Goal: Task Accomplishment & Management: Complete application form

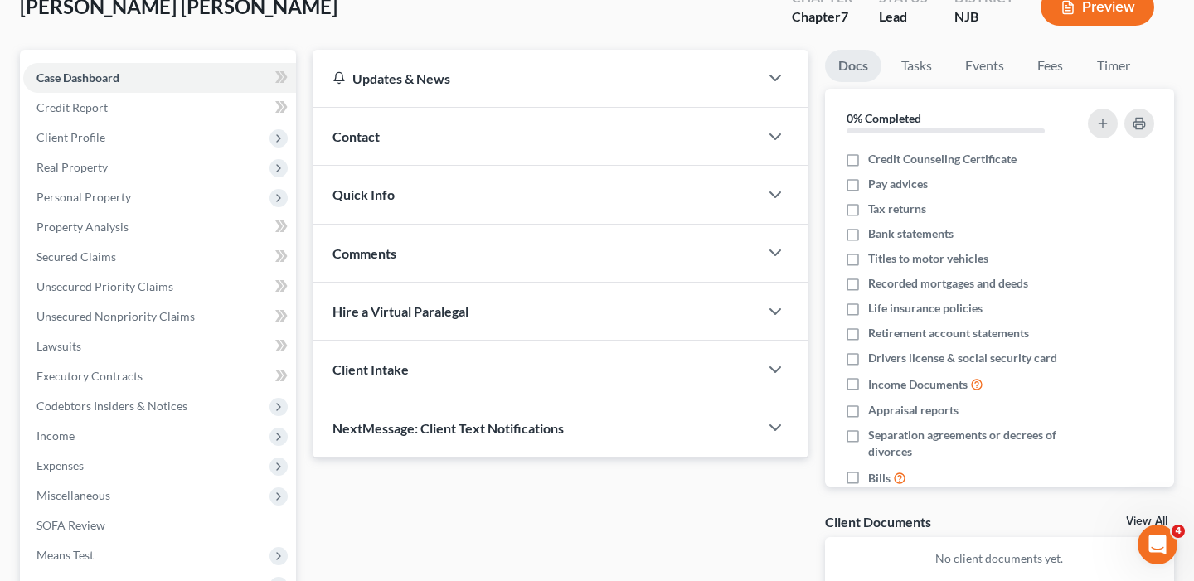
scroll to position [105, 0]
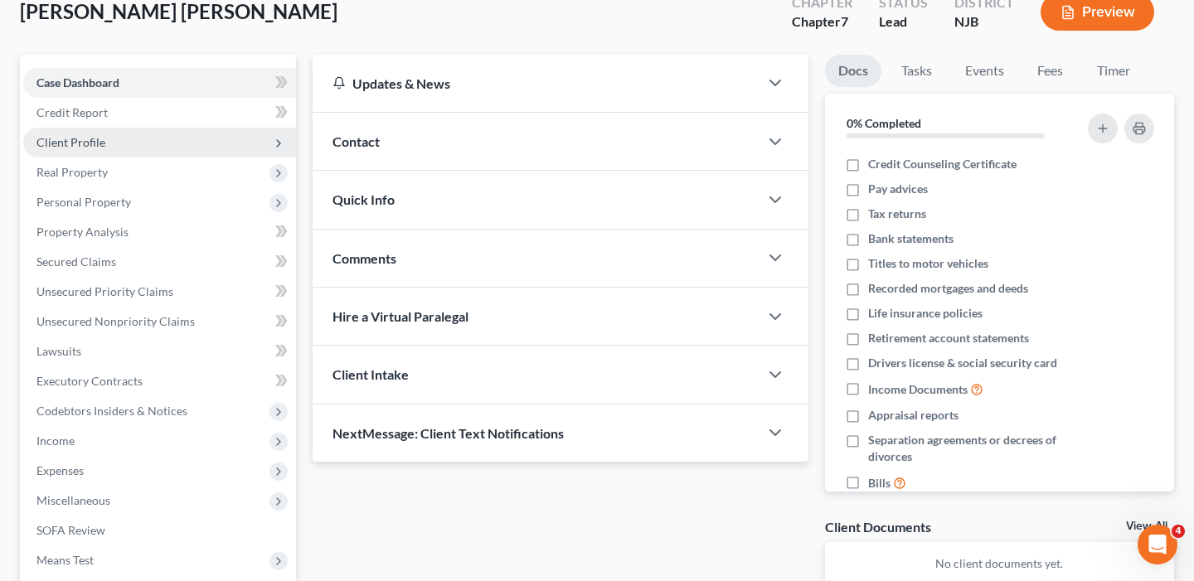
click at [112, 142] on span "Client Profile" at bounding box center [159, 143] width 273 height 30
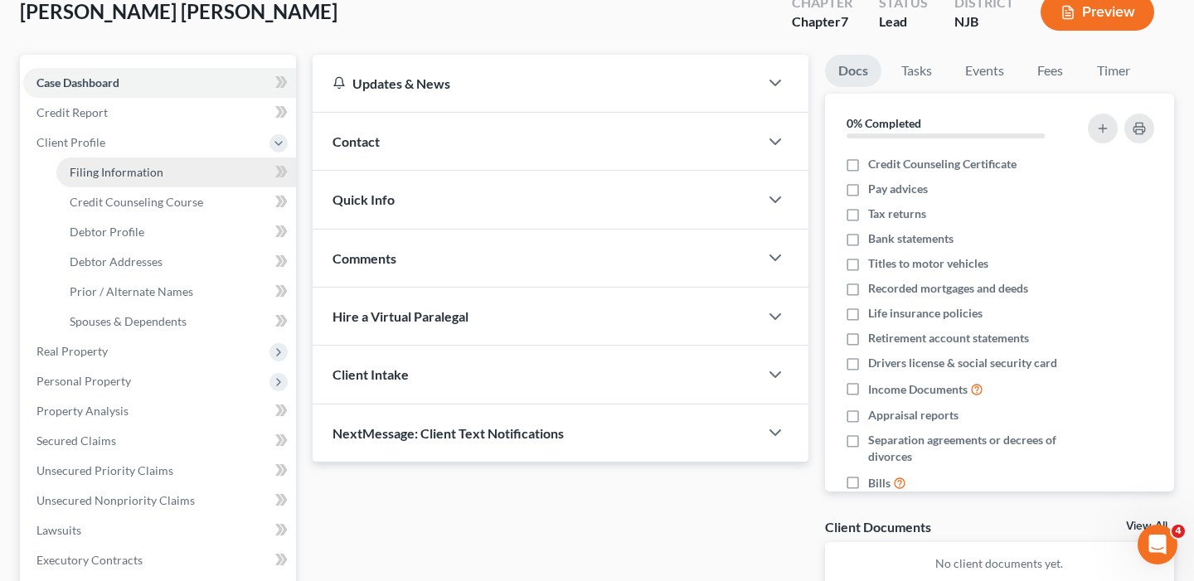
click at [134, 167] on span "Filing Information" at bounding box center [117, 172] width 94 height 14
select select "1"
select select "0"
select select "51"
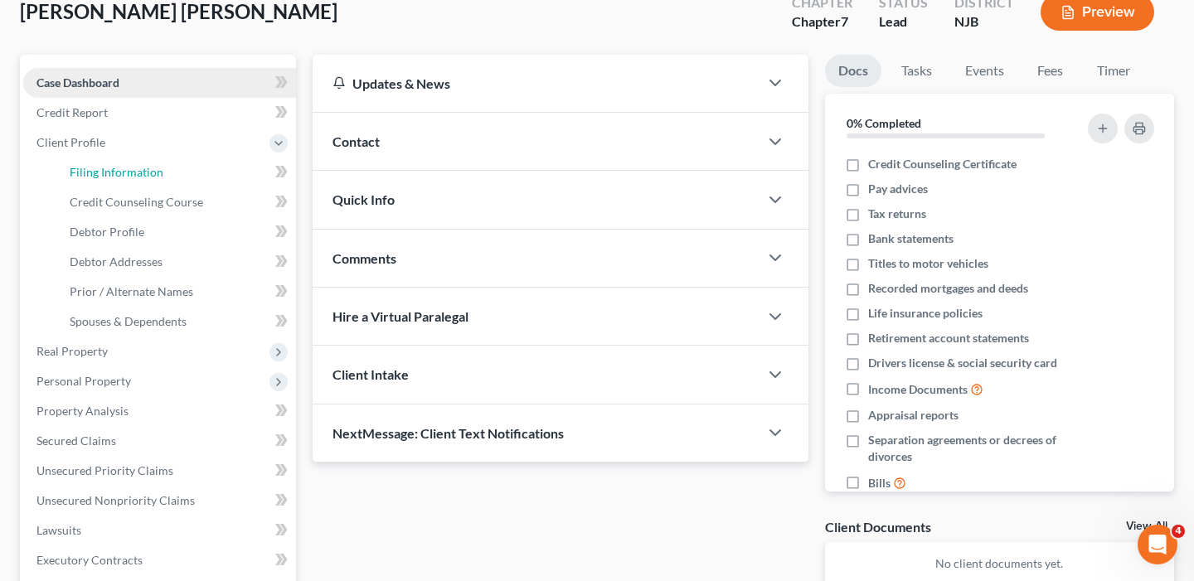
select select "0"
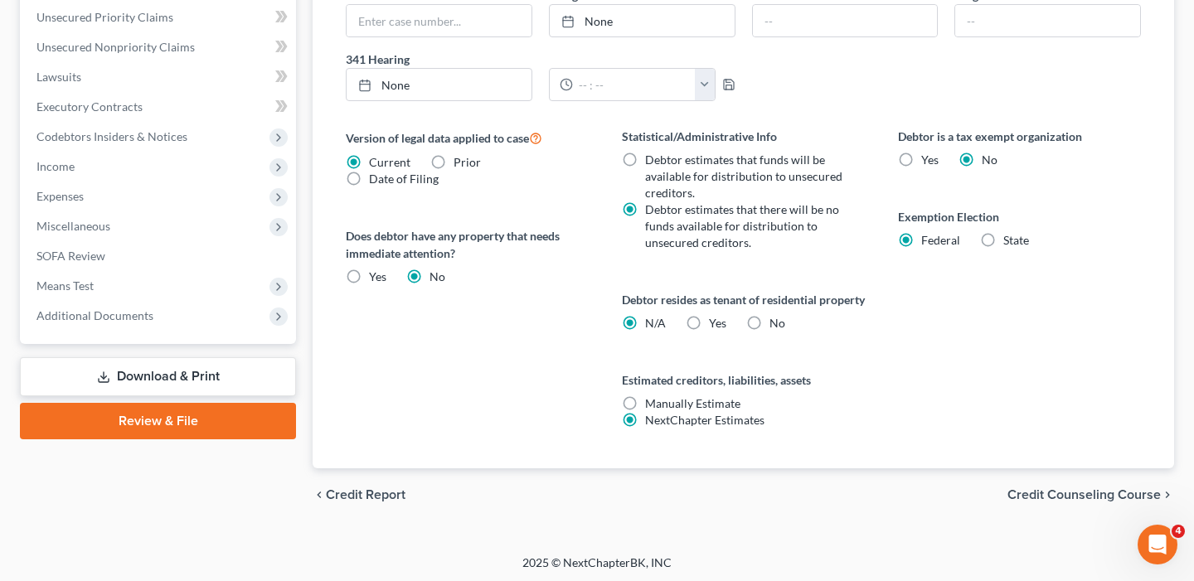
scroll to position [578, 0]
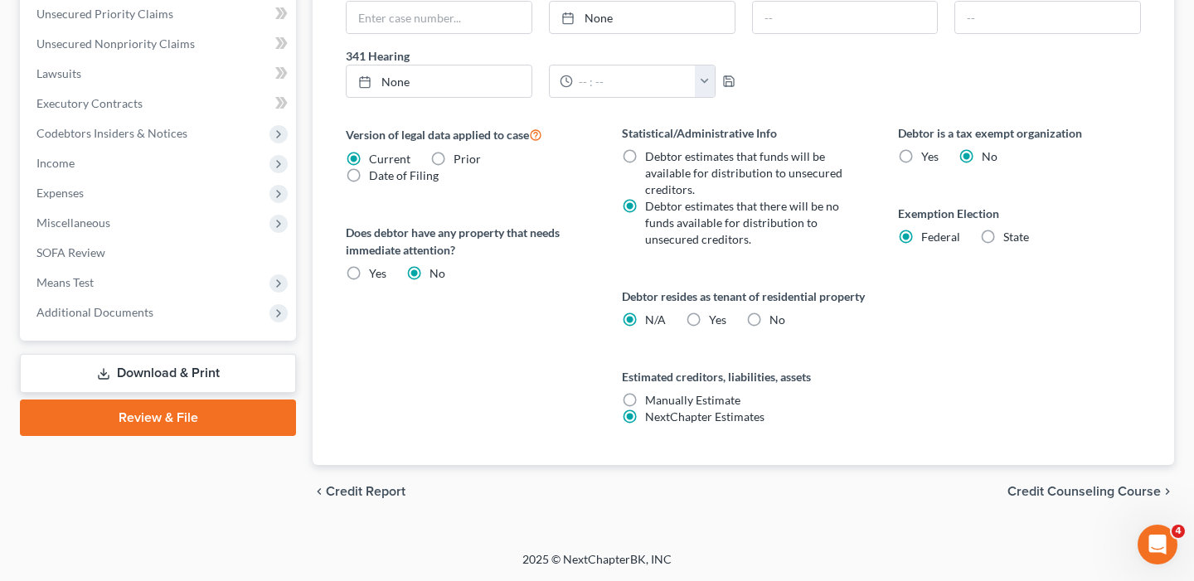
click at [336, 494] on span "Credit Report" at bounding box center [366, 491] width 80 height 13
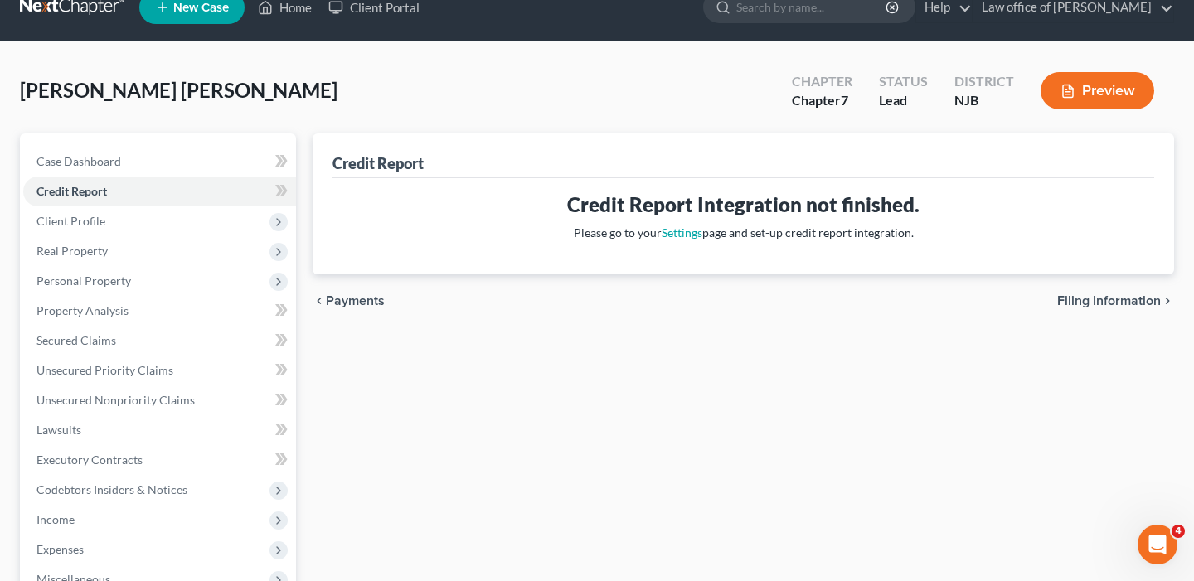
scroll to position [24, 0]
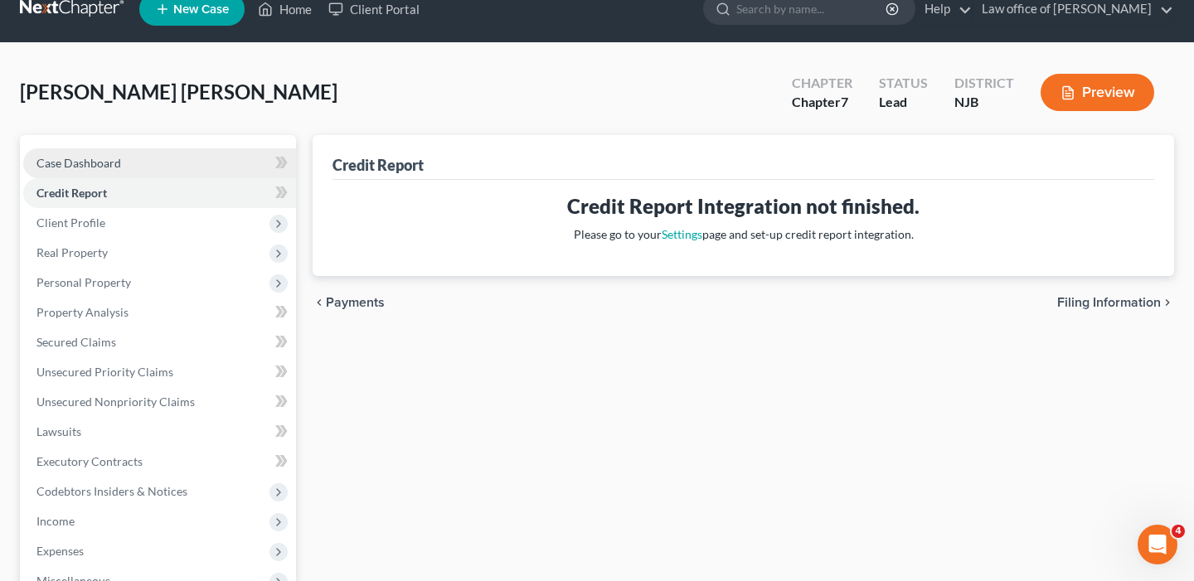
click at [86, 158] on span "Case Dashboard" at bounding box center [78, 163] width 85 height 14
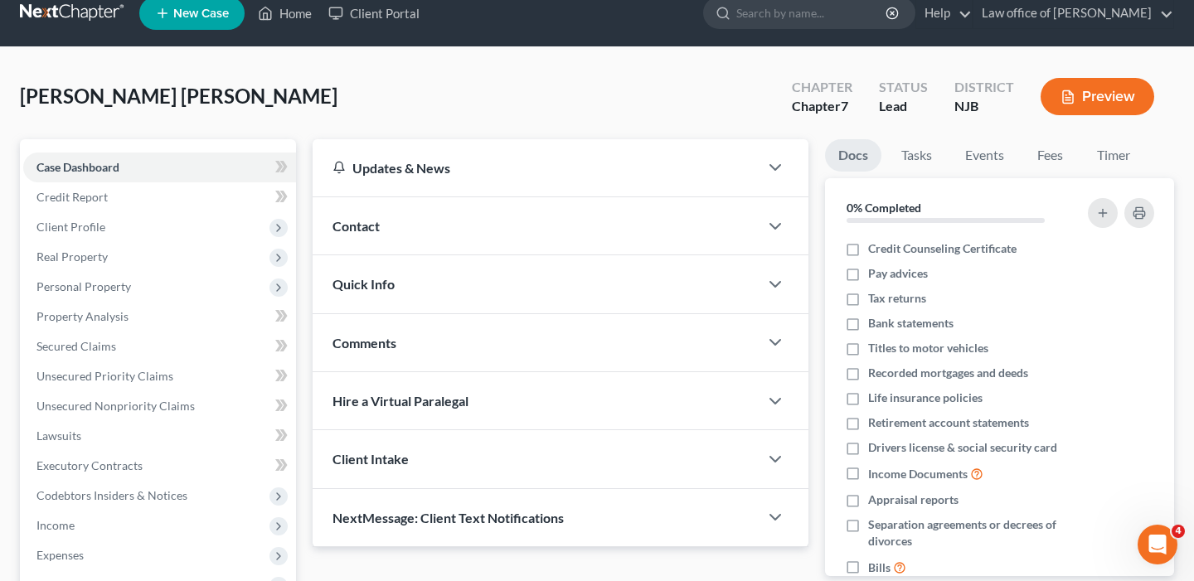
scroll to position [36, 0]
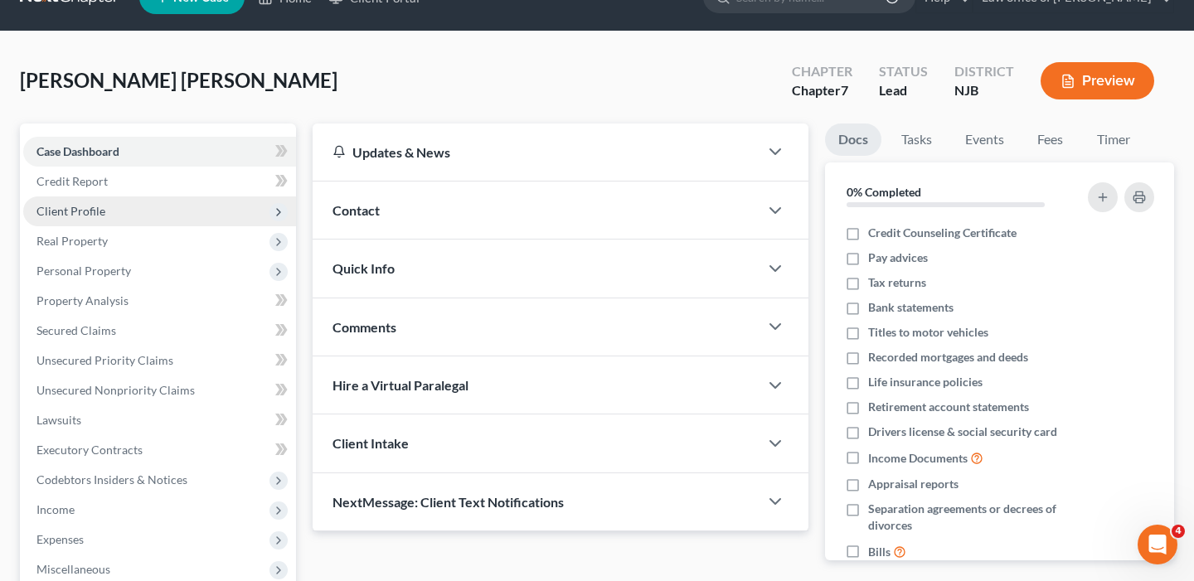
click at [89, 216] on span "Client Profile" at bounding box center [70, 211] width 69 height 14
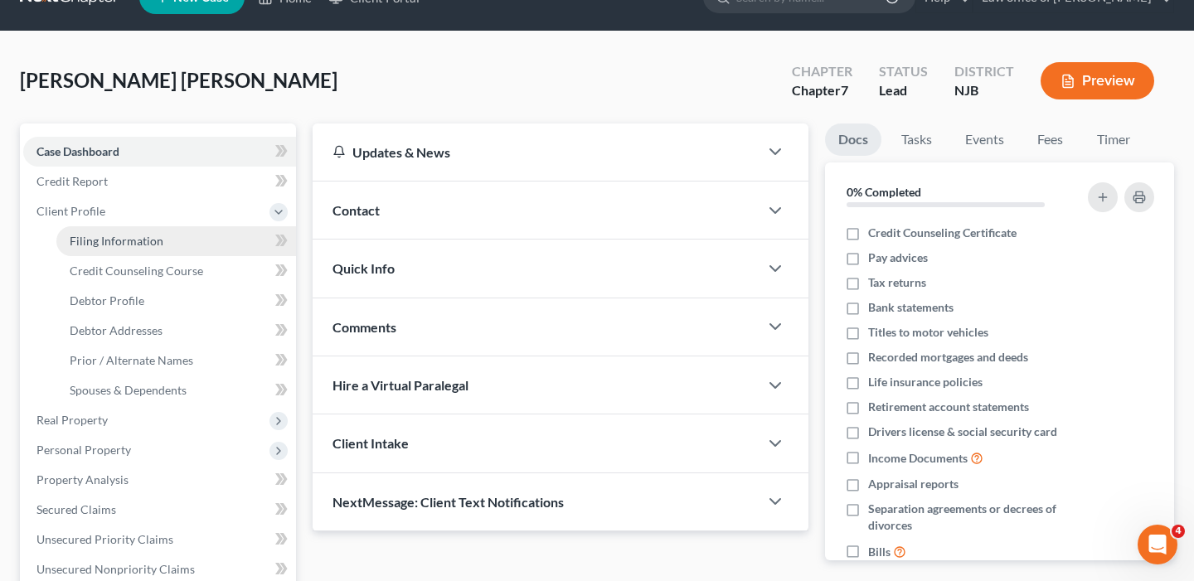
click at [146, 241] on span "Filing Information" at bounding box center [117, 241] width 94 height 14
select select "1"
select select "0"
select select "51"
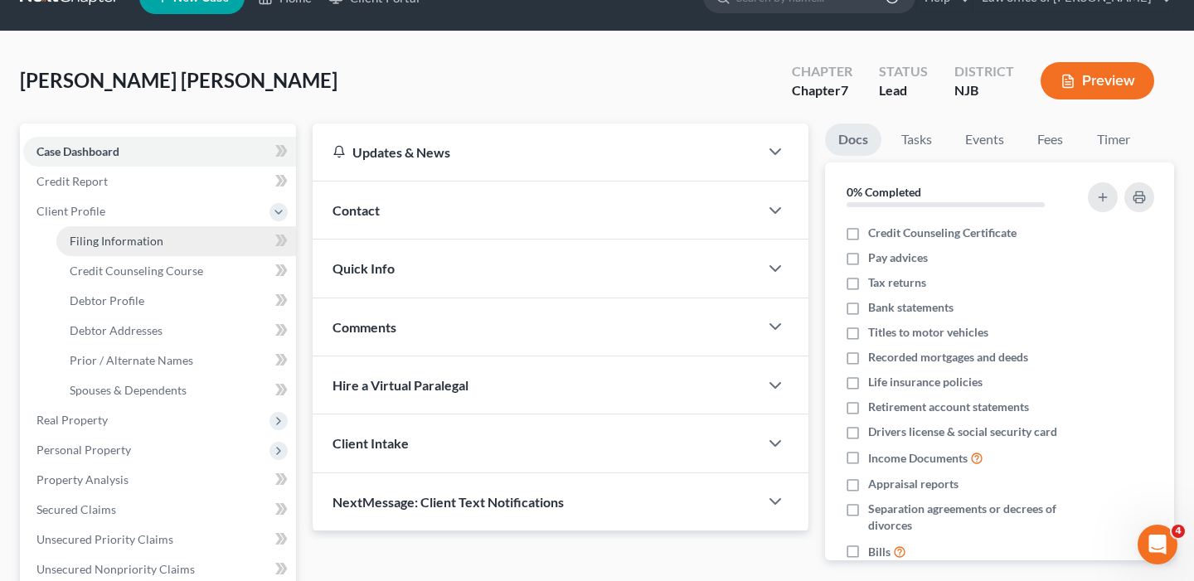
select select "0"
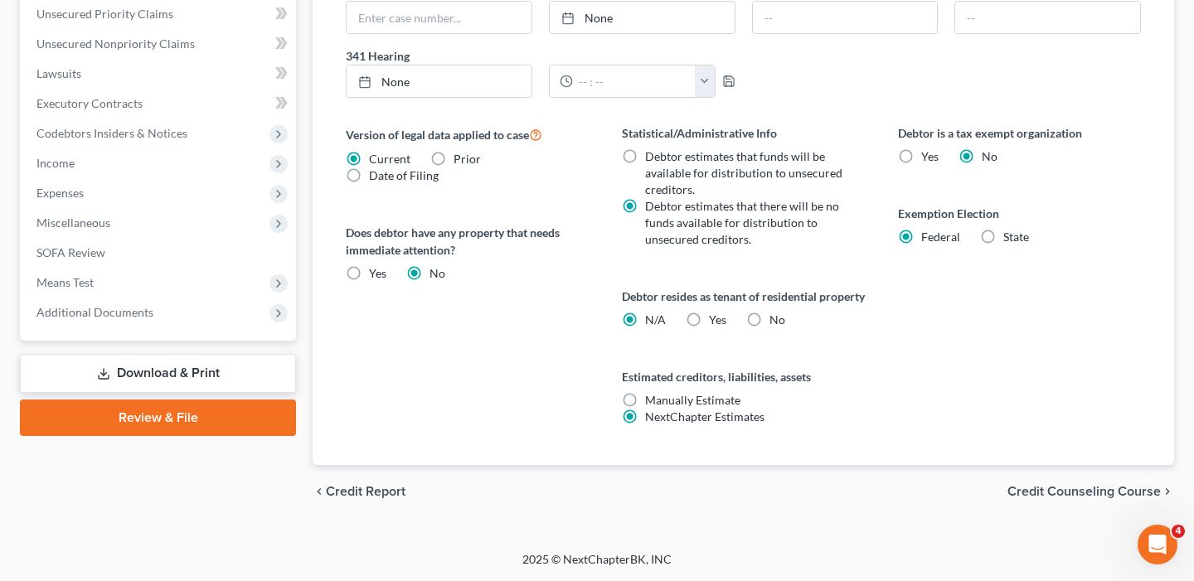
scroll to position [578, 0]
click at [1081, 489] on span "Credit Counseling Course" at bounding box center [1084, 491] width 153 height 13
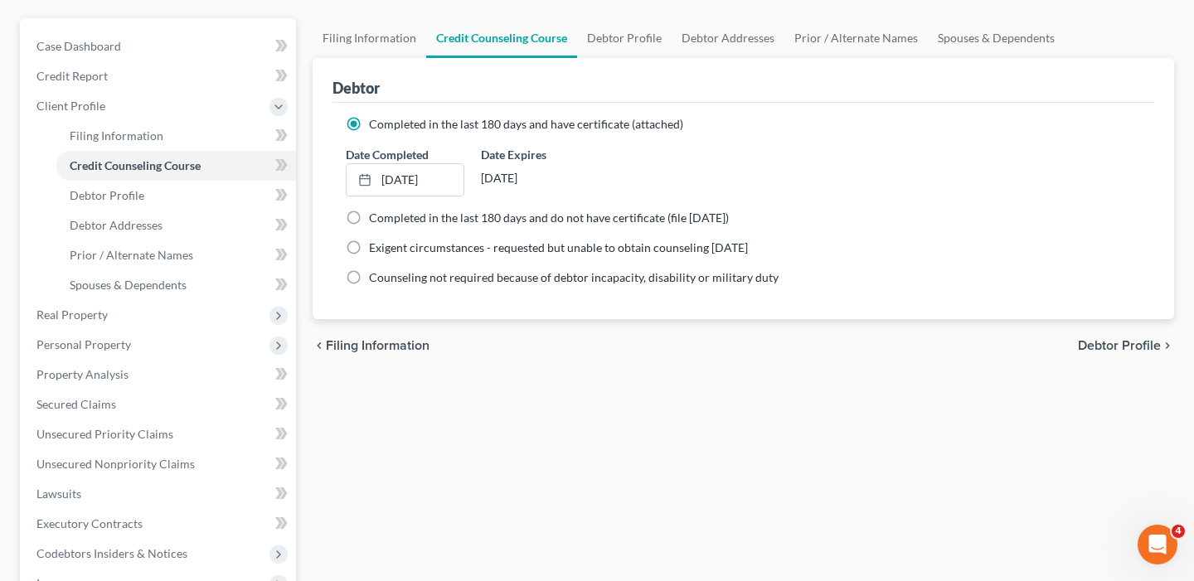
scroll to position [116, 0]
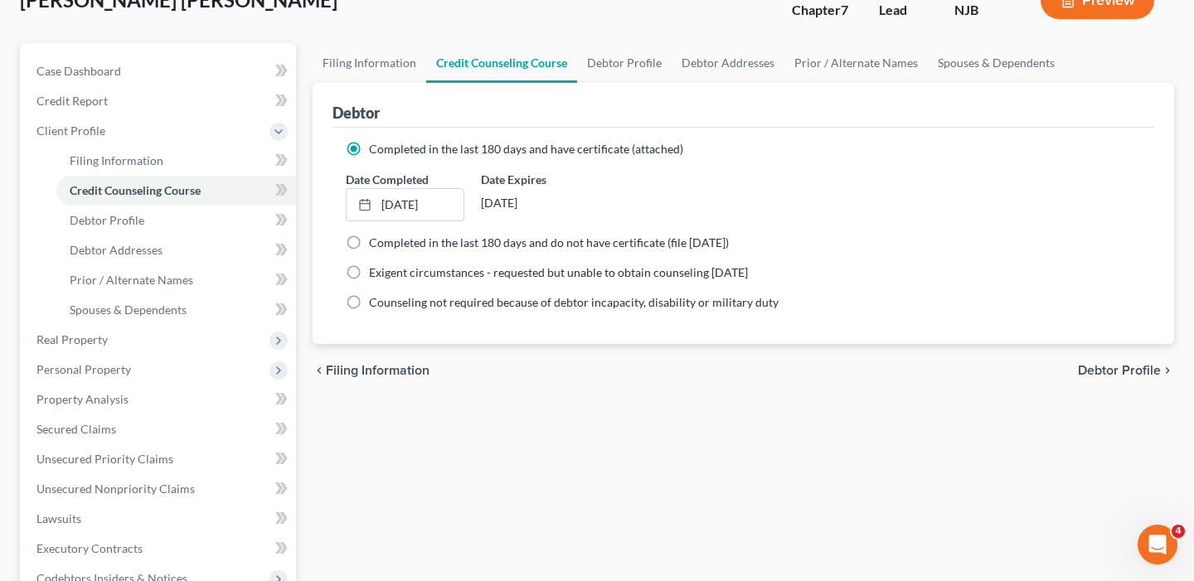
click at [1111, 372] on span "Debtor Profile" at bounding box center [1119, 370] width 83 height 13
select select "1"
select select "2"
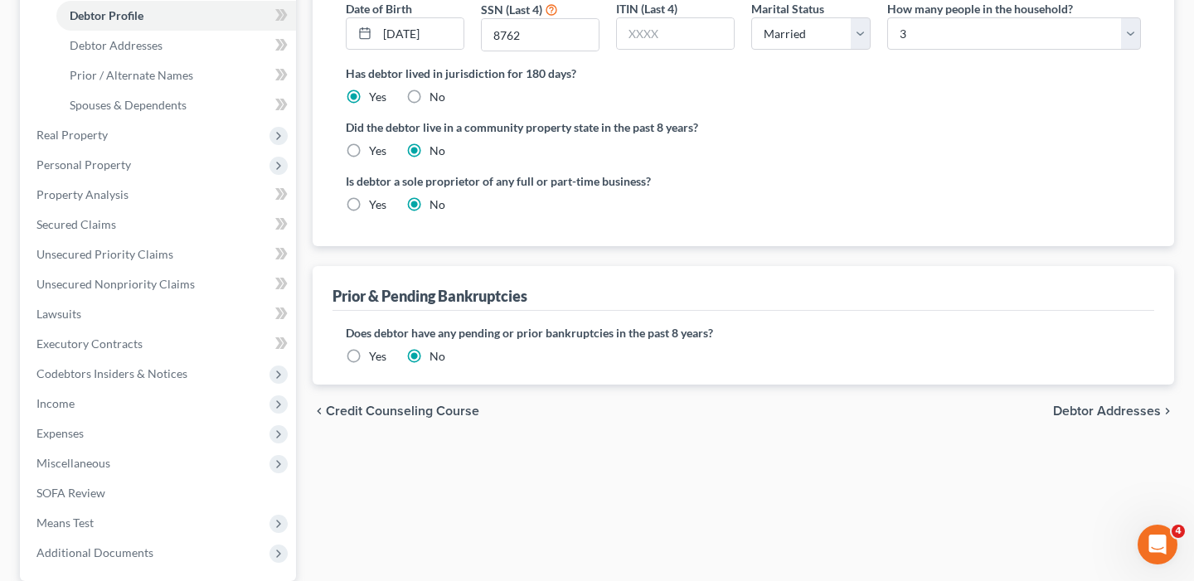
scroll to position [335, 0]
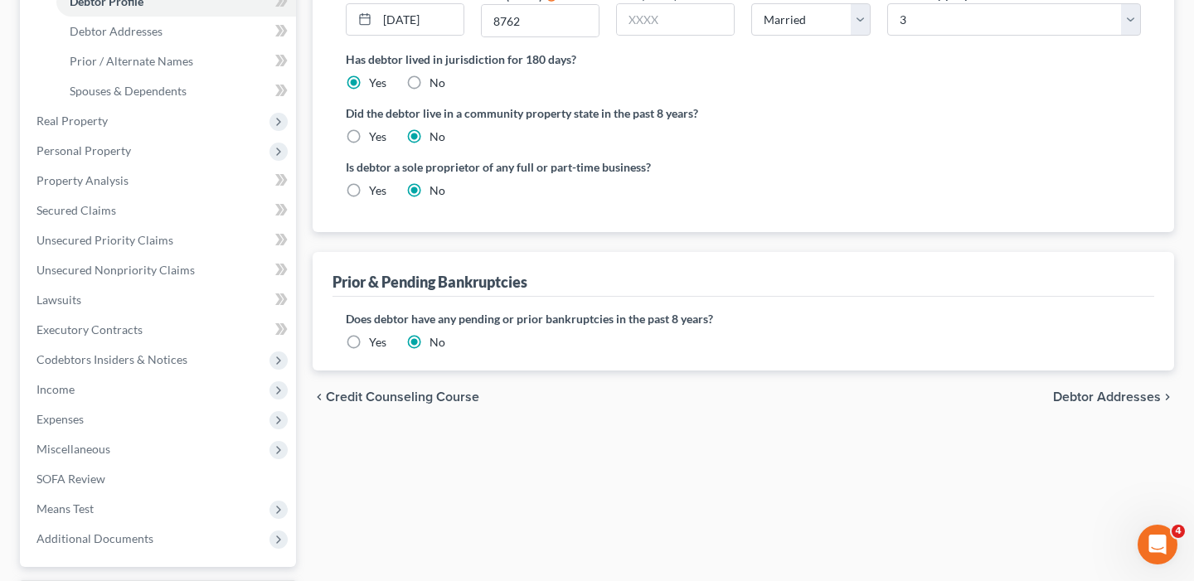
click at [1082, 401] on span "Debtor Addresses" at bounding box center [1107, 397] width 108 height 13
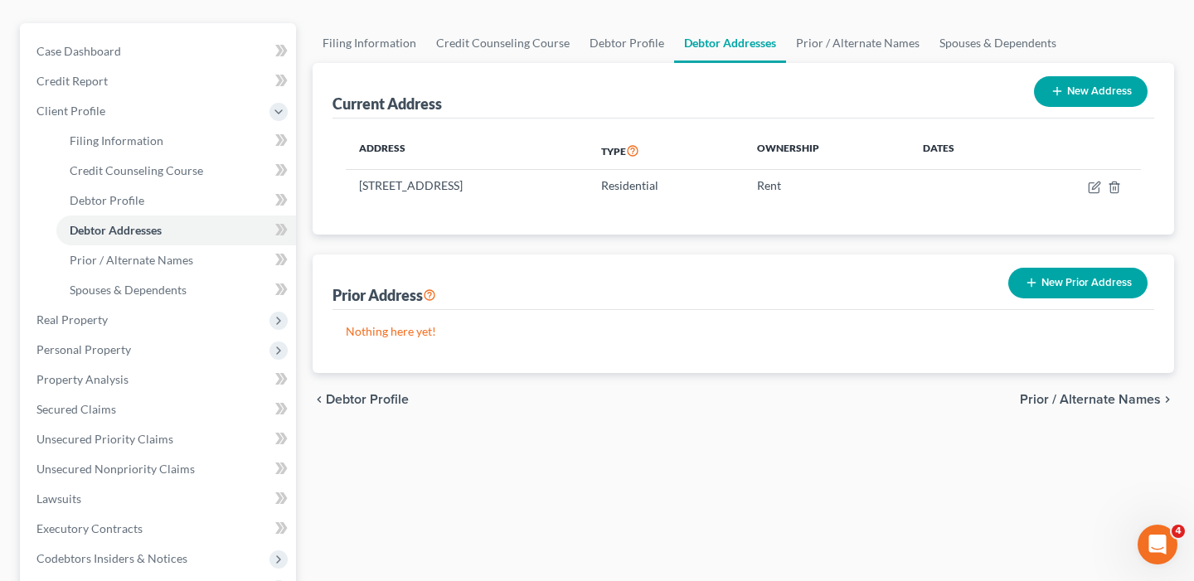
scroll to position [142, 0]
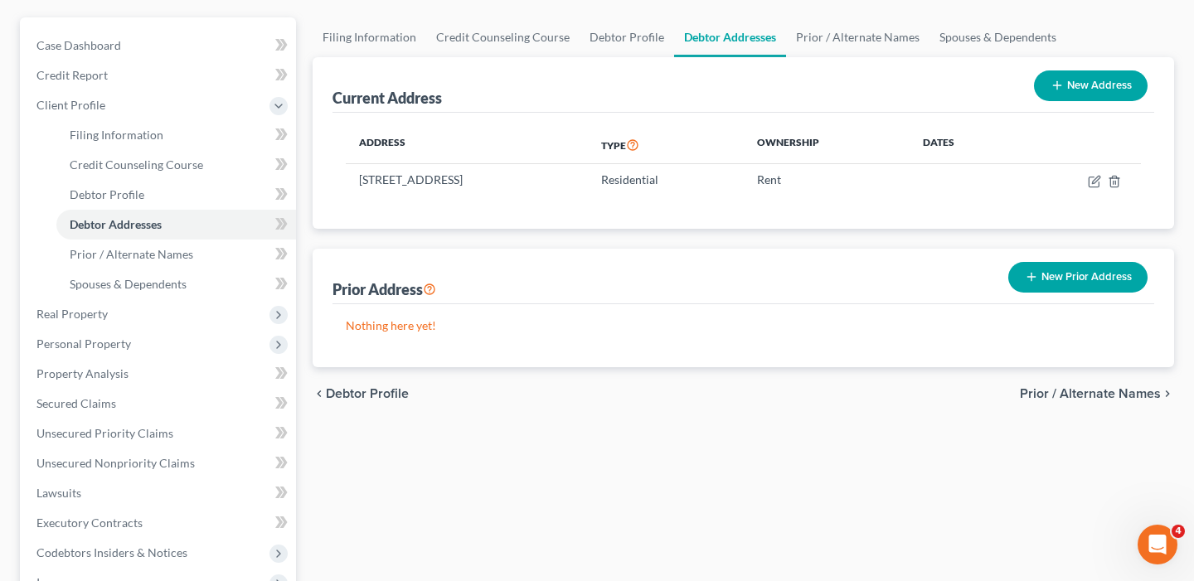
click at [1067, 393] on span "Prior / Alternate Names" at bounding box center [1090, 393] width 141 height 13
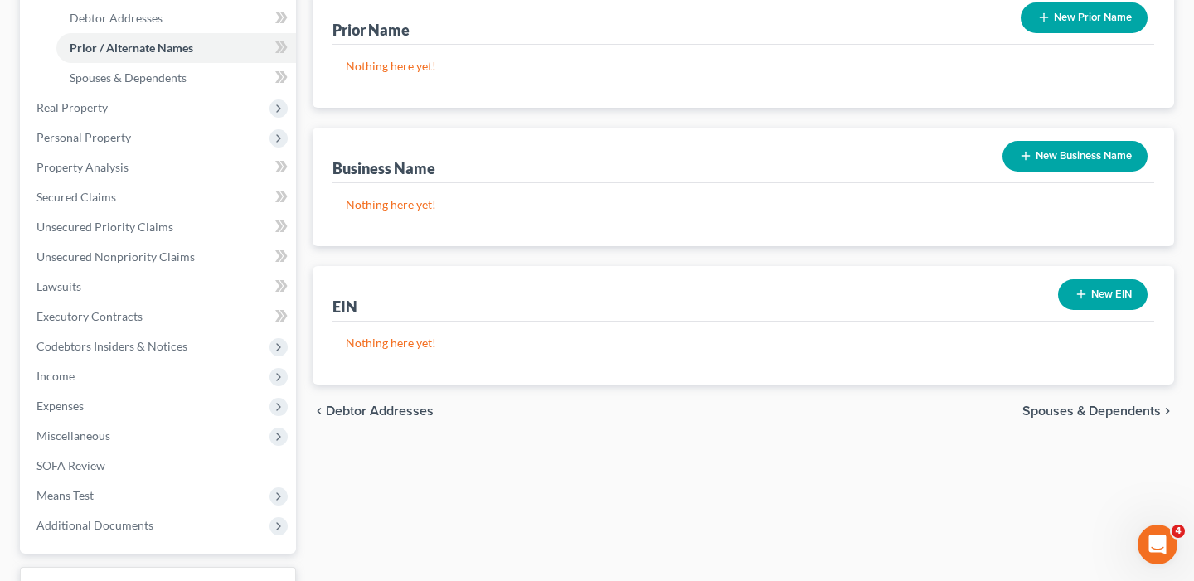
scroll to position [350, 0]
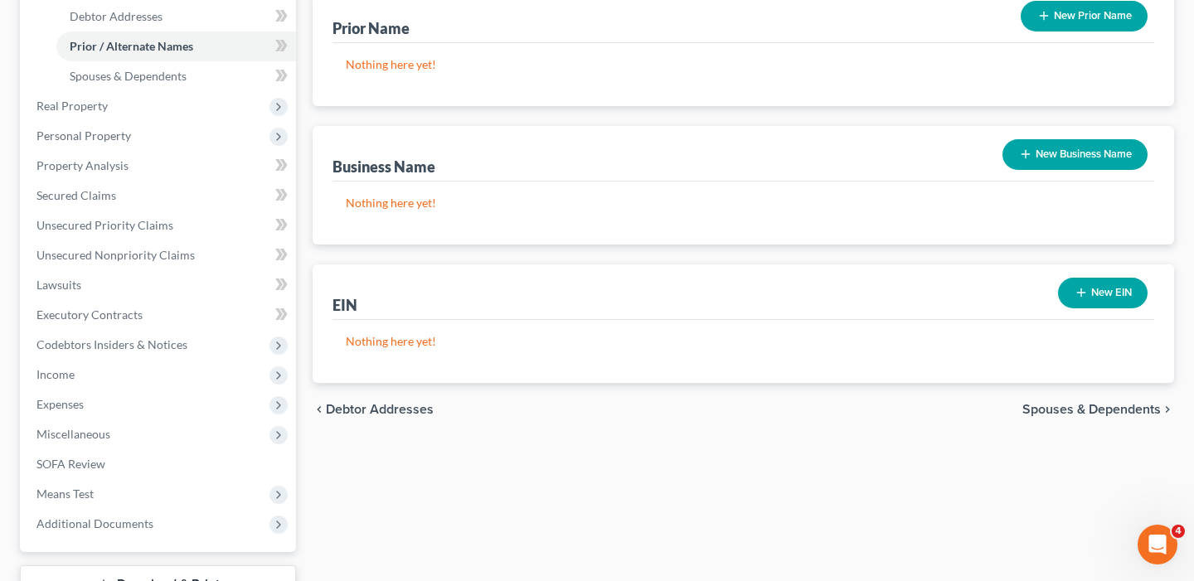
click at [1052, 407] on span "Spouses & Dependents" at bounding box center [1092, 409] width 139 height 13
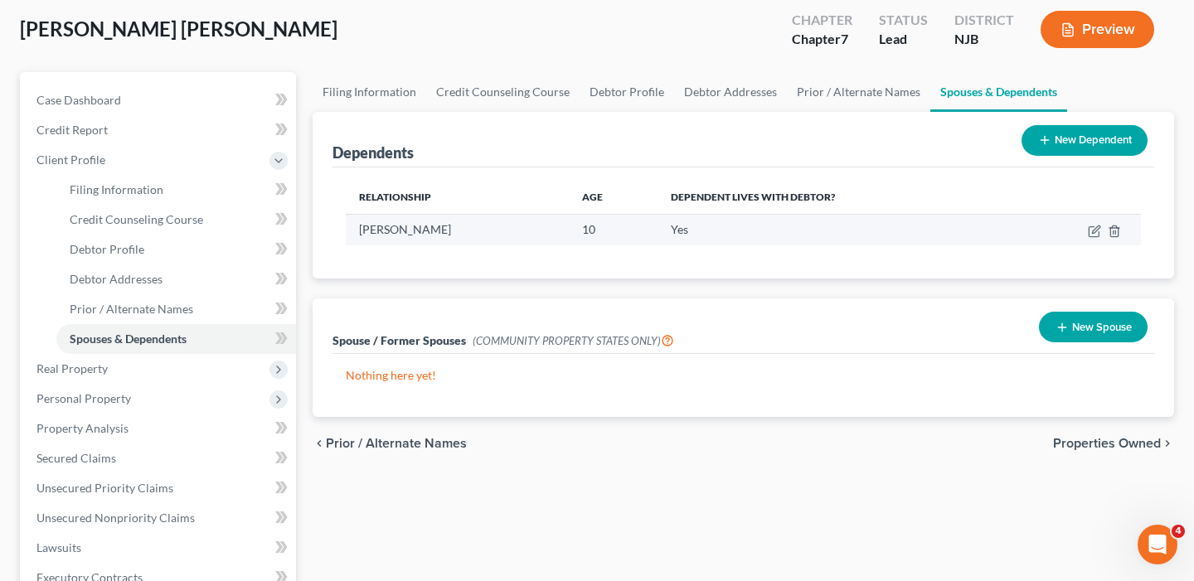
scroll to position [99, 0]
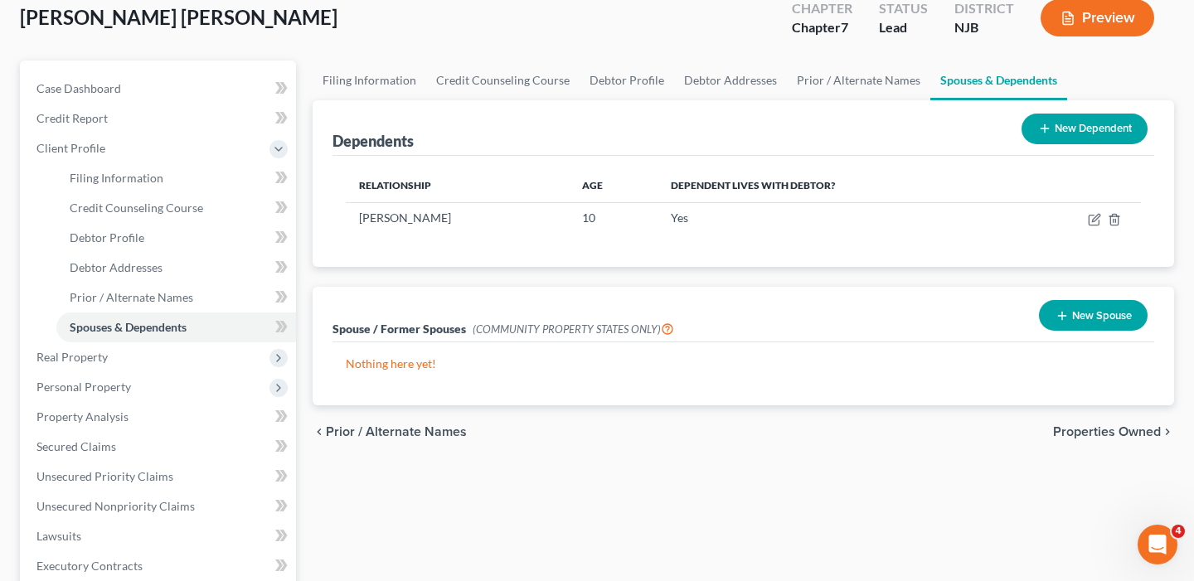
click at [1141, 433] on span "Properties Owned" at bounding box center [1107, 431] width 108 height 13
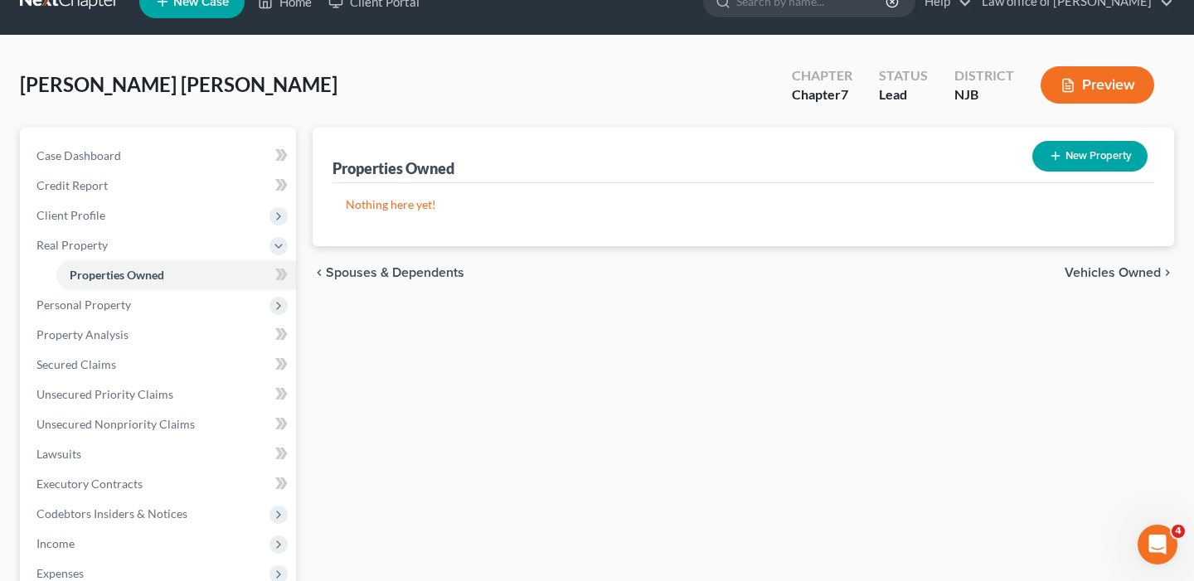
scroll to position [38, 0]
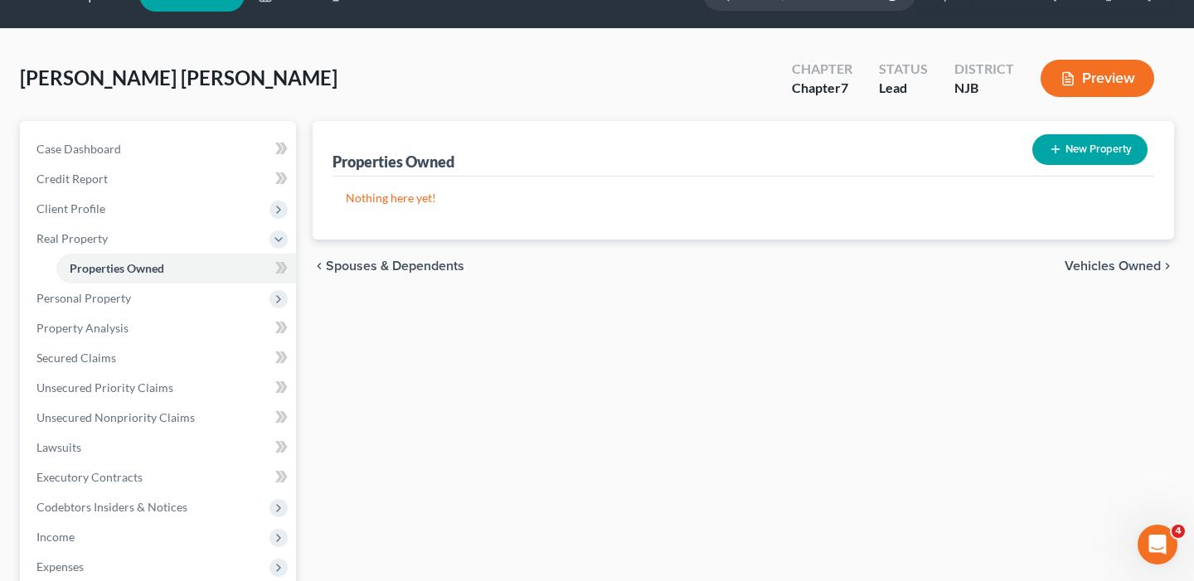
click at [1103, 266] on span "Vehicles Owned" at bounding box center [1113, 266] width 96 height 13
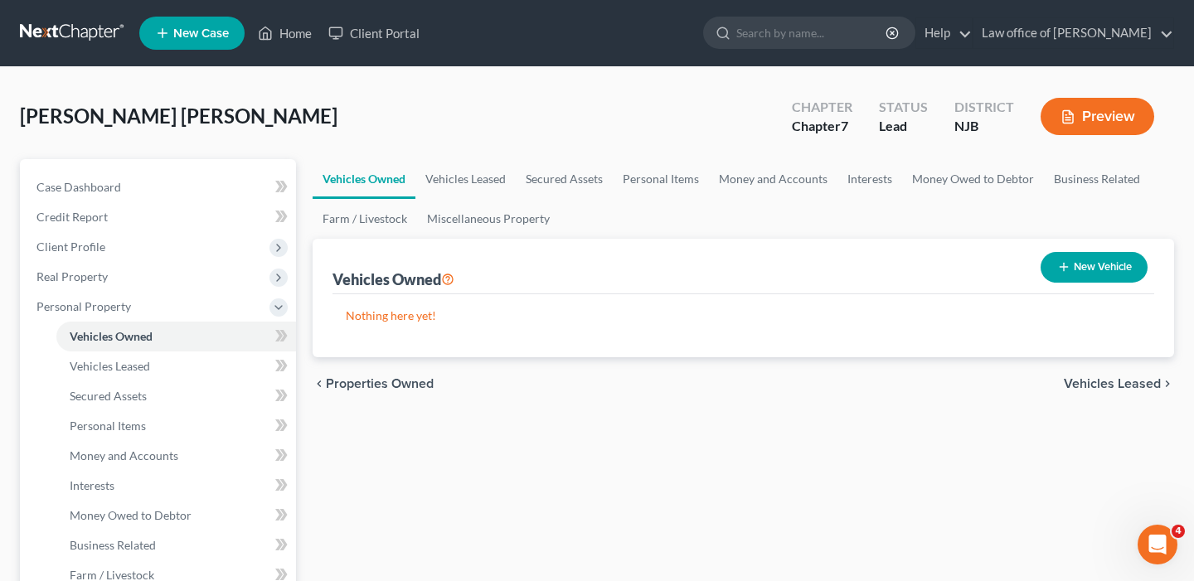
click at [411, 384] on span "Properties Owned" at bounding box center [380, 383] width 108 height 13
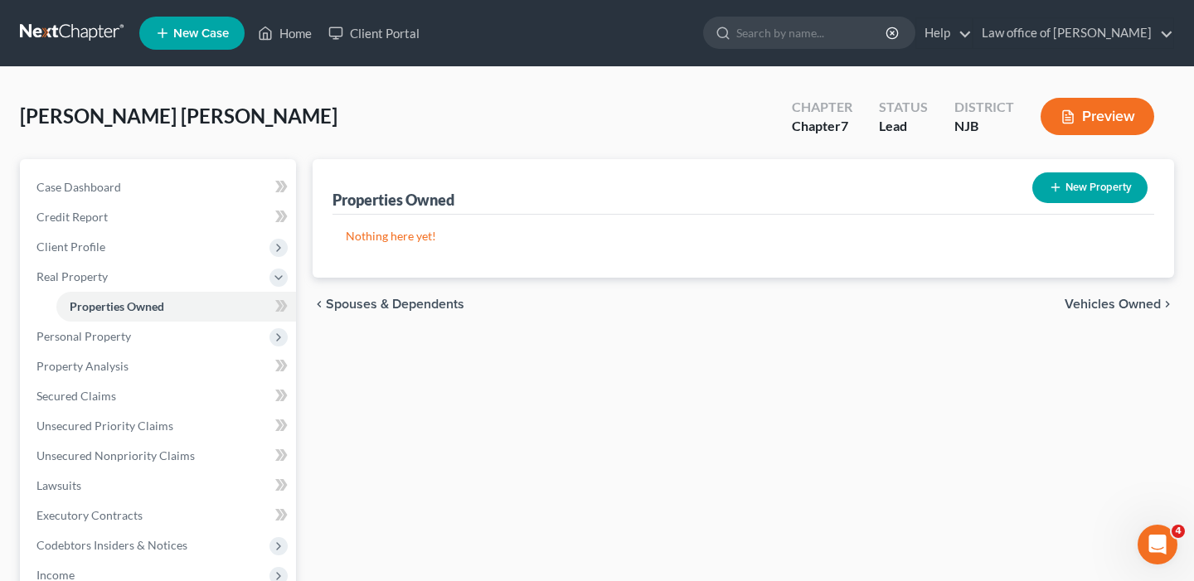
click at [1107, 300] on span "Vehicles Owned" at bounding box center [1113, 304] width 96 height 13
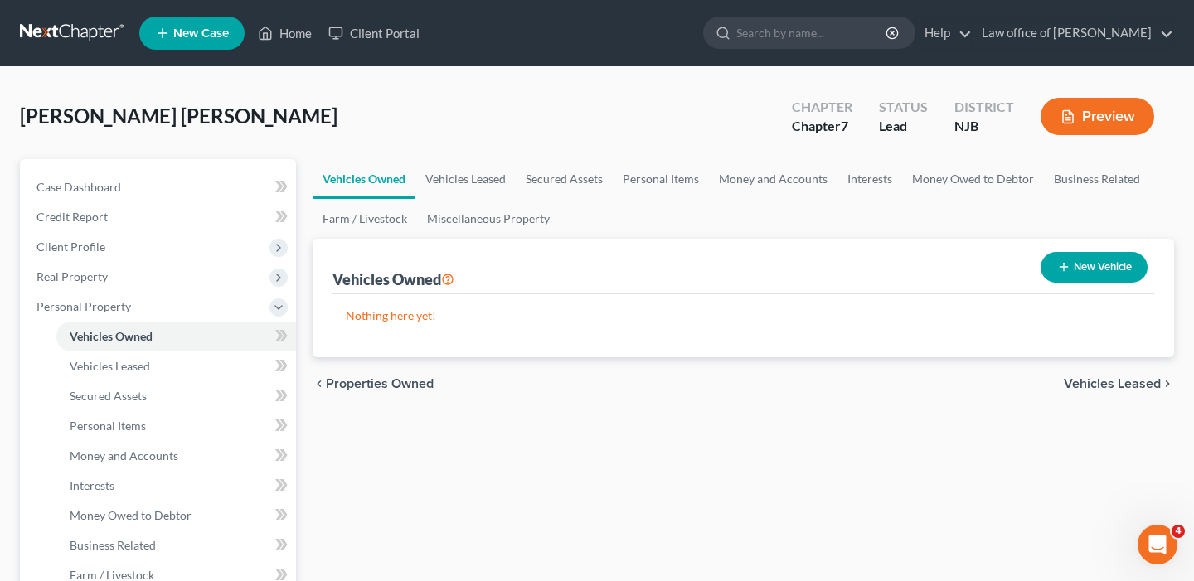
click at [1099, 267] on button "New Vehicle" at bounding box center [1094, 267] width 107 height 31
select select "0"
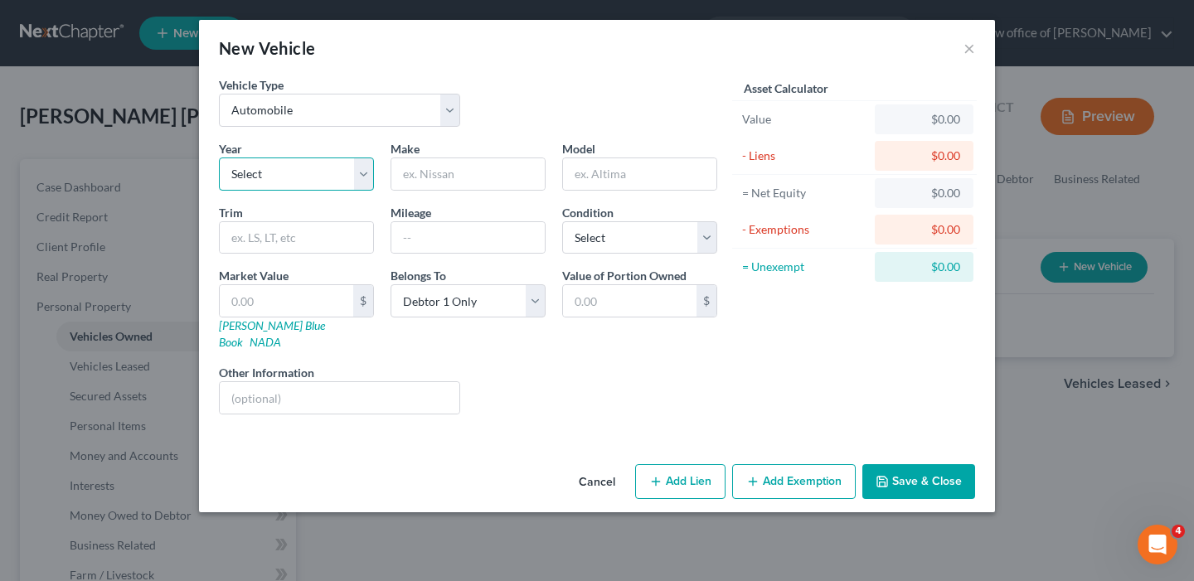
click at [363, 174] on select "Select 2026 2025 2024 2023 2022 2021 2020 2019 2018 2017 2016 2015 2014 2013 20…" at bounding box center [296, 174] width 155 height 33
select select "5"
click at [431, 171] on input "text" at bounding box center [467, 174] width 153 height 32
type input "Nissan"
type input "Rogue"
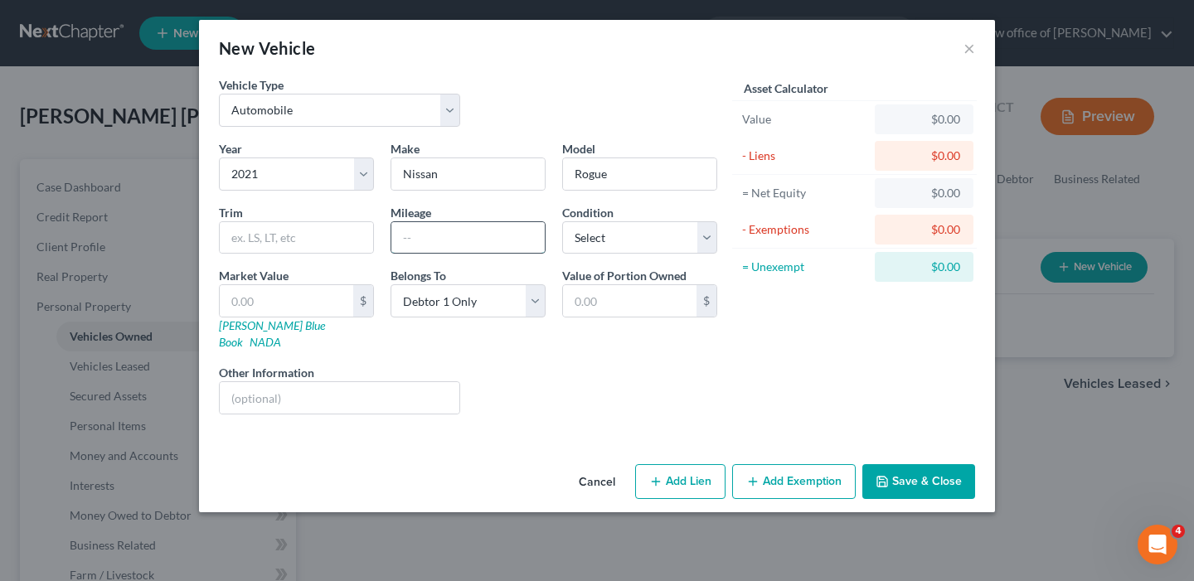
click at [464, 237] on input "text" at bounding box center [467, 238] width 153 height 32
type input "60000"
click at [706, 247] on select "Select Excellent Very Good Good Fair Poor" at bounding box center [639, 237] width 155 height 33
select select "1"
click at [322, 303] on input "text" at bounding box center [287, 301] width 134 height 32
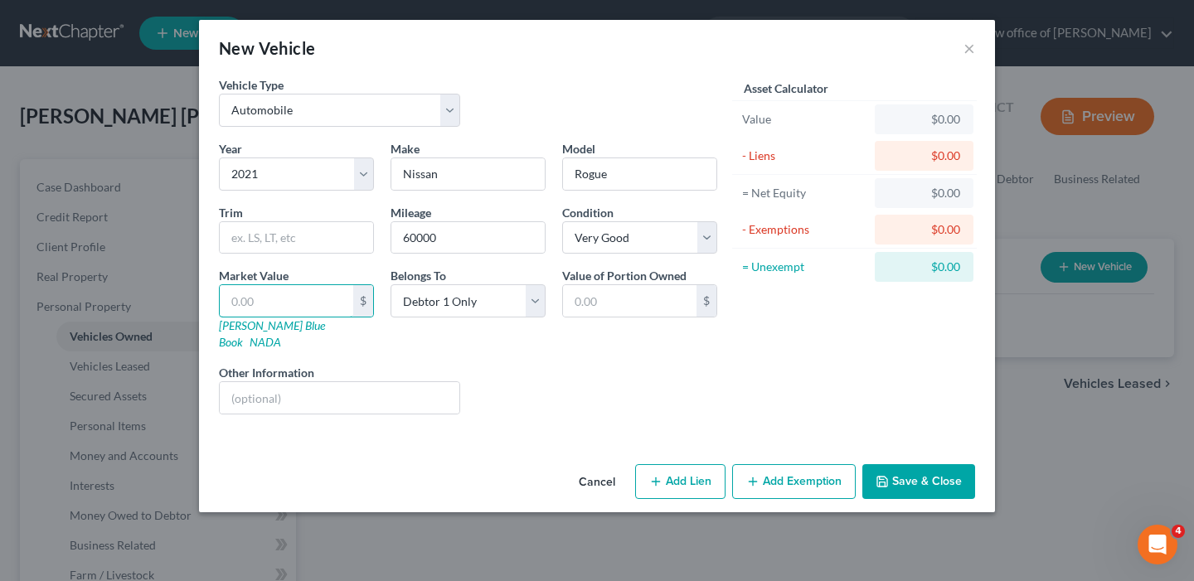
type input "2"
type input "2.00"
type input "20"
type input "20.00"
type input "200"
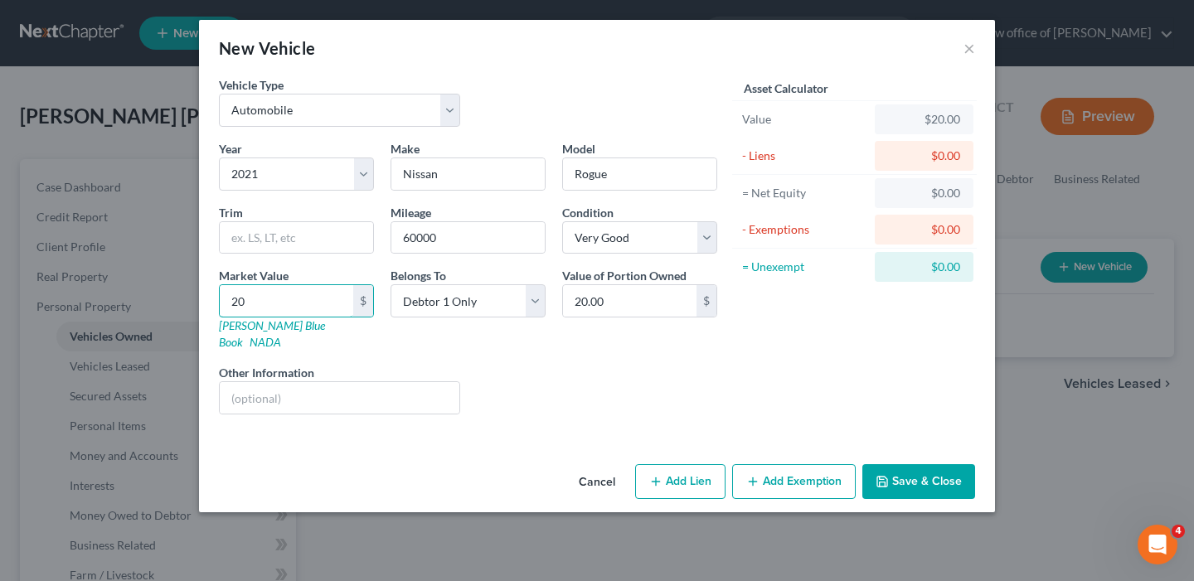
type input "200.00"
type input "2000"
type input "2,000.00"
type input "2,0000"
type input "20,000.00"
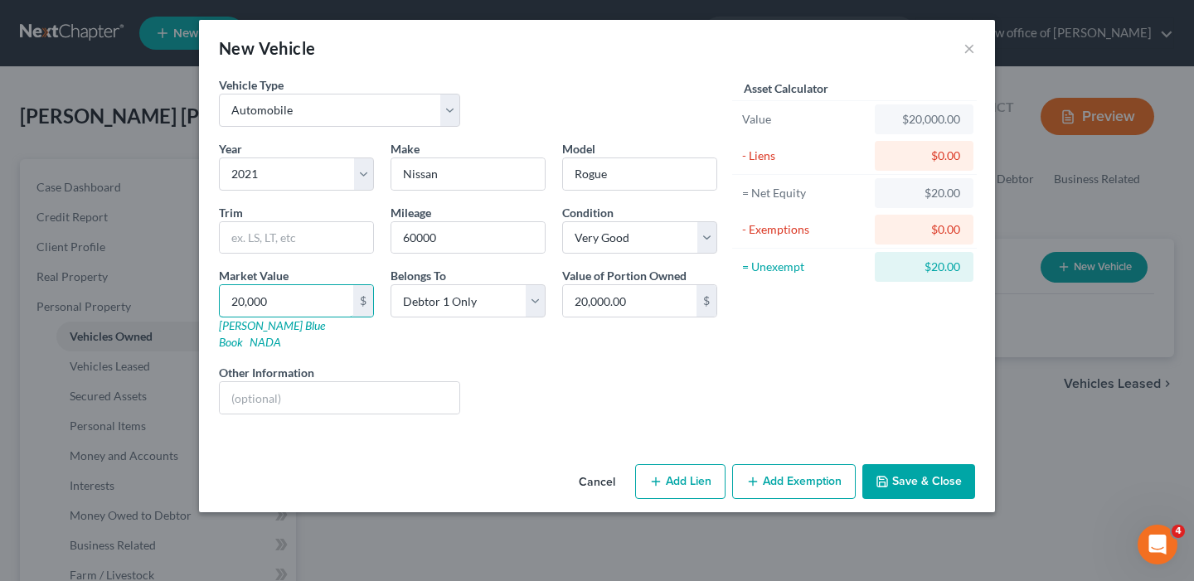
type input "20,000"
click at [693, 469] on button "Add Lien" at bounding box center [680, 481] width 90 height 35
select select "0"
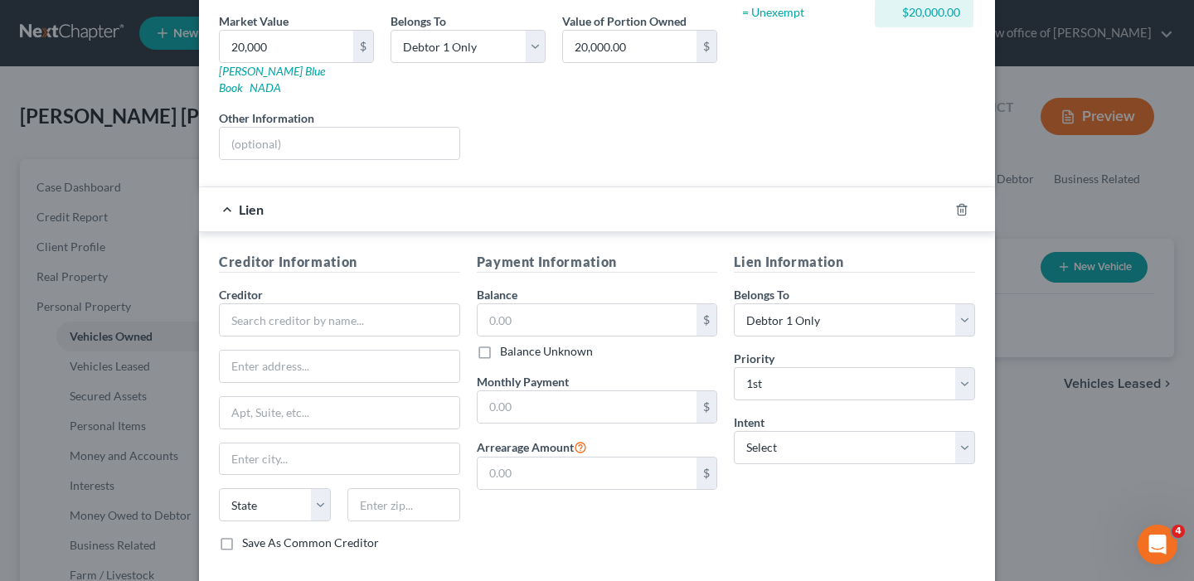
scroll to position [257, 0]
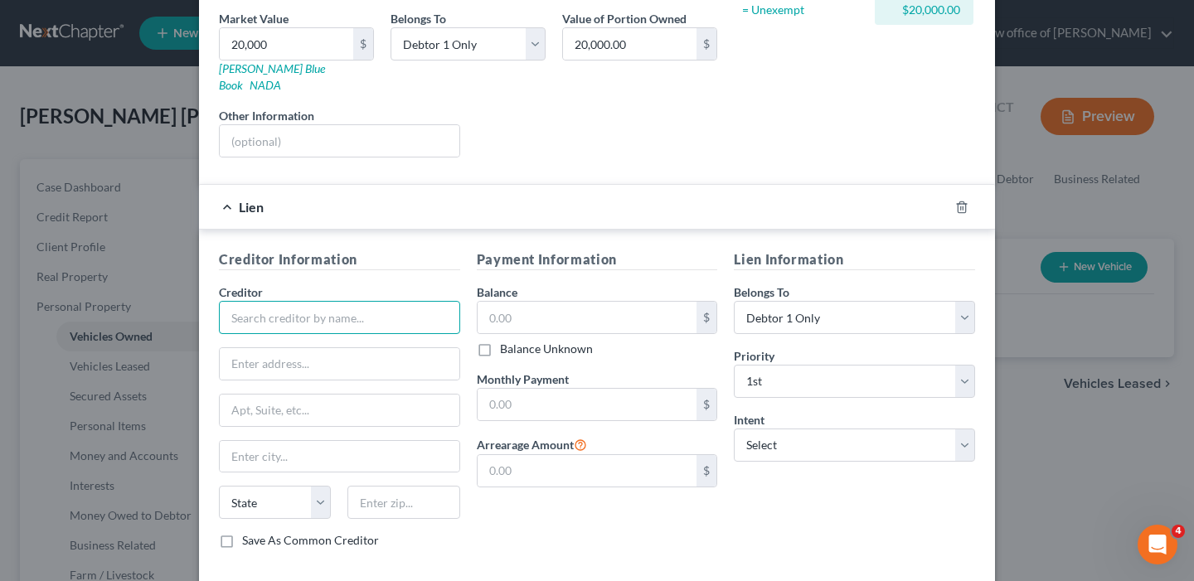
click at [276, 309] on input "text" at bounding box center [339, 317] width 241 height 33
type input "Credit Acceptance"
click at [519, 310] on input "text" at bounding box center [588, 318] width 220 height 32
type input "22,980.00"
click at [509, 389] on input "text" at bounding box center [588, 405] width 220 height 32
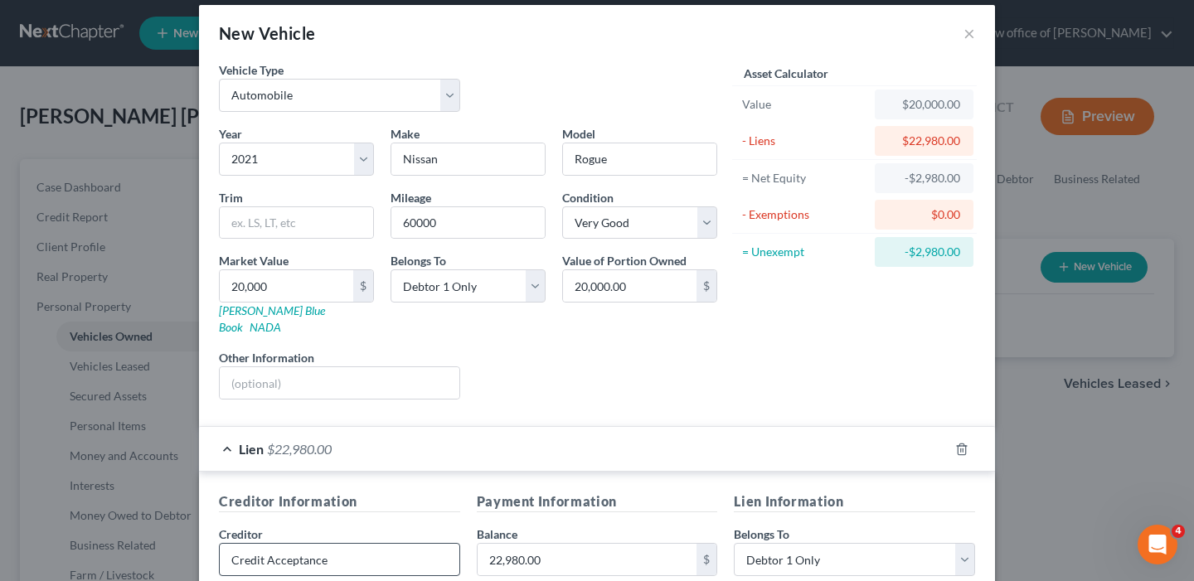
scroll to position [0, 0]
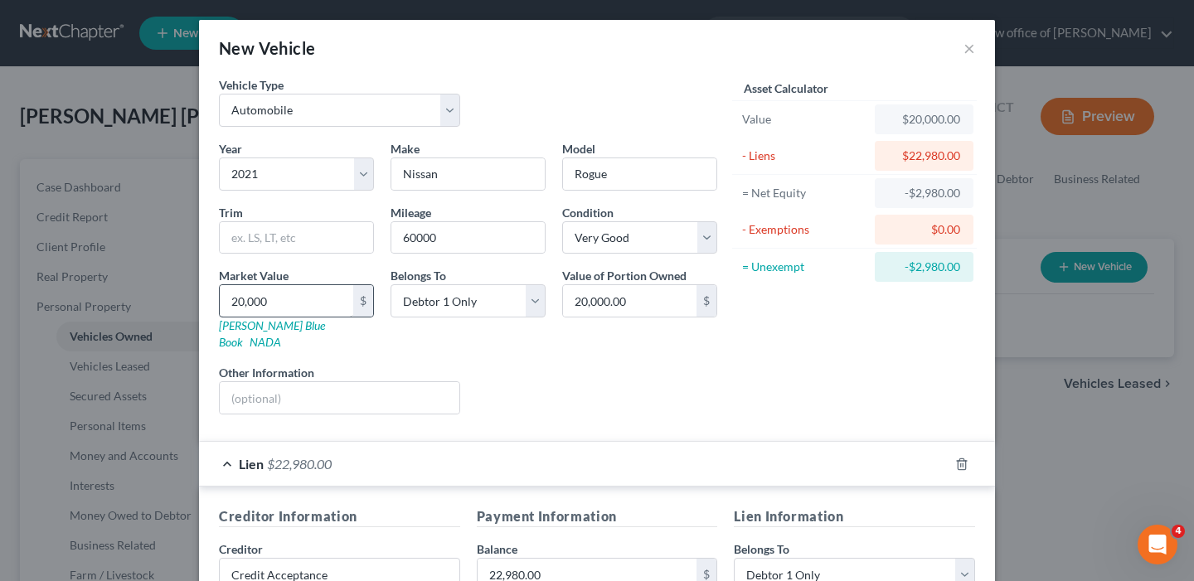
type input "839.00"
drag, startPoint x: 277, startPoint y: 305, endPoint x: 197, endPoint y: 305, distance: 79.6
click at [197, 305] on div "New Vehicle × Vehicle Type Select Automobile Truck Trailer Watercraft Aircraft …" at bounding box center [597, 290] width 1194 height 581
drag, startPoint x: 288, startPoint y: 306, endPoint x: 183, endPoint y: 302, distance: 104.6
click at [183, 302] on div "New Vehicle × Vehicle Type Select Automobile Truck Trailer Watercraft Aircraft …" at bounding box center [597, 290] width 1194 height 581
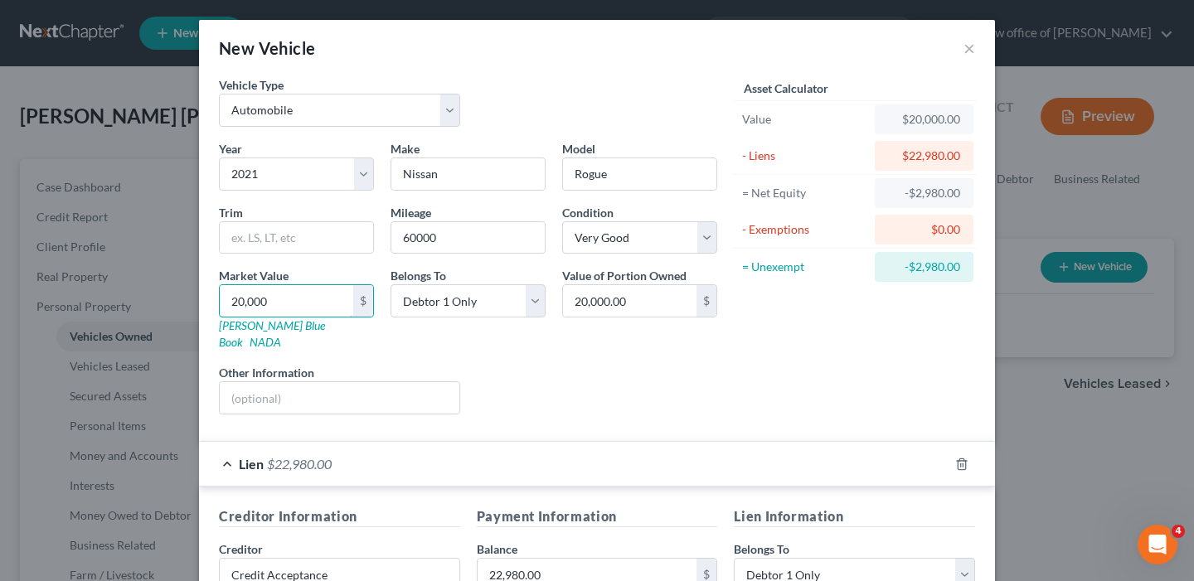
type input "1"
type input "1.00"
type input "19"
type input "19.00"
type input "190"
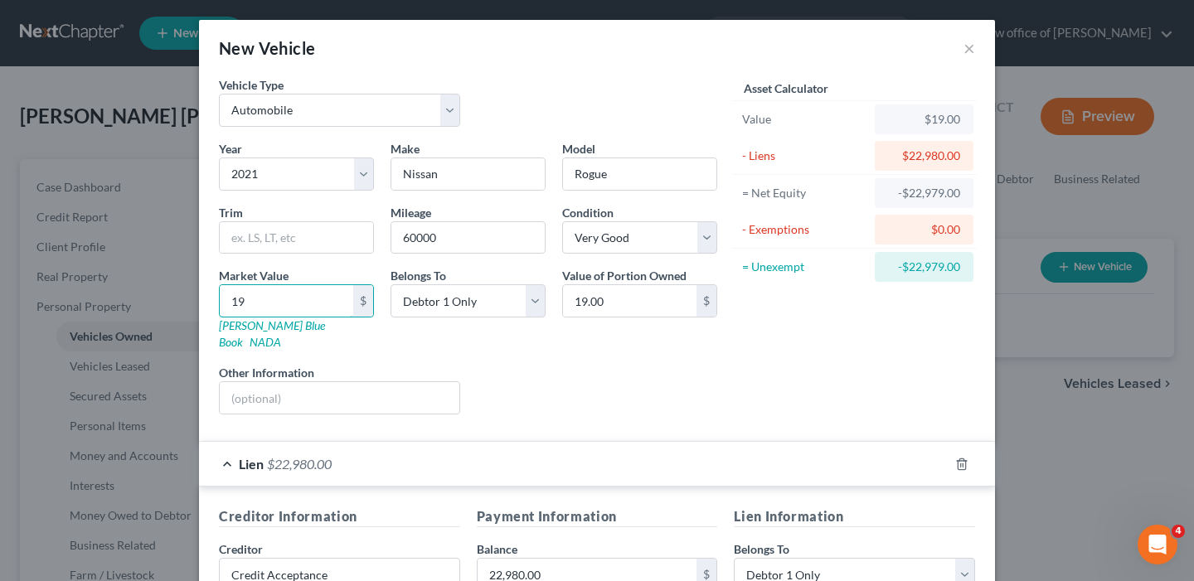
type input "190.00"
type input "1900"
type input "1,900.00"
type input "1,9000"
type input "19,000.00"
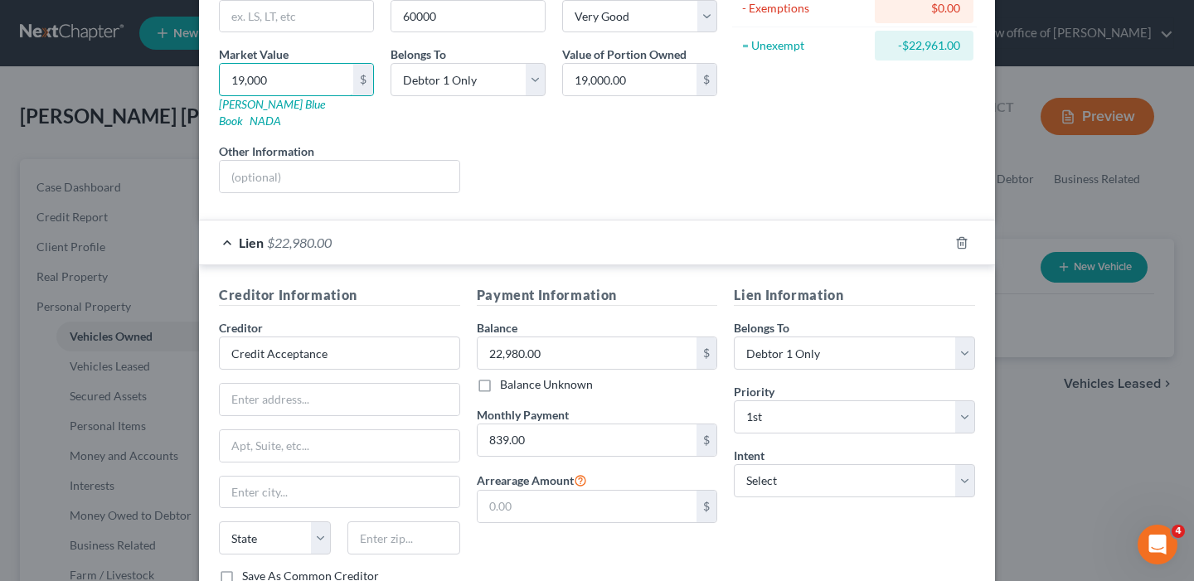
scroll to position [244, 0]
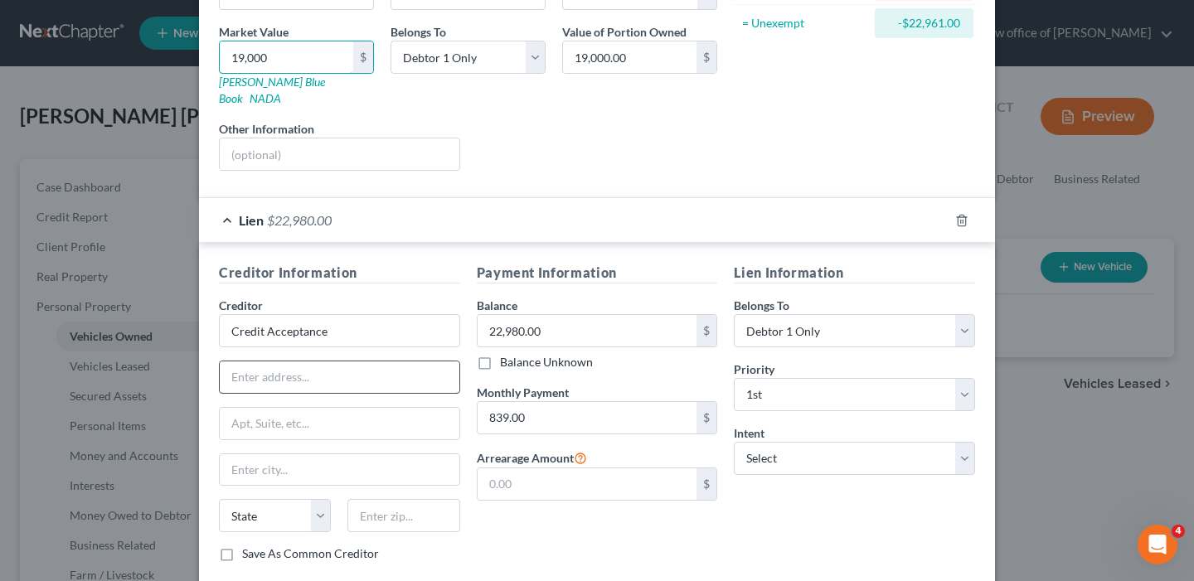
type input "19,000"
click at [368, 369] on input "text" at bounding box center [340, 378] width 240 height 32
type input "p"
type input "PO BOX 5070"
paste input "48086-5070"
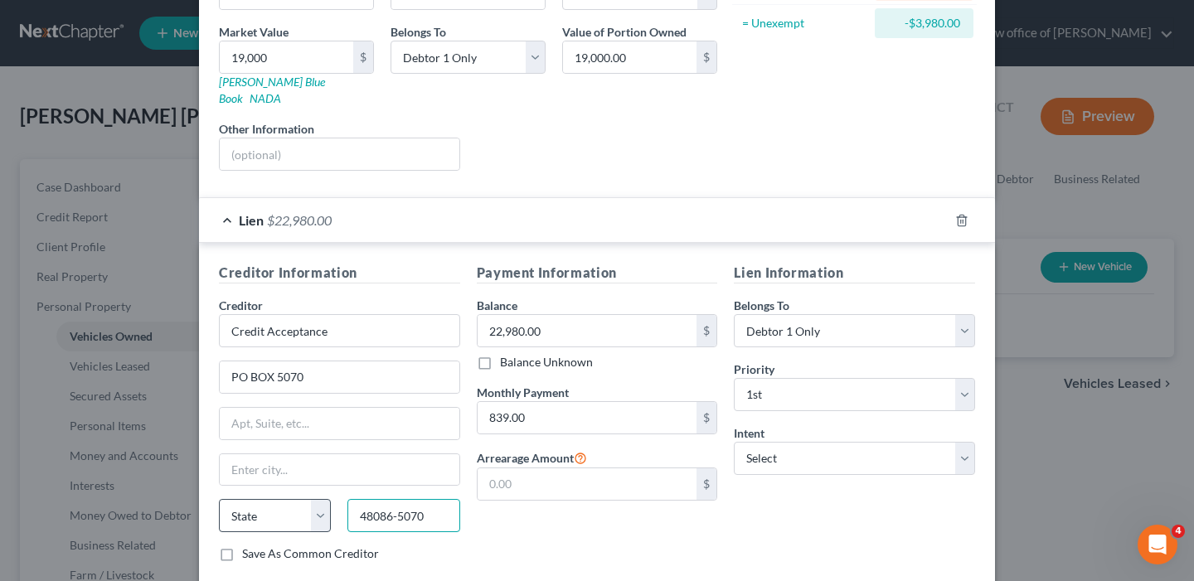
type input "48086-5070"
click at [326, 503] on select "State [US_STATE] AK AR AZ CA CO CT DE DC [GEOGRAPHIC_DATA] [GEOGRAPHIC_DATA] GU…" at bounding box center [275, 515] width 112 height 33
select select "23"
click at [267, 455] on input "text" at bounding box center [340, 471] width 240 height 32
type input "[GEOGRAPHIC_DATA]"
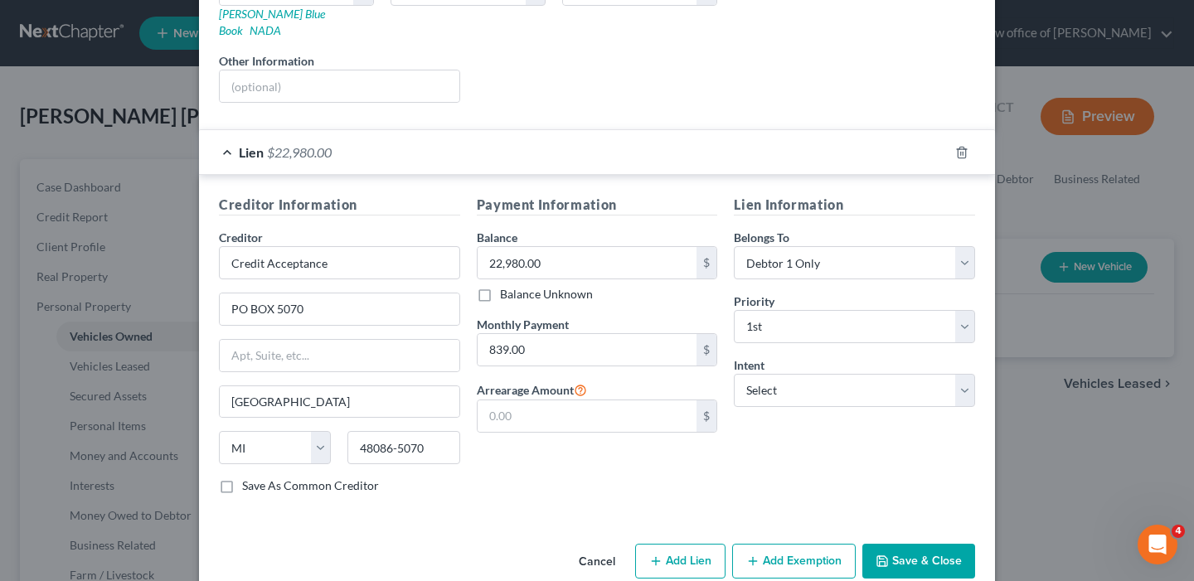
scroll to position [326, 0]
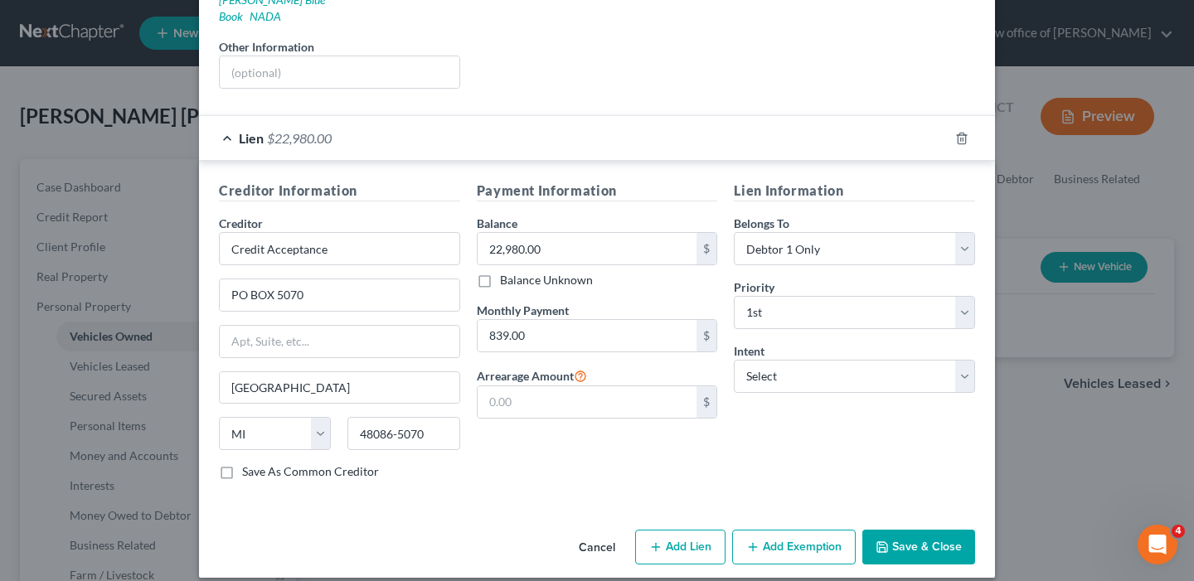
click at [917, 532] on button "Save & Close" at bounding box center [919, 547] width 113 height 35
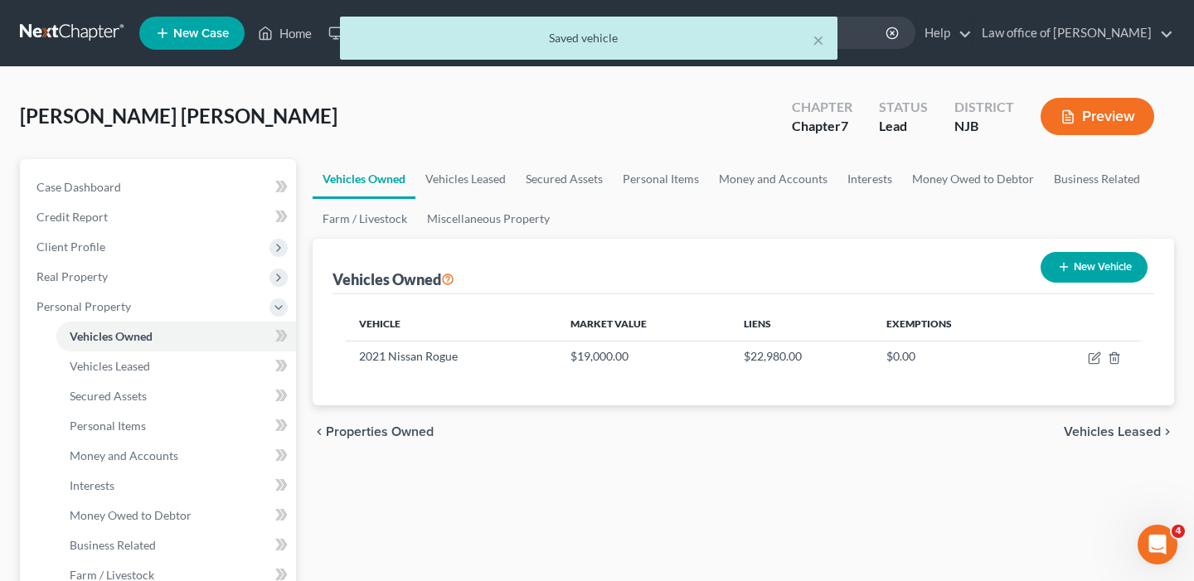
click at [1130, 434] on span "Vehicles Leased" at bounding box center [1112, 431] width 97 height 13
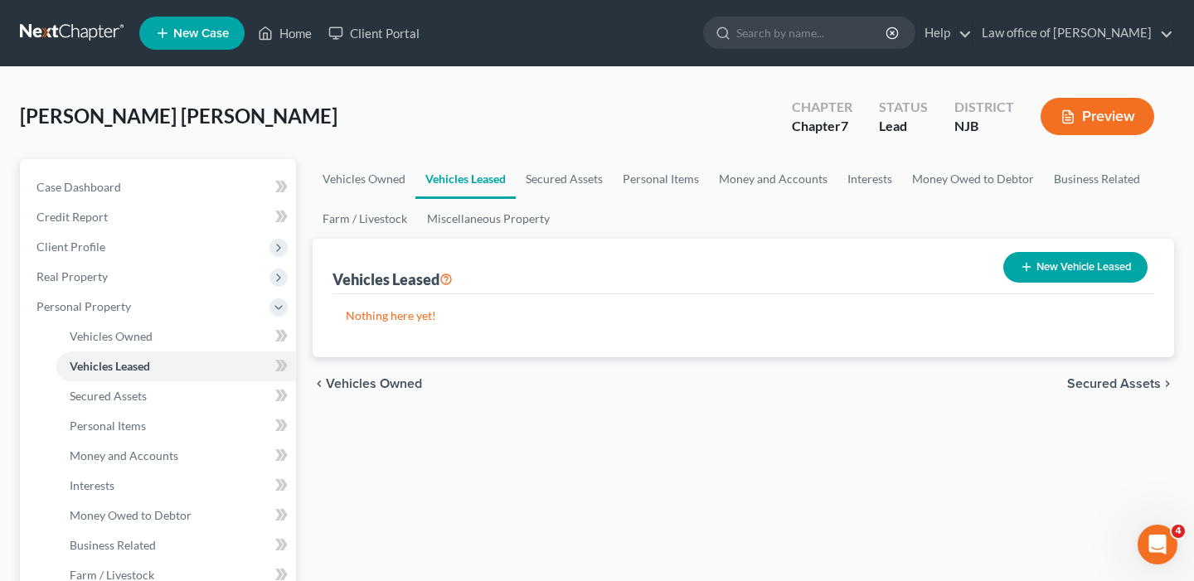
click at [1117, 386] on span "Secured Assets" at bounding box center [1114, 383] width 94 height 13
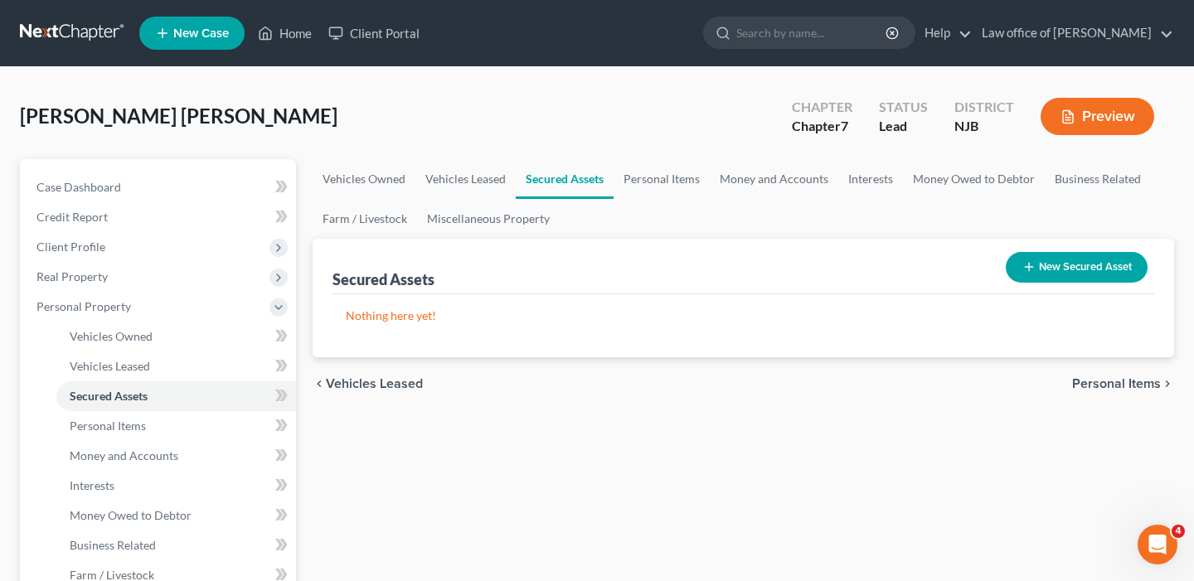
click at [1109, 383] on span "Personal Items" at bounding box center [1116, 383] width 89 height 13
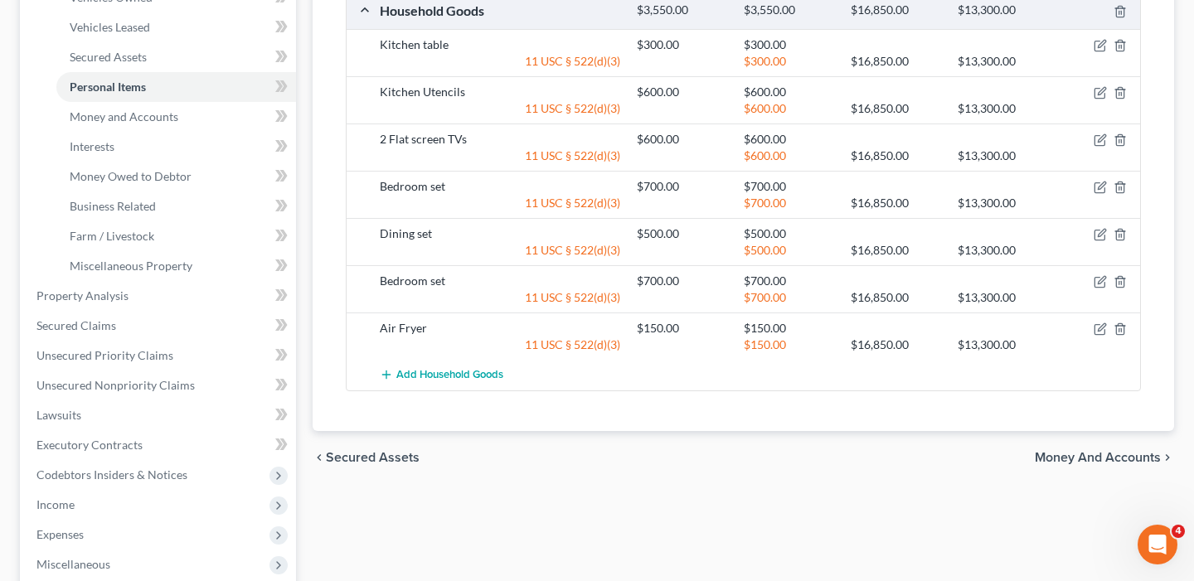
scroll to position [351, 0]
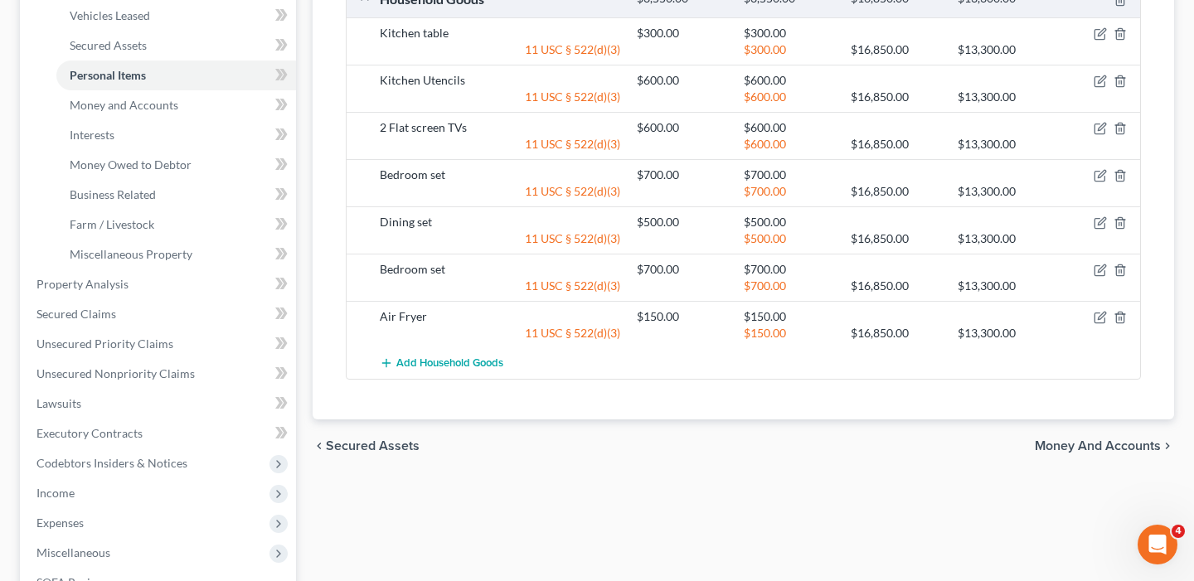
click at [1106, 443] on span "Money and Accounts" at bounding box center [1098, 446] width 126 height 13
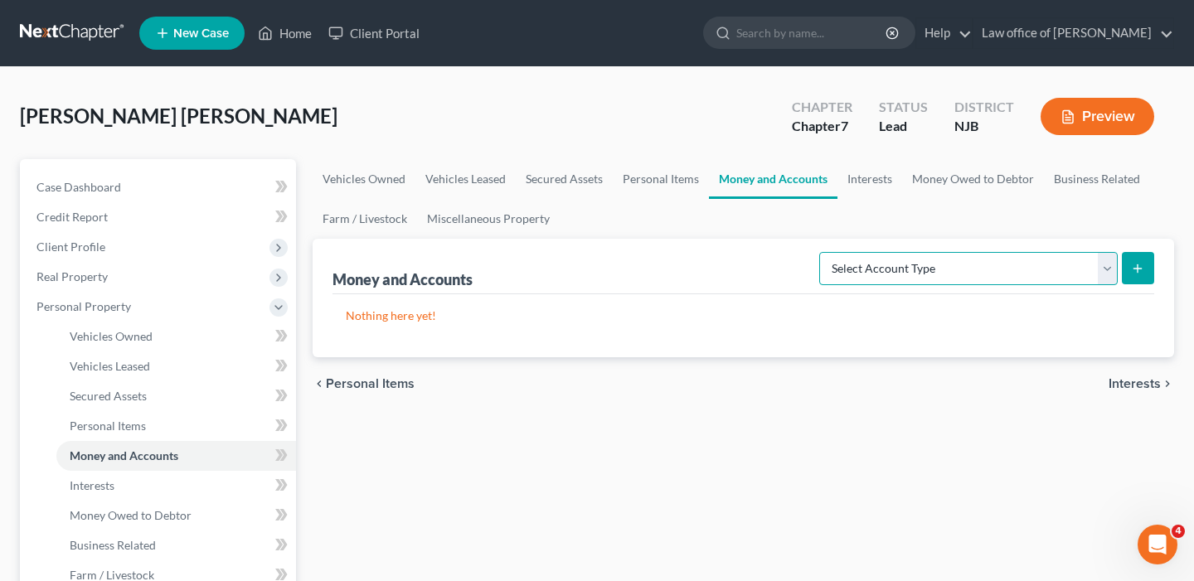
click at [1112, 264] on select "Select Account Type Brokerage Cash on Hand Certificates of Deposit Checking Acc…" at bounding box center [968, 268] width 299 height 33
select select "cash_on_hand"
click at [1145, 269] on button "submit" at bounding box center [1138, 268] width 32 height 32
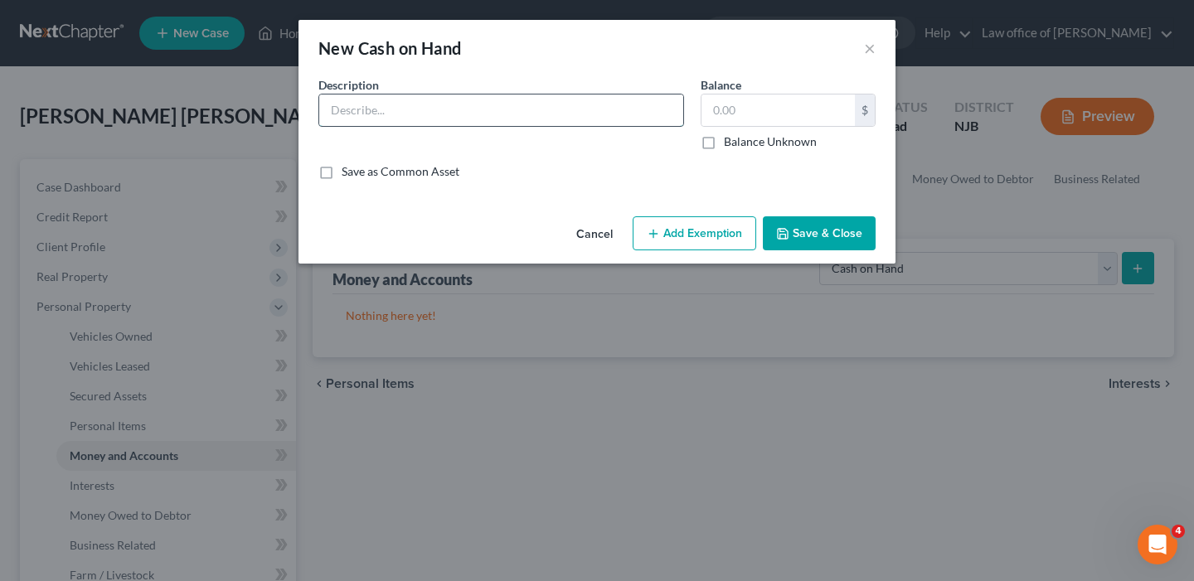
click at [391, 113] on input "text" at bounding box center [501, 111] width 364 height 32
type input "Cash on Hand"
click at [722, 115] on input "text" at bounding box center [778, 111] width 153 height 32
type input "200.00"
click at [683, 218] on button "Add Exemption" at bounding box center [695, 233] width 124 height 35
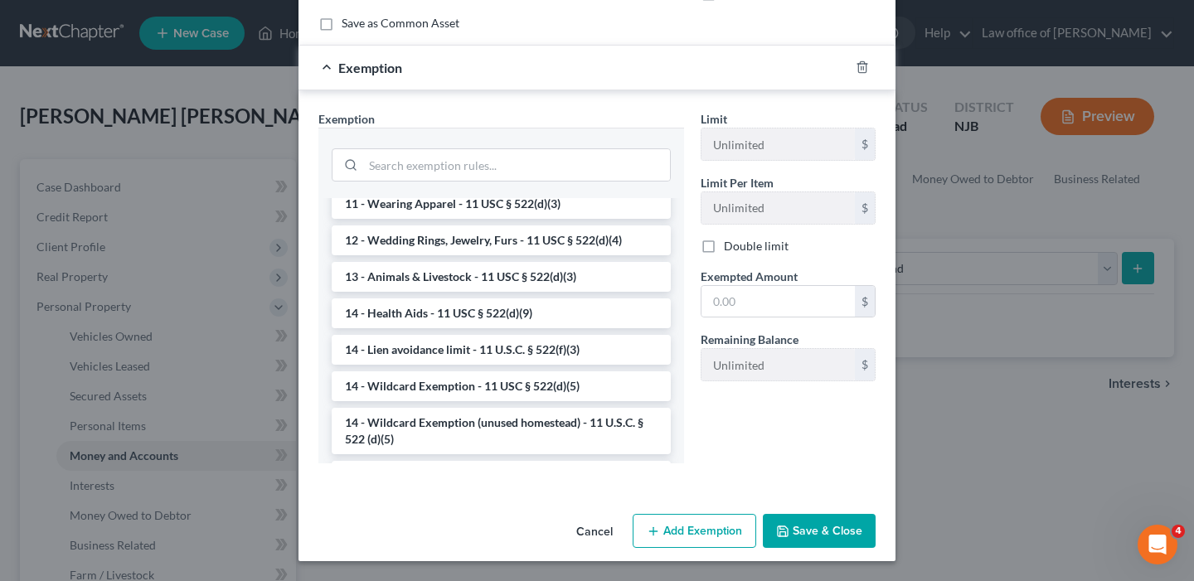
scroll to position [209, 0]
click at [498, 388] on li "14 - Wildcard Exemption - 11 USC § 522(d)(5)" at bounding box center [501, 386] width 339 height 30
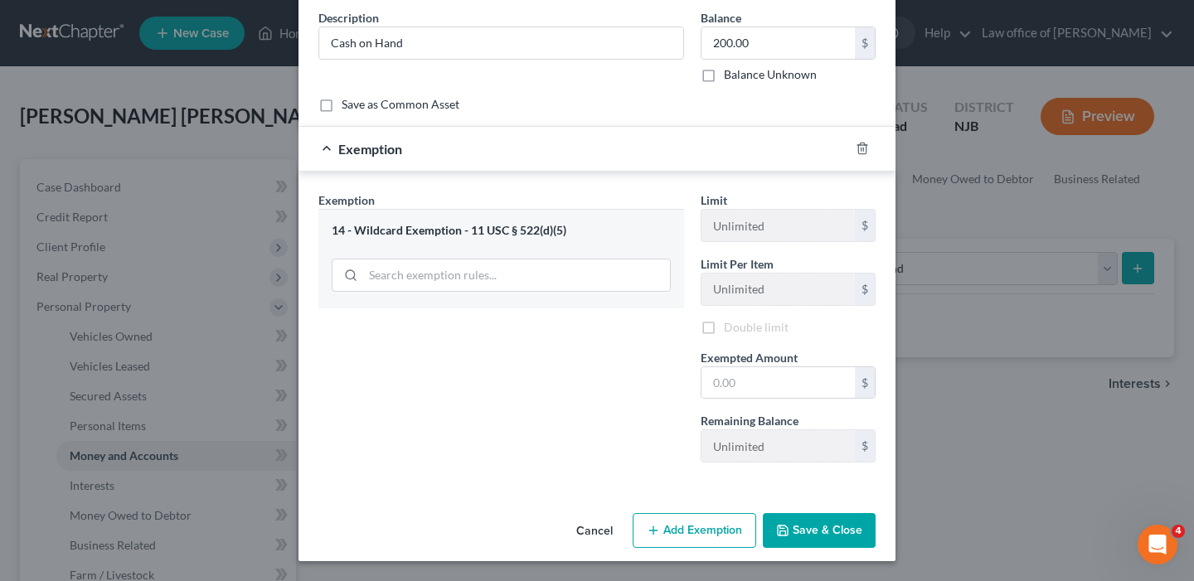
scroll to position [67, 0]
click at [732, 382] on input "text" at bounding box center [778, 383] width 153 height 32
type input "200.00"
click at [838, 539] on button "Save & Close" at bounding box center [819, 530] width 113 height 35
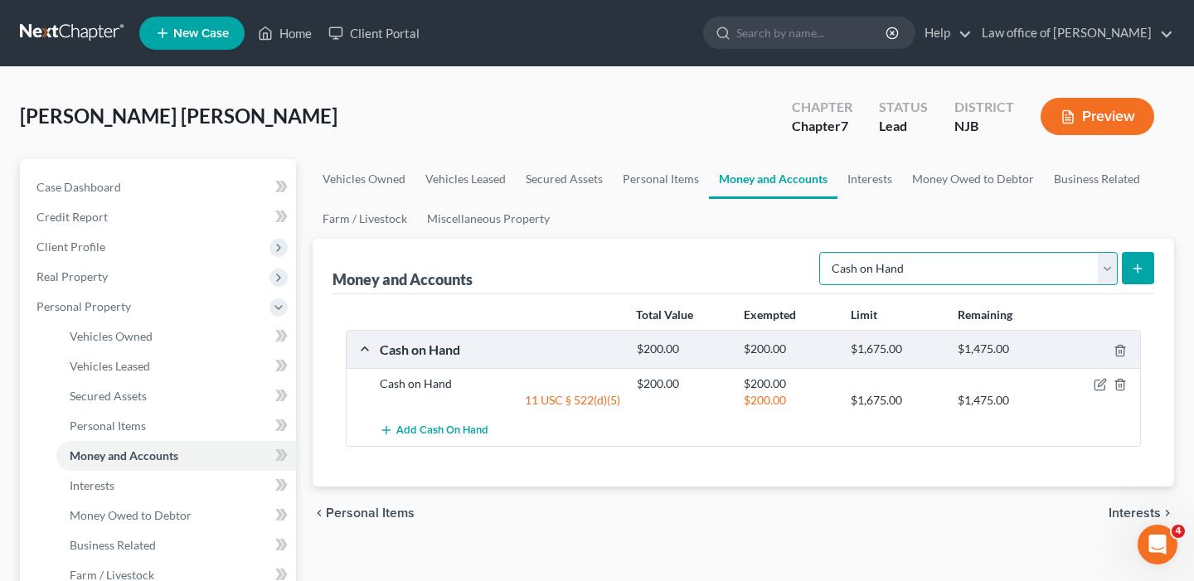
click at [1107, 274] on select "Select Account Type Brokerage Cash on Hand Certificates of Deposit Checking Acc…" at bounding box center [968, 268] width 299 height 33
select select "checking"
click at [1131, 269] on icon "submit" at bounding box center [1137, 268] width 13 height 13
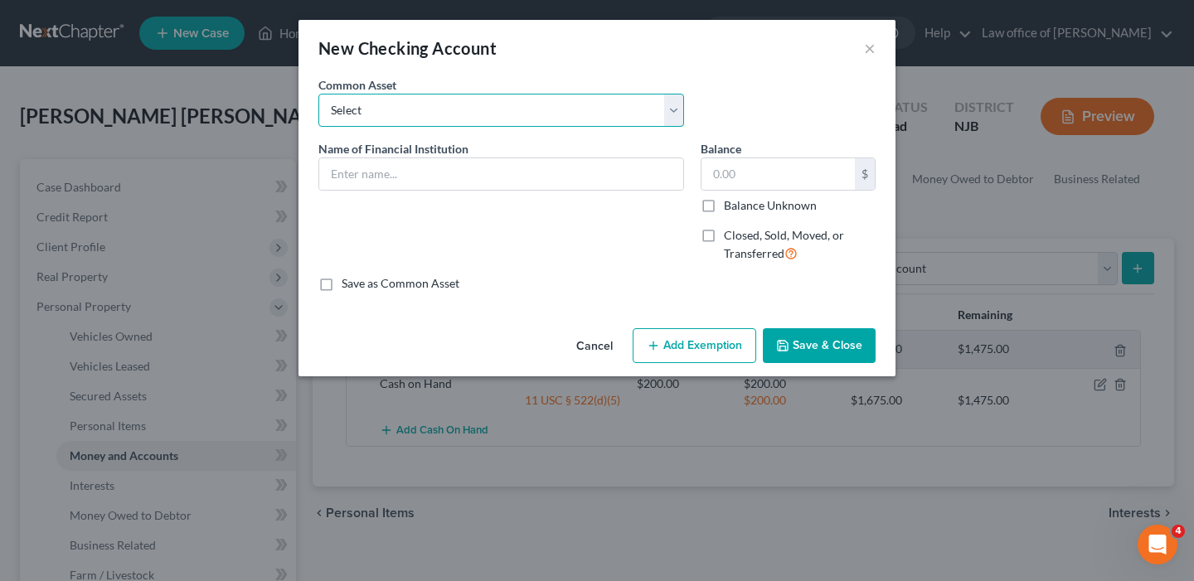
click at [674, 119] on select "Select TD Bank" at bounding box center [501, 110] width 366 height 33
select select "0"
type input "TD Bank"
type input "173.43"
click at [820, 352] on button "Save & Close" at bounding box center [819, 345] width 113 height 35
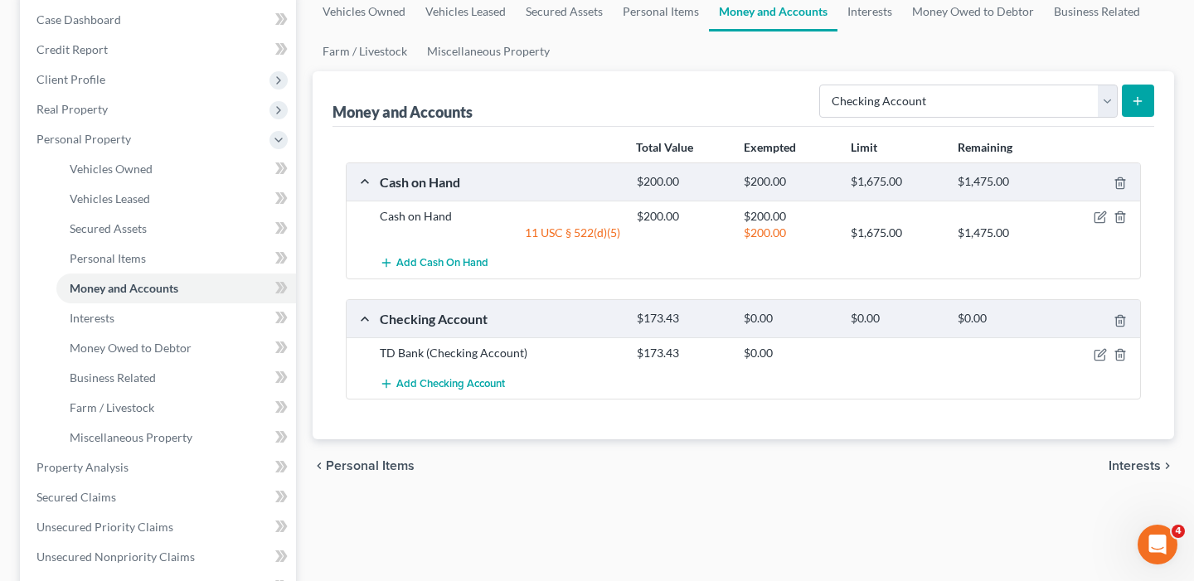
scroll to position [176, 0]
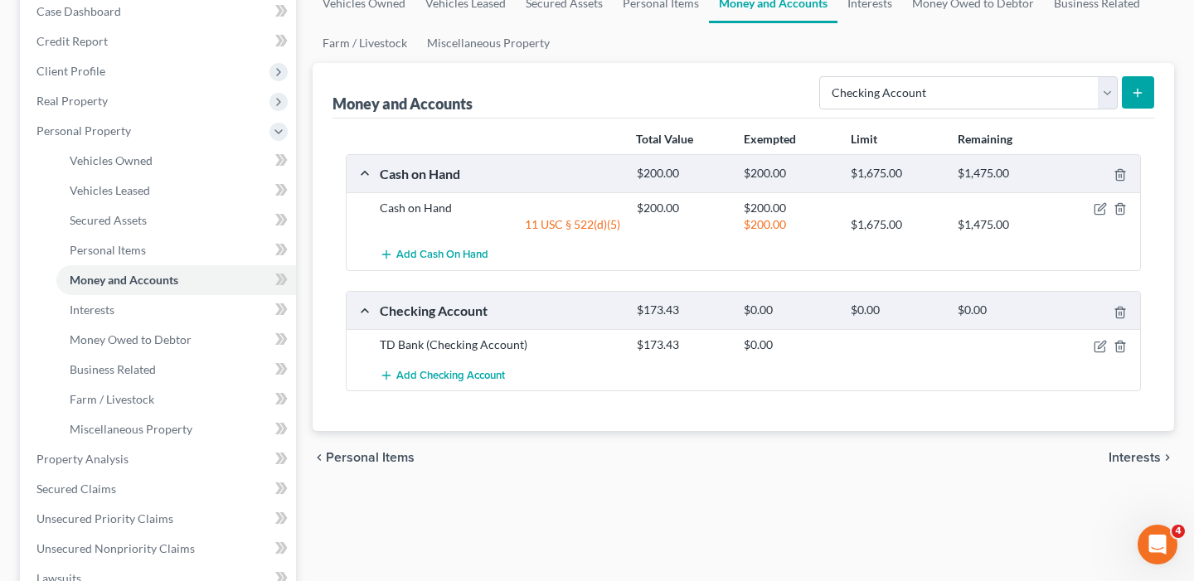
click at [1125, 458] on span "Interests" at bounding box center [1135, 457] width 52 height 13
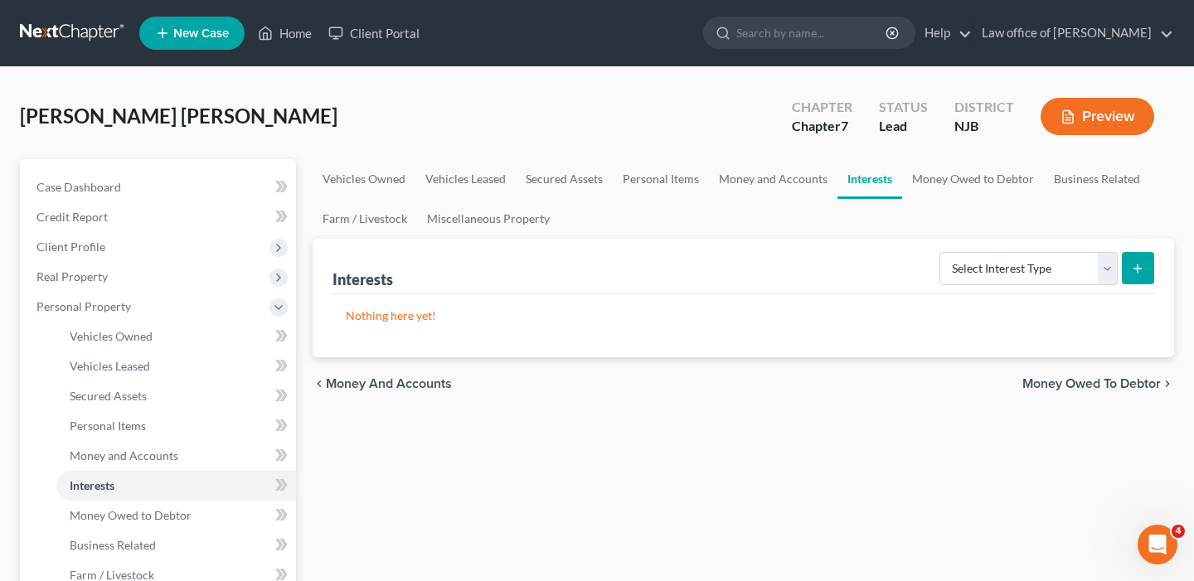
click at [1065, 384] on span "Money Owed to Debtor" at bounding box center [1092, 383] width 139 height 13
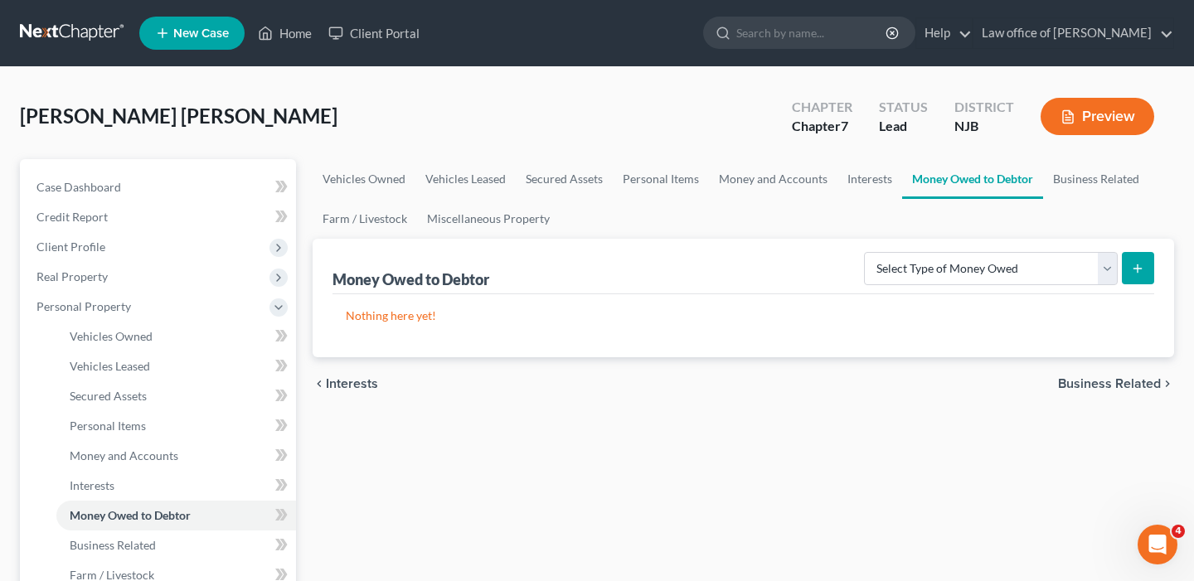
click at [1121, 382] on span "Business Related" at bounding box center [1109, 383] width 103 height 13
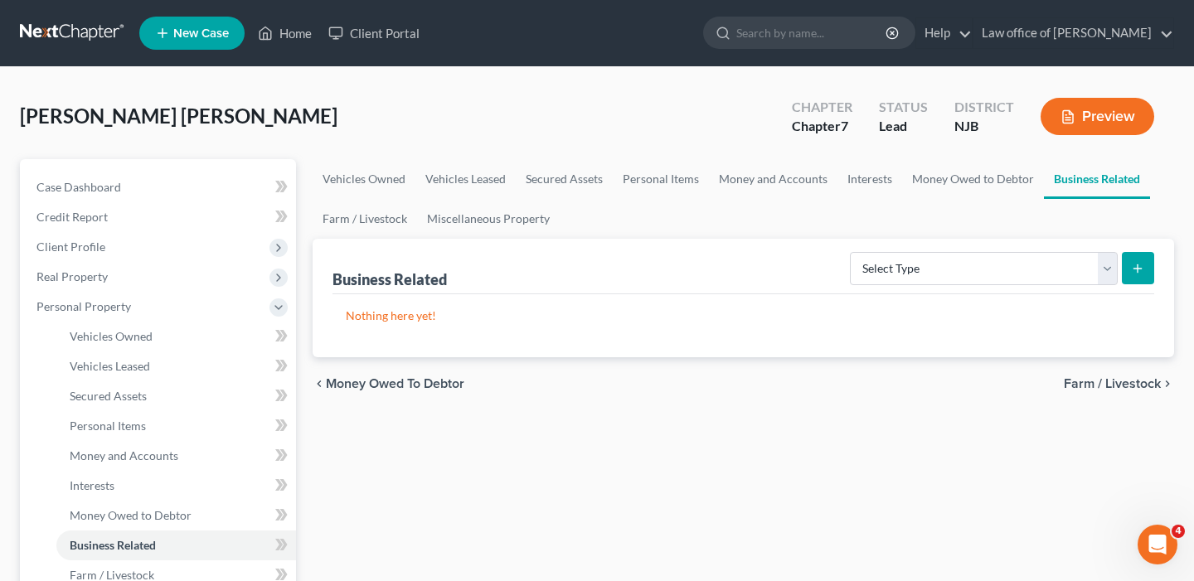
click at [1126, 384] on span "Farm / Livestock" at bounding box center [1112, 383] width 97 height 13
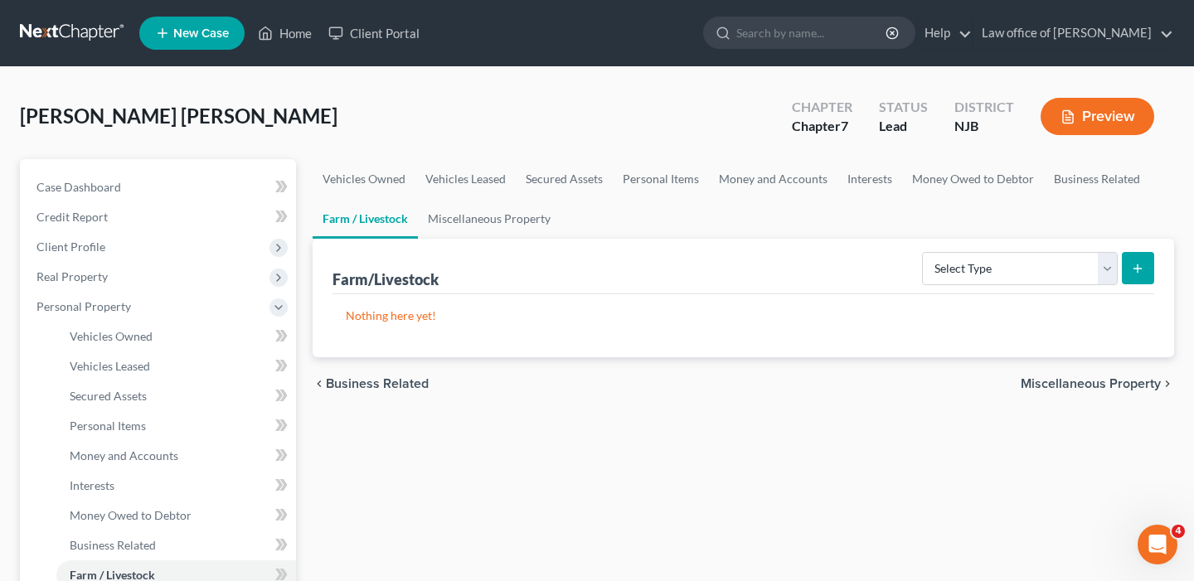
click at [1125, 386] on span "Miscellaneous Property" at bounding box center [1091, 383] width 140 height 13
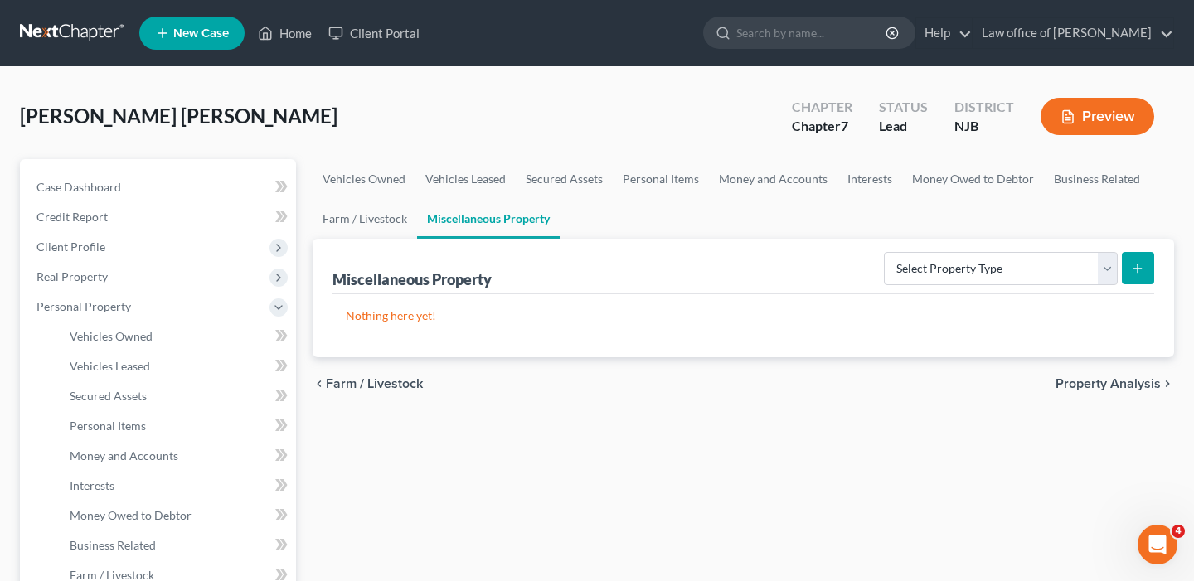
click at [1121, 389] on span "Property Analysis" at bounding box center [1108, 383] width 105 height 13
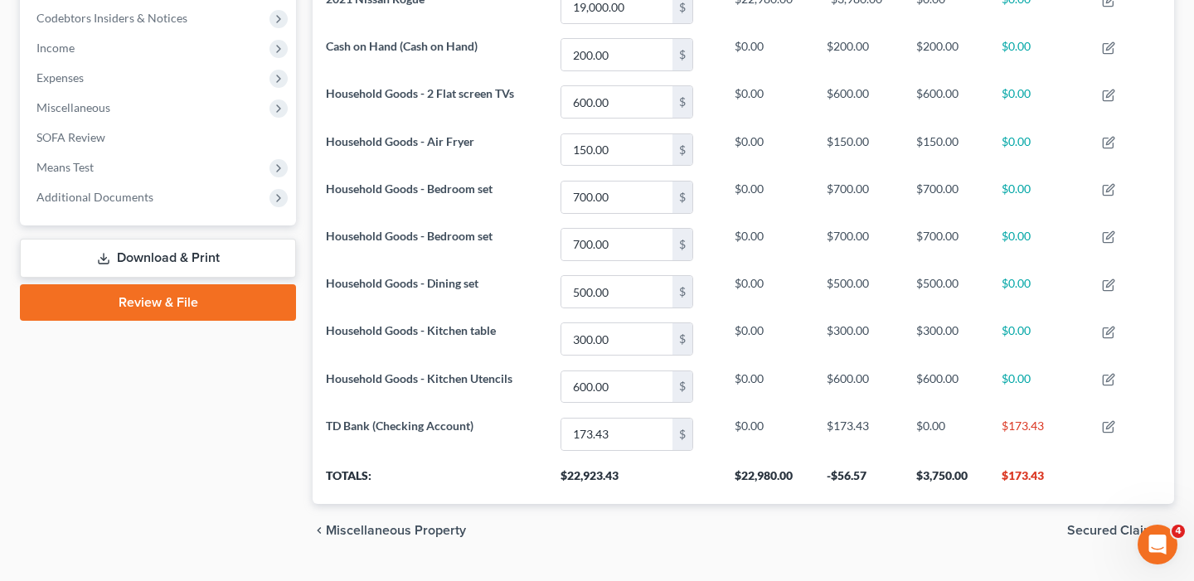
scroll to position [536, 0]
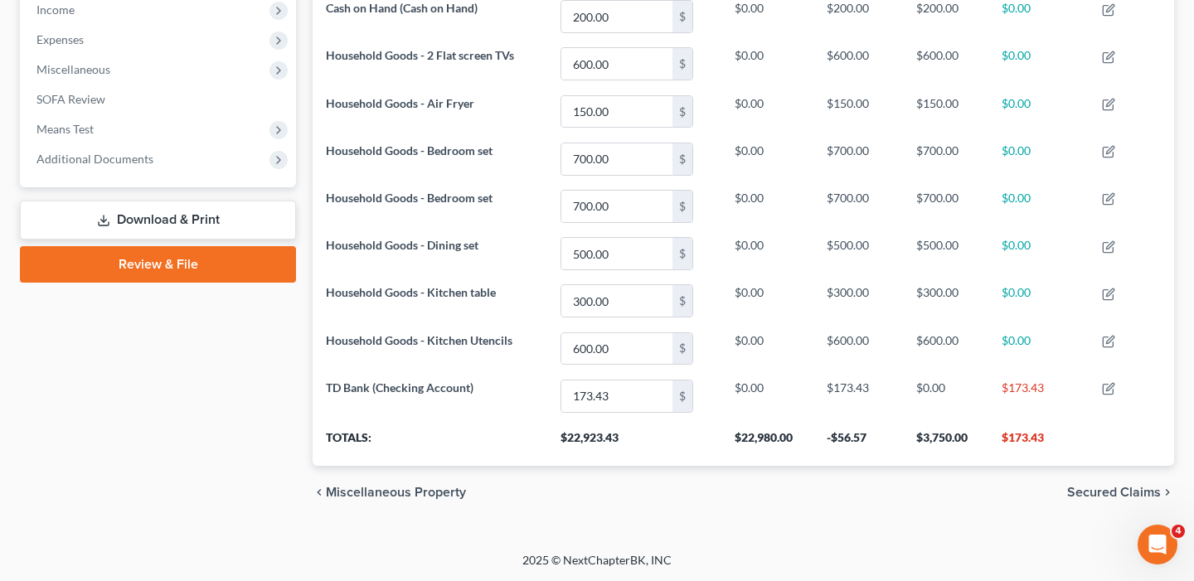
click at [1108, 495] on span "Secured Claims" at bounding box center [1114, 492] width 94 height 13
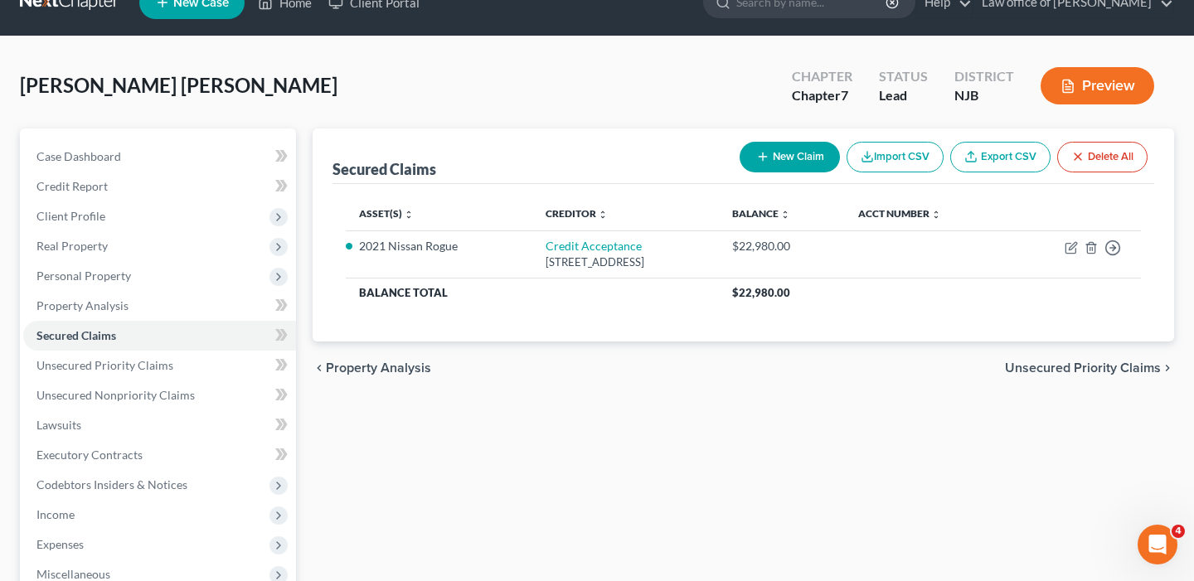
scroll to position [32, 0]
click at [1084, 365] on span "Unsecured Priority Claims" at bounding box center [1083, 367] width 156 height 13
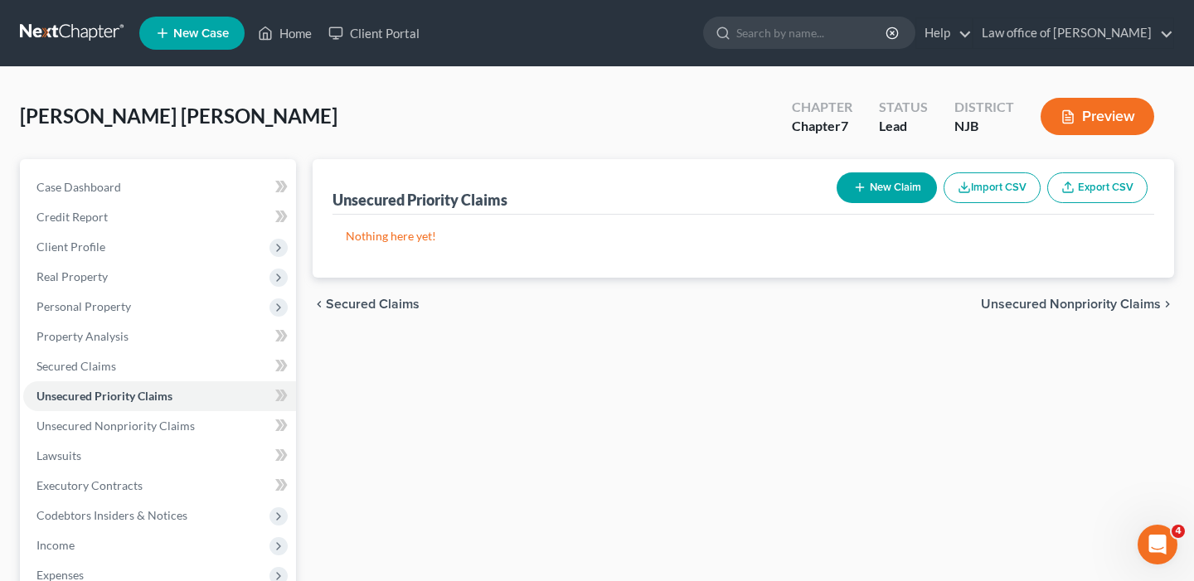
click at [1024, 306] on span "Unsecured Nonpriority Claims" at bounding box center [1071, 304] width 180 height 13
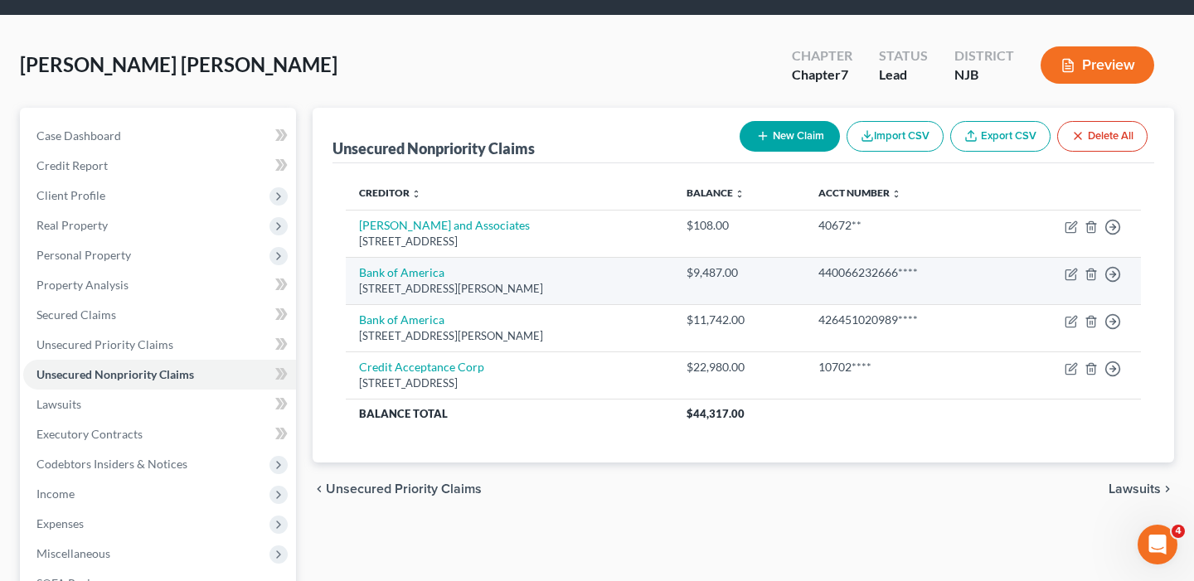
scroll to position [51, 0]
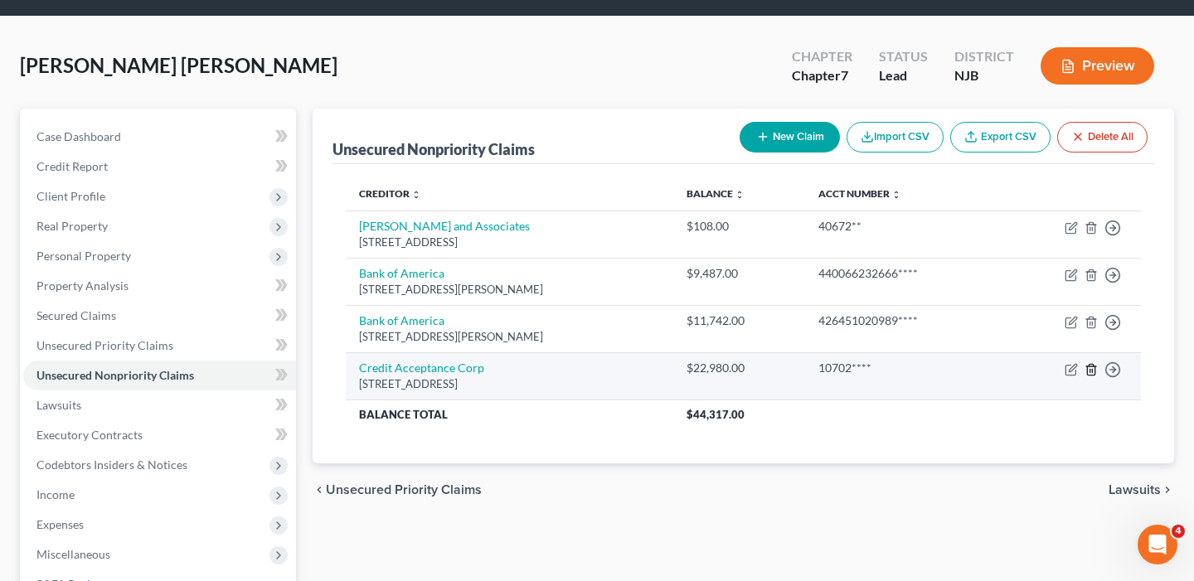
click at [1093, 372] on icon "button" at bounding box center [1091, 369] width 13 height 13
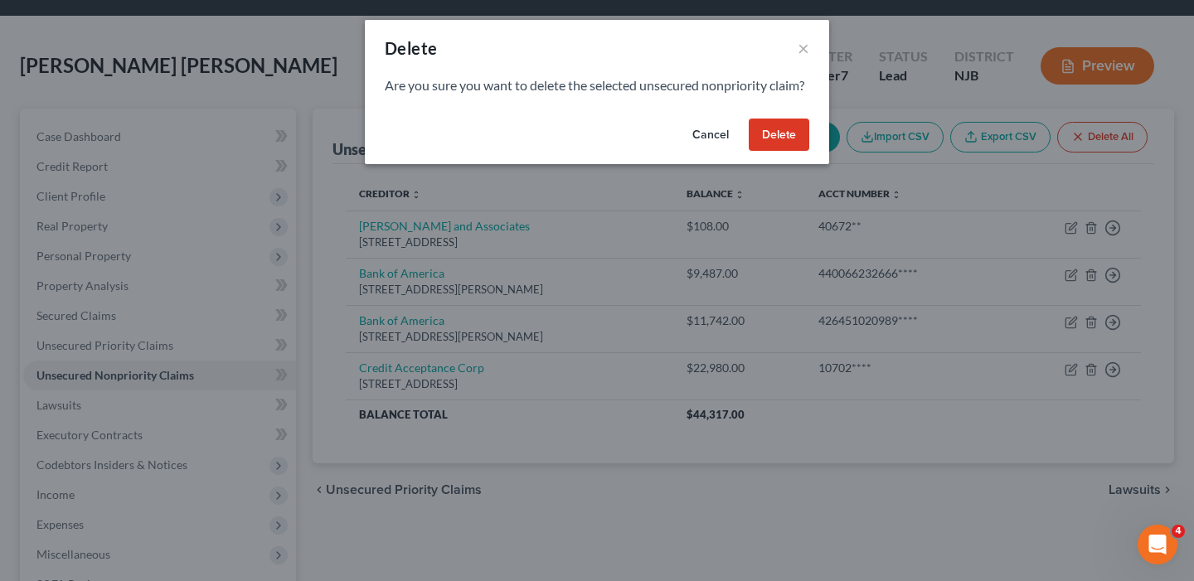
click at [790, 152] on button "Delete" at bounding box center [779, 135] width 61 height 33
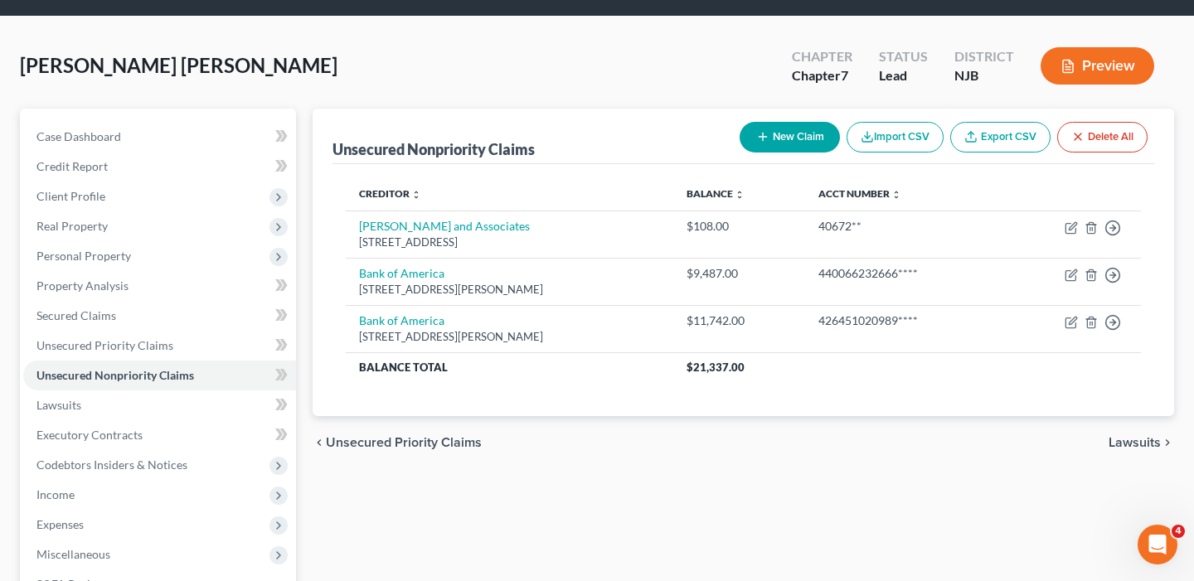
click at [413, 441] on span "Unsecured Priority Claims" at bounding box center [404, 442] width 156 height 13
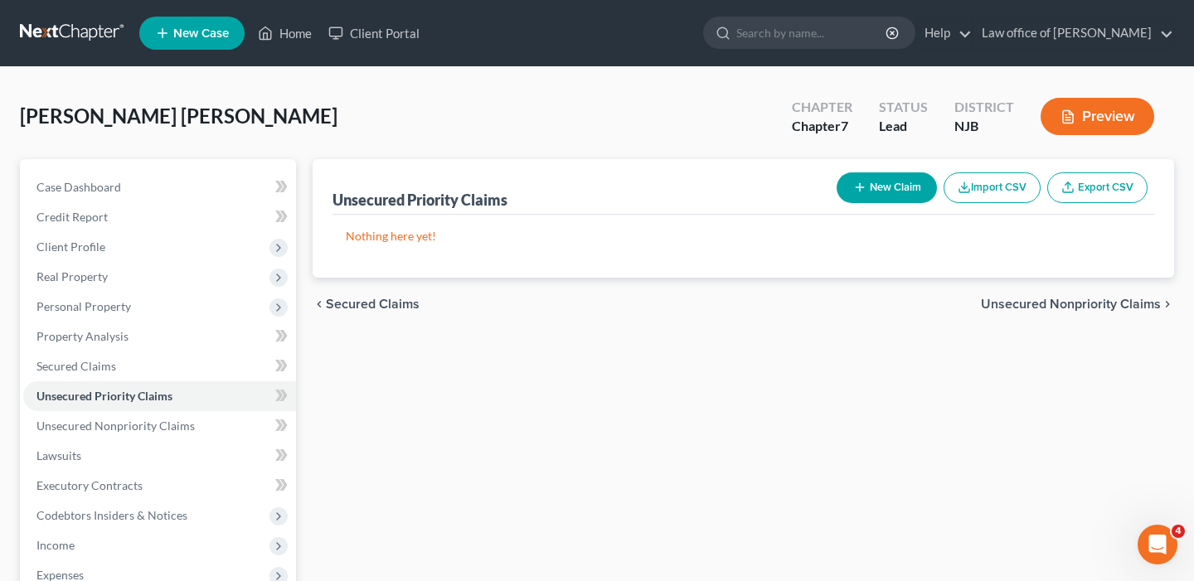
click at [393, 307] on span "Secured Claims" at bounding box center [373, 304] width 94 height 13
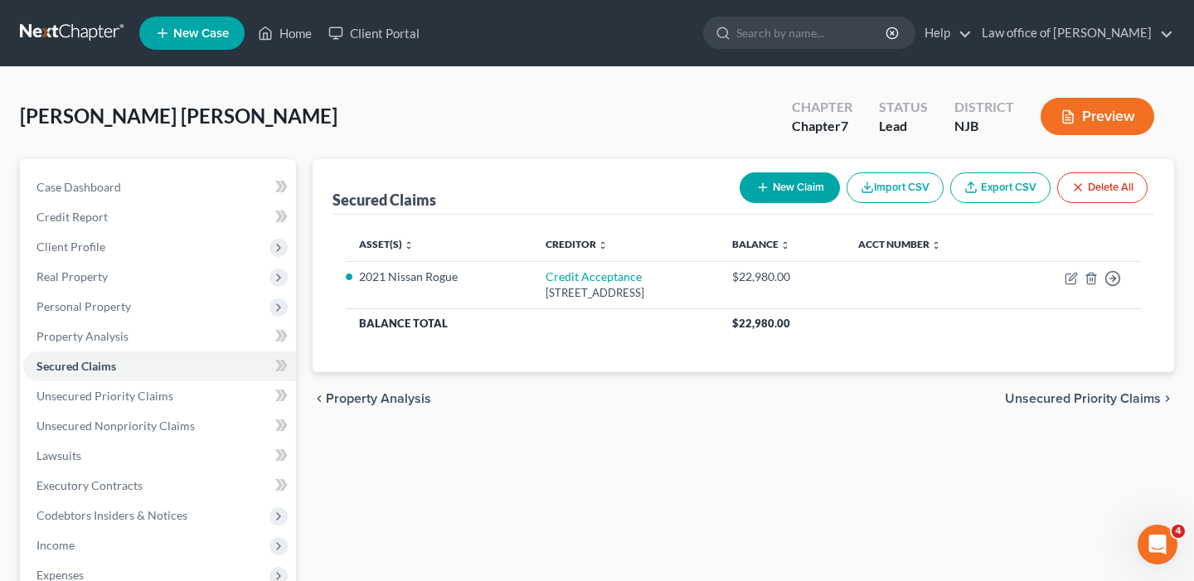
click at [1094, 396] on span "Unsecured Priority Claims" at bounding box center [1083, 398] width 156 height 13
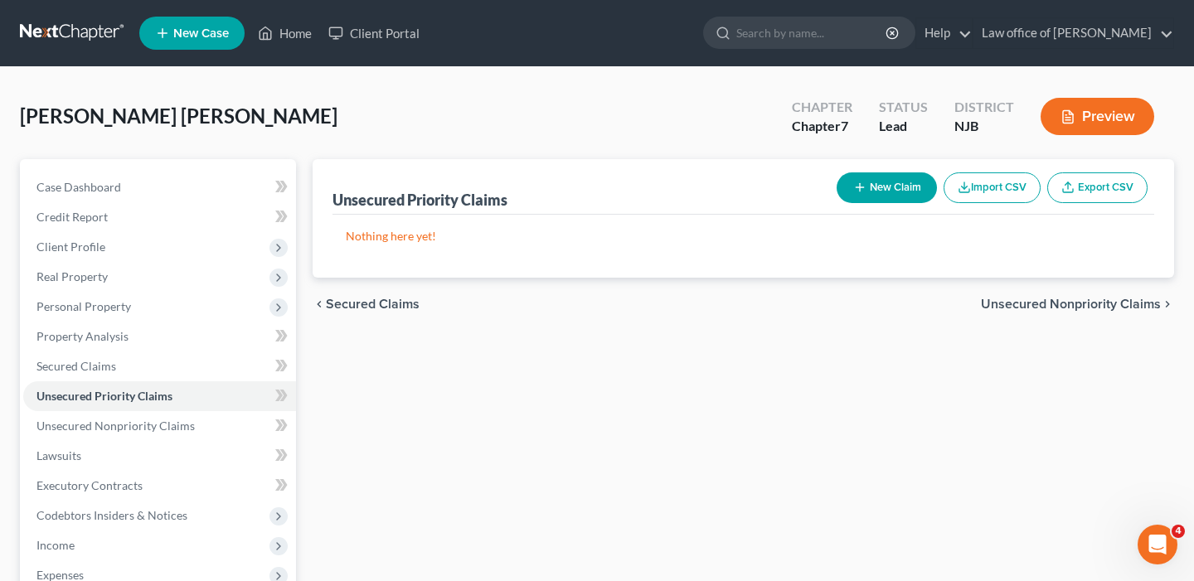
click at [1097, 308] on span "Unsecured Nonpriority Claims" at bounding box center [1071, 304] width 180 height 13
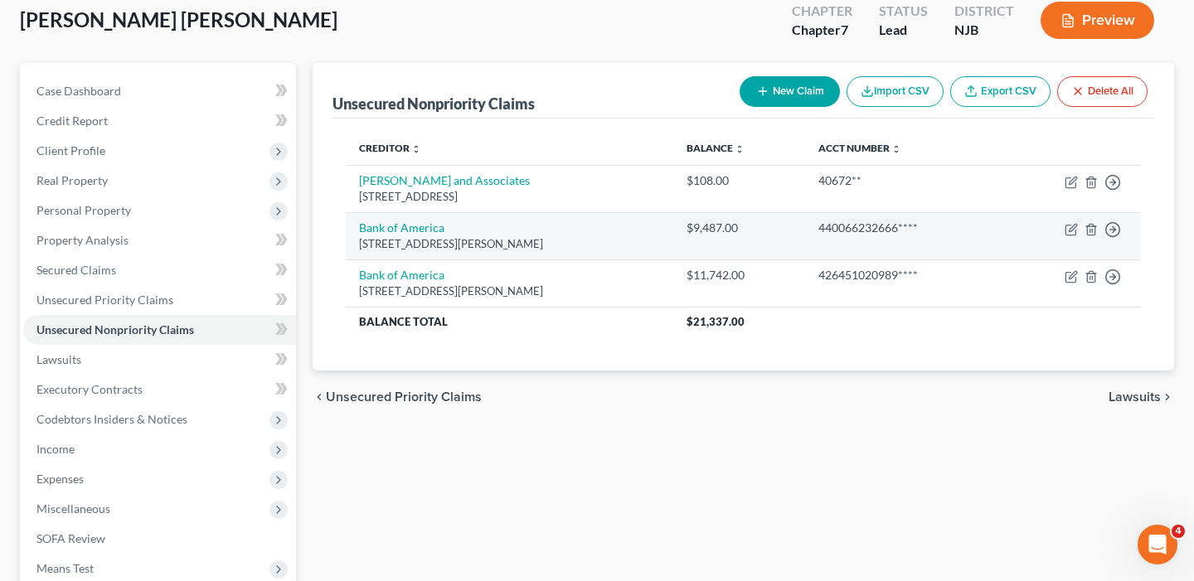
scroll to position [83, 0]
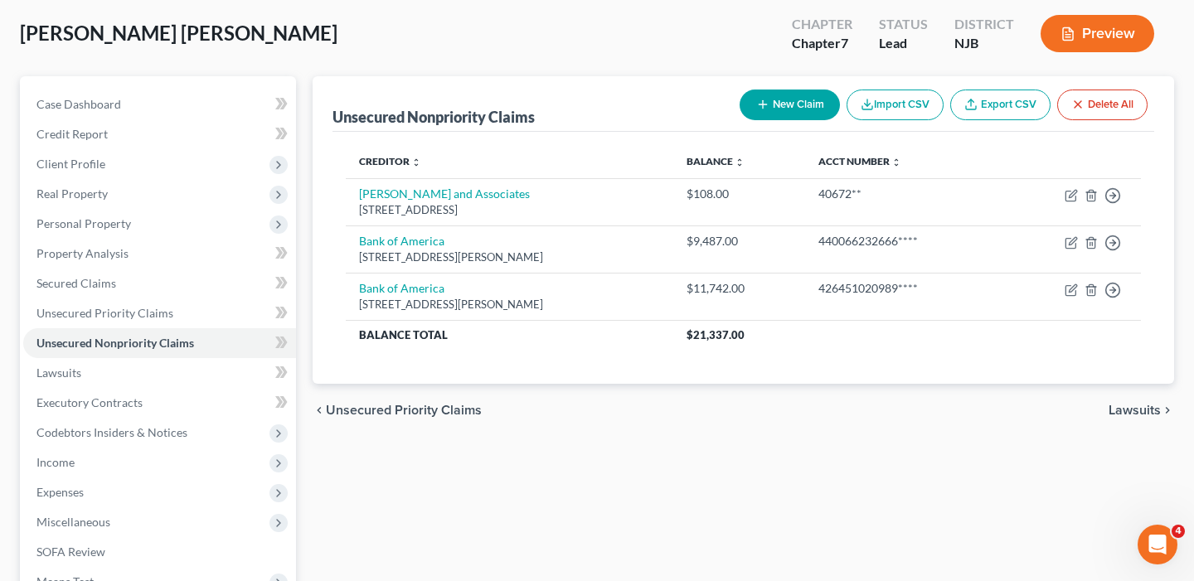
click at [1152, 413] on span "Lawsuits" at bounding box center [1135, 410] width 52 height 13
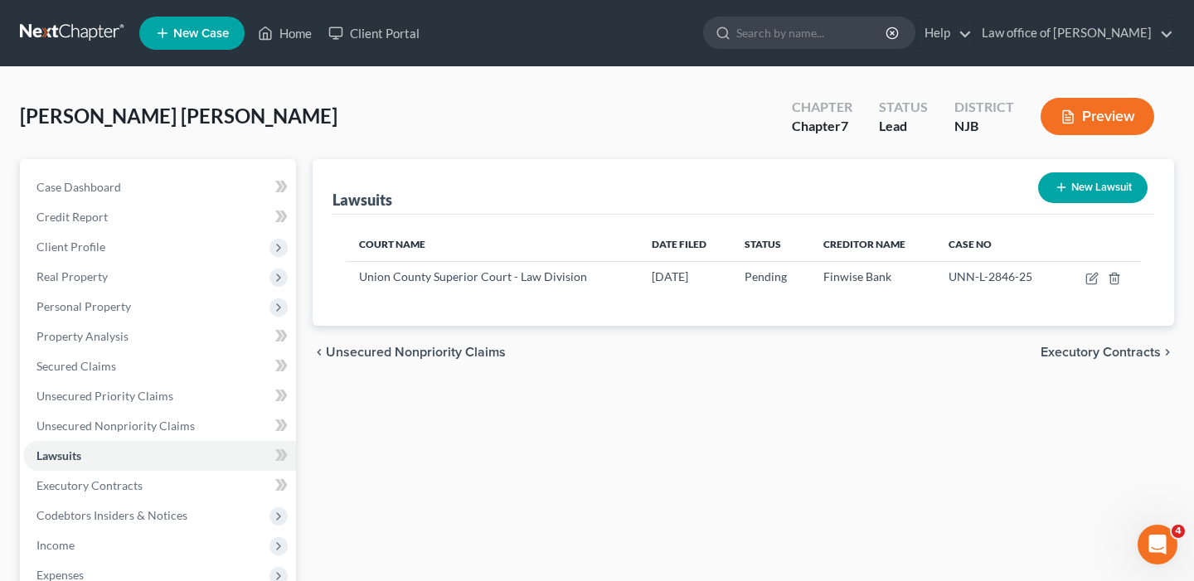
click at [1088, 352] on span "Executory Contracts" at bounding box center [1101, 352] width 120 height 13
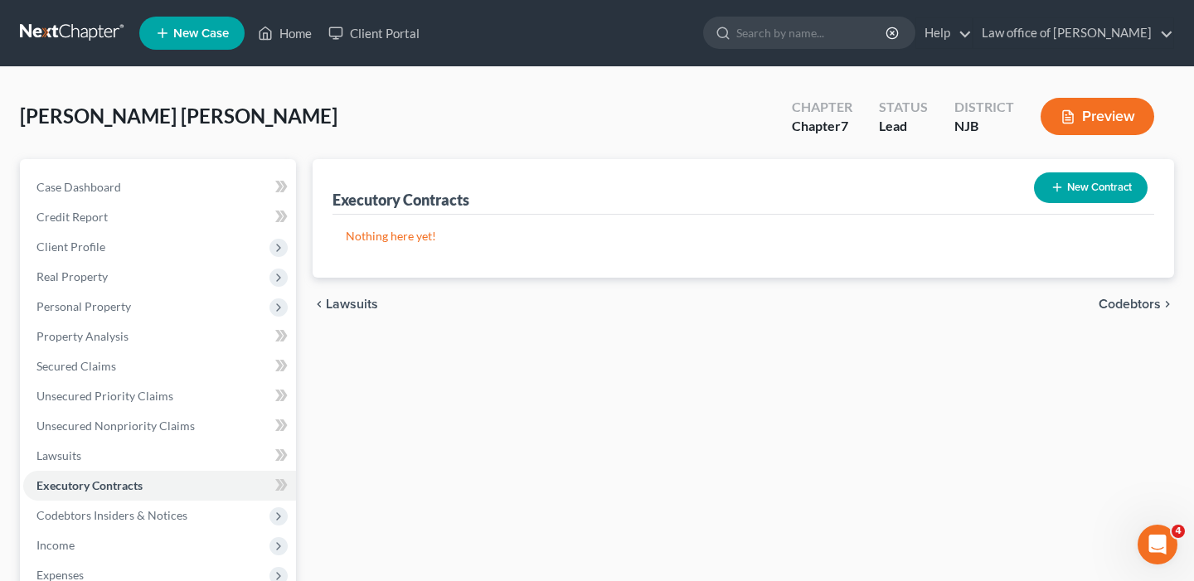
click at [1114, 307] on span "Codebtors" at bounding box center [1130, 304] width 62 height 13
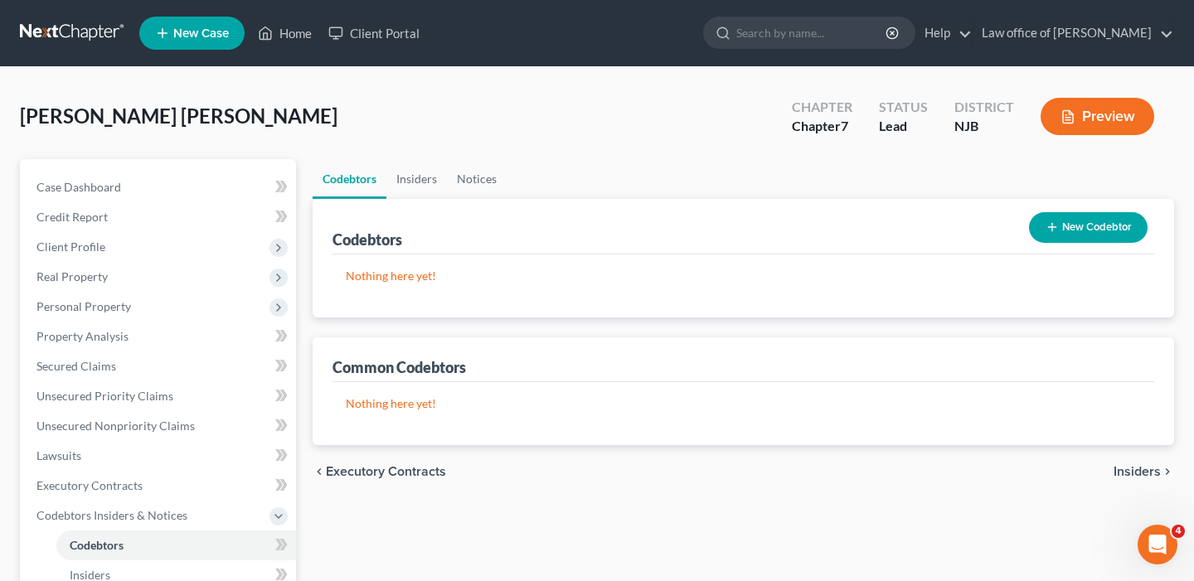
click at [1124, 475] on span "Insiders" at bounding box center [1137, 471] width 47 height 13
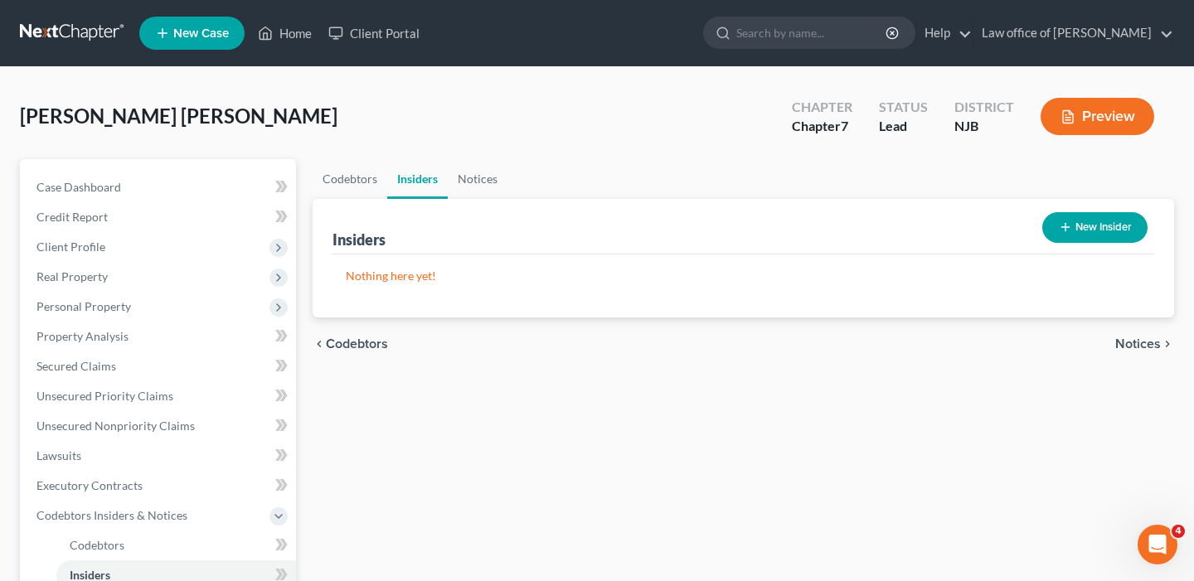
click at [1136, 348] on span "Notices" at bounding box center [1139, 344] width 46 height 13
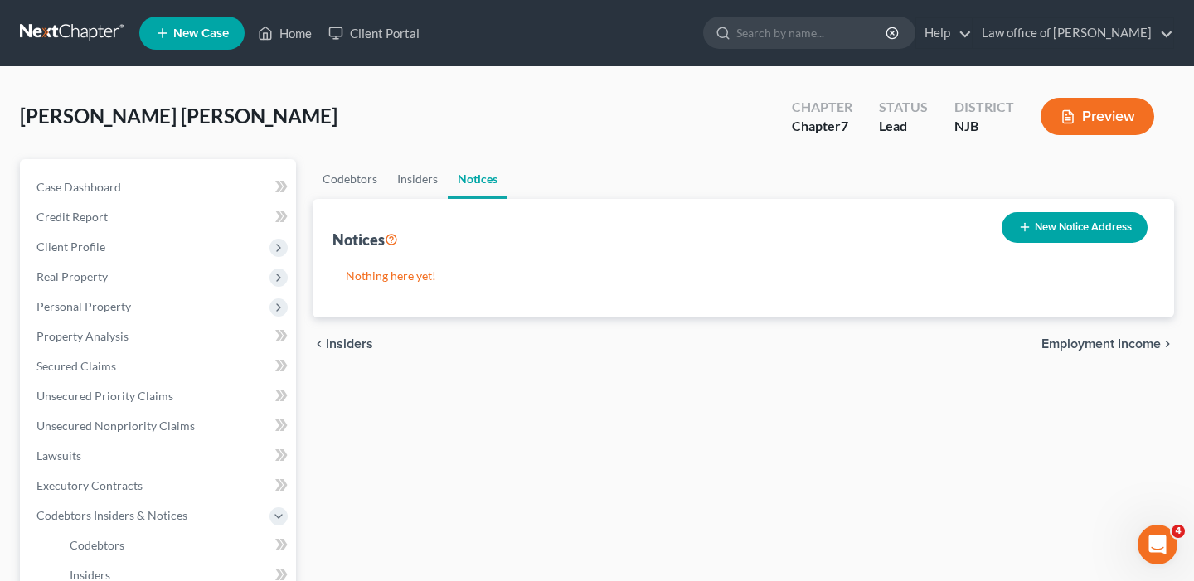
click at [1087, 348] on span "Employment Income" at bounding box center [1101, 344] width 119 height 13
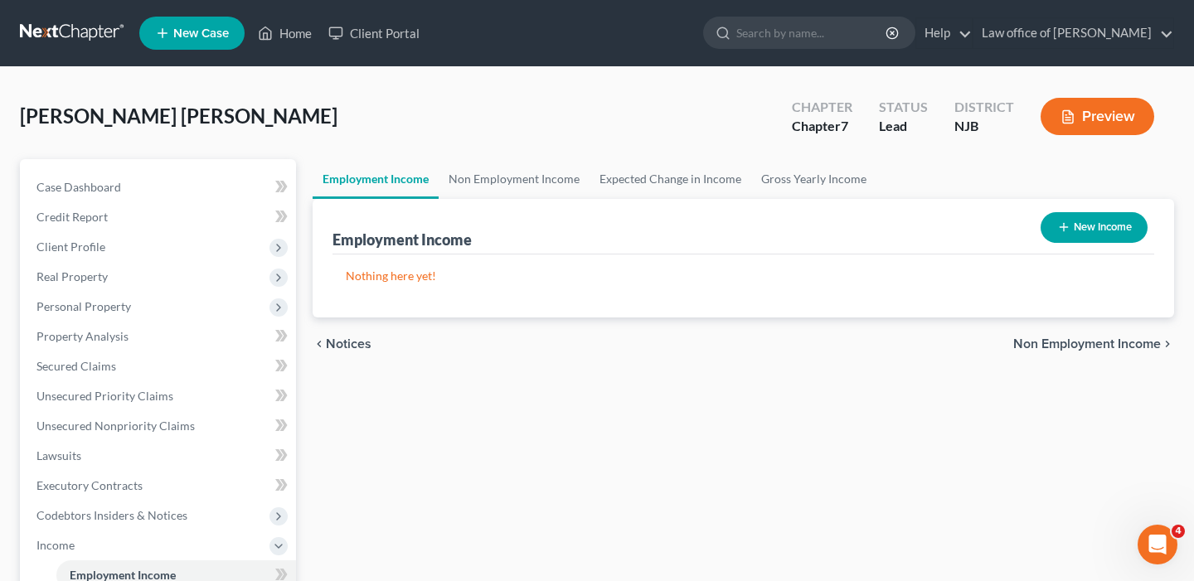
click at [347, 343] on span "Notices" at bounding box center [349, 344] width 46 height 13
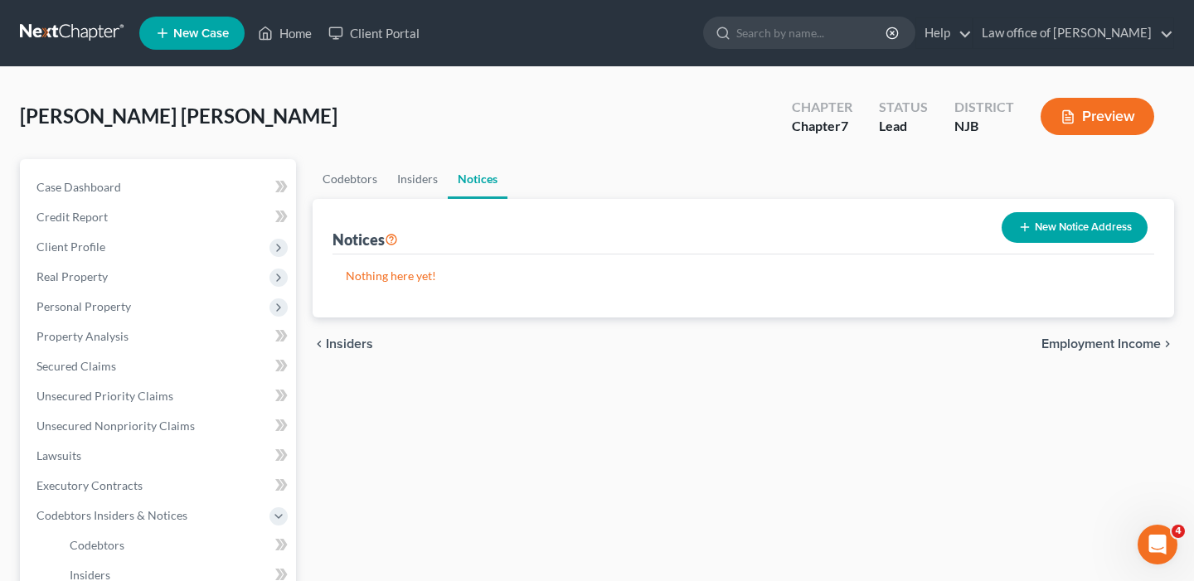
click at [1090, 344] on span "Employment Income" at bounding box center [1101, 344] width 119 height 13
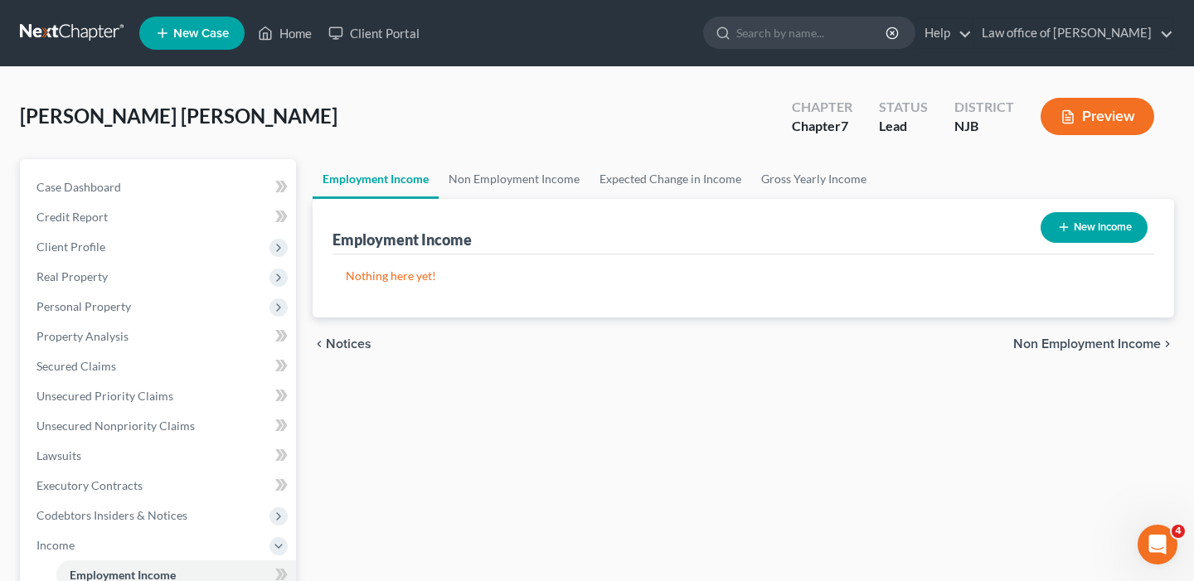
click at [1096, 225] on button "New Income" at bounding box center [1094, 227] width 107 height 31
select select "0"
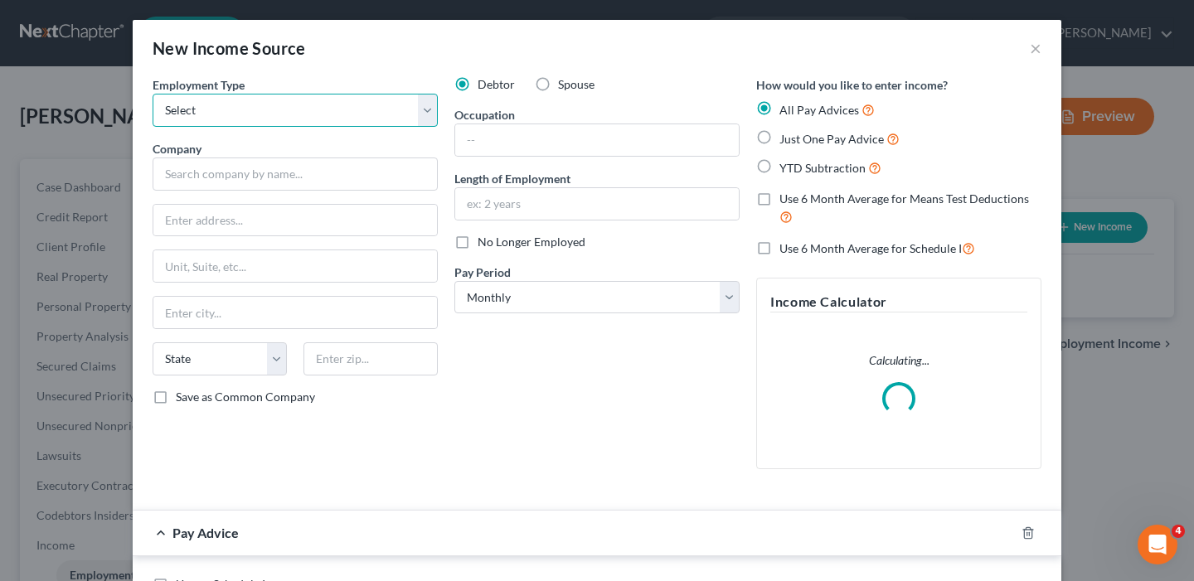
click at [430, 113] on select "Select Full or [DEMOGRAPHIC_DATA] Employment Self Employment" at bounding box center [295, 110] width 285 height 33
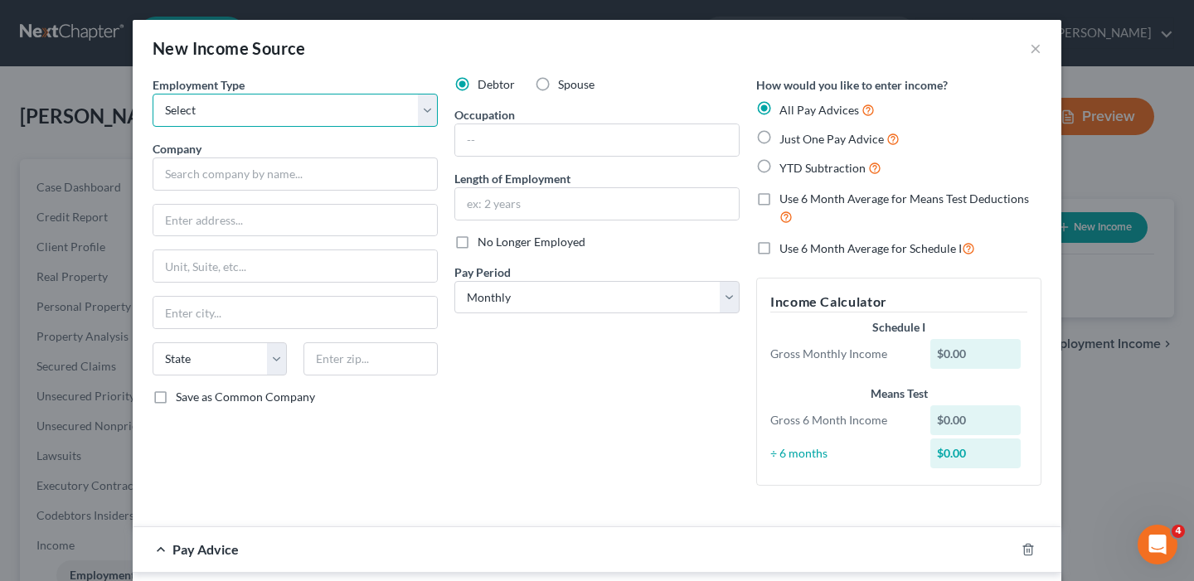
select select "0"
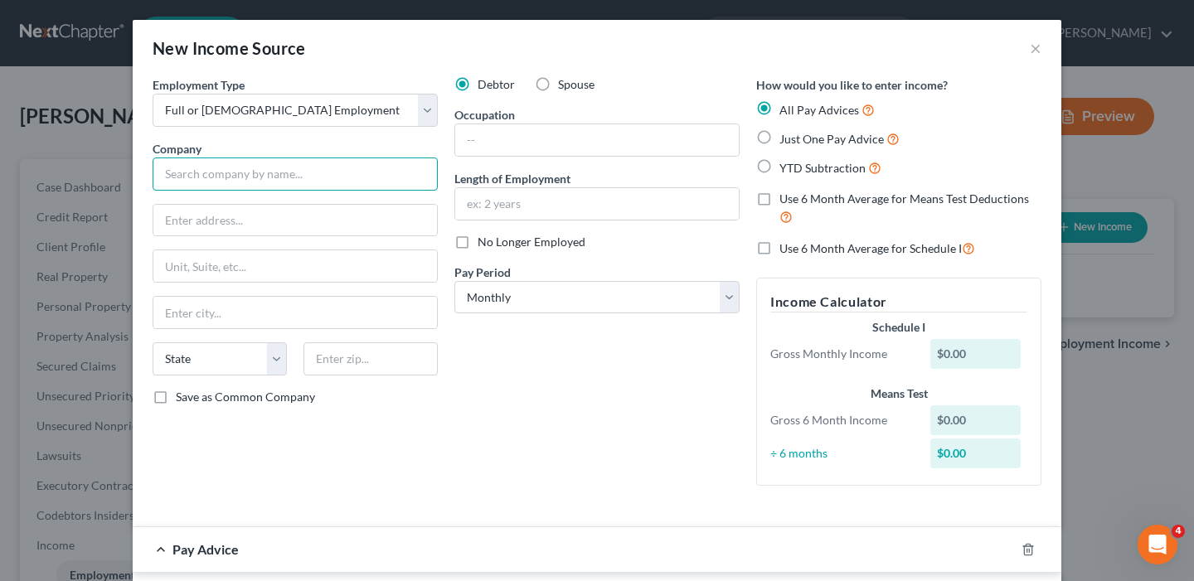
click at [250, 177] on input "text" at bounding box center [295, 174] width 285 height 33
type input "CS Trucking LLC"
type input "[STREET_ADDRESS]"
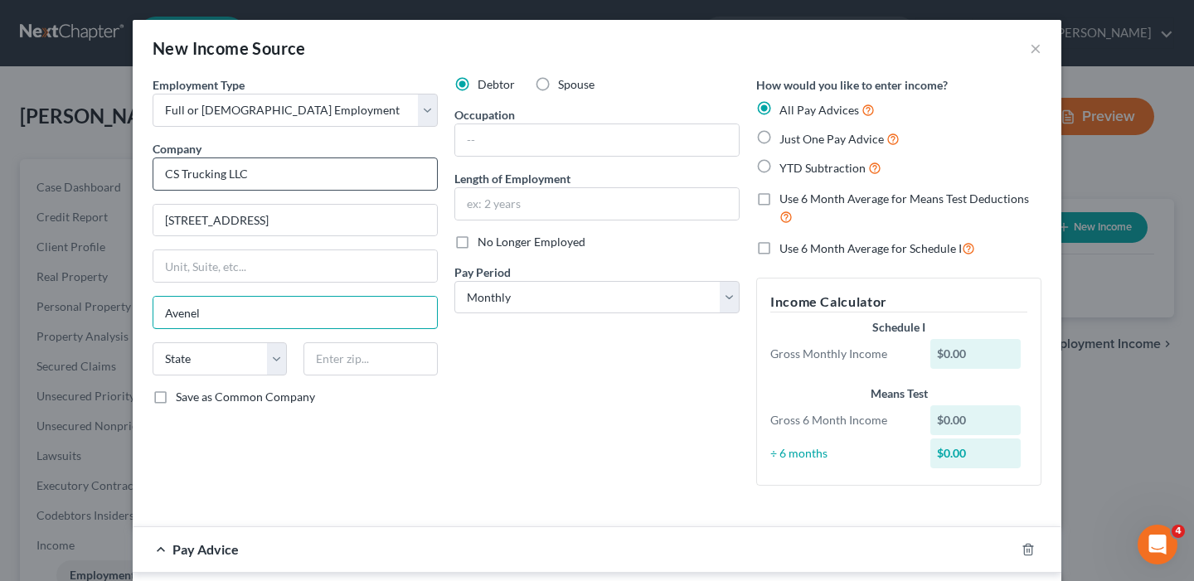
type input "Avenel"
select select "33"
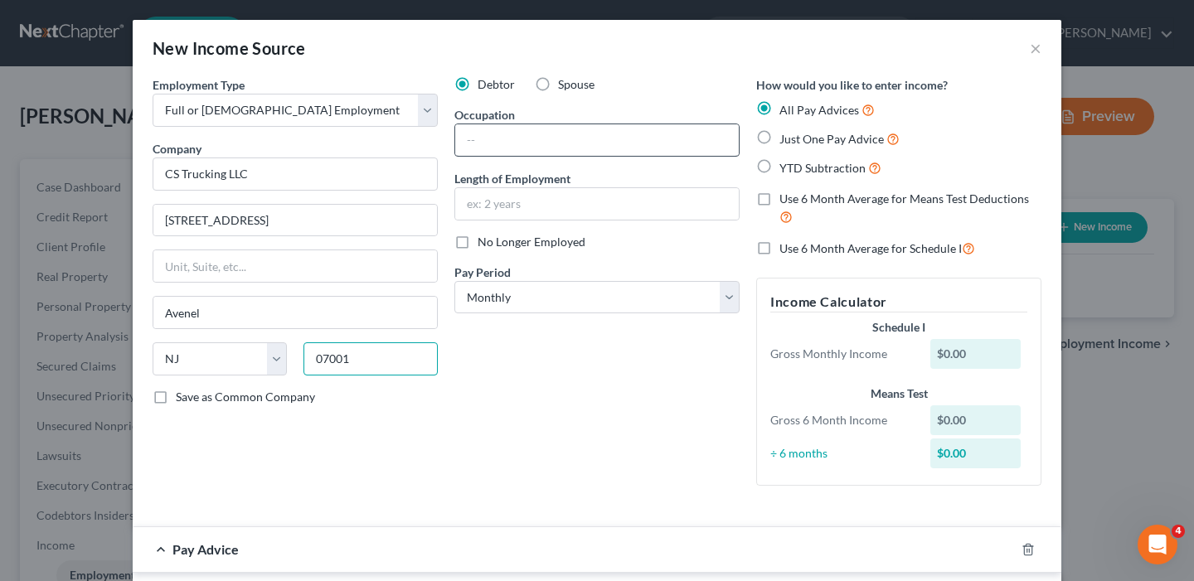
type input "07001"
click at [489, 143] on input "text" at bounding box center [597, 140] width 284 height 32
type input "[DEMOGRAPHIC_DATA]"
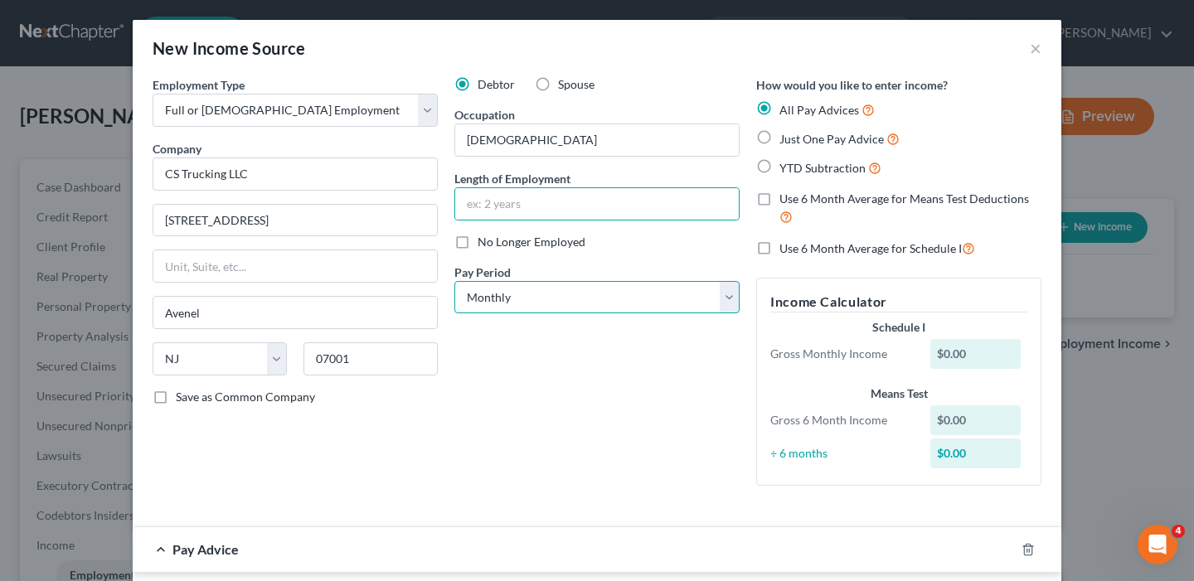
click at [727, 301] on select "Select Monthly Twice Monthly Every Other Week Weekly" at bounding box center [597, 297] width 285 height 33
select select "3"
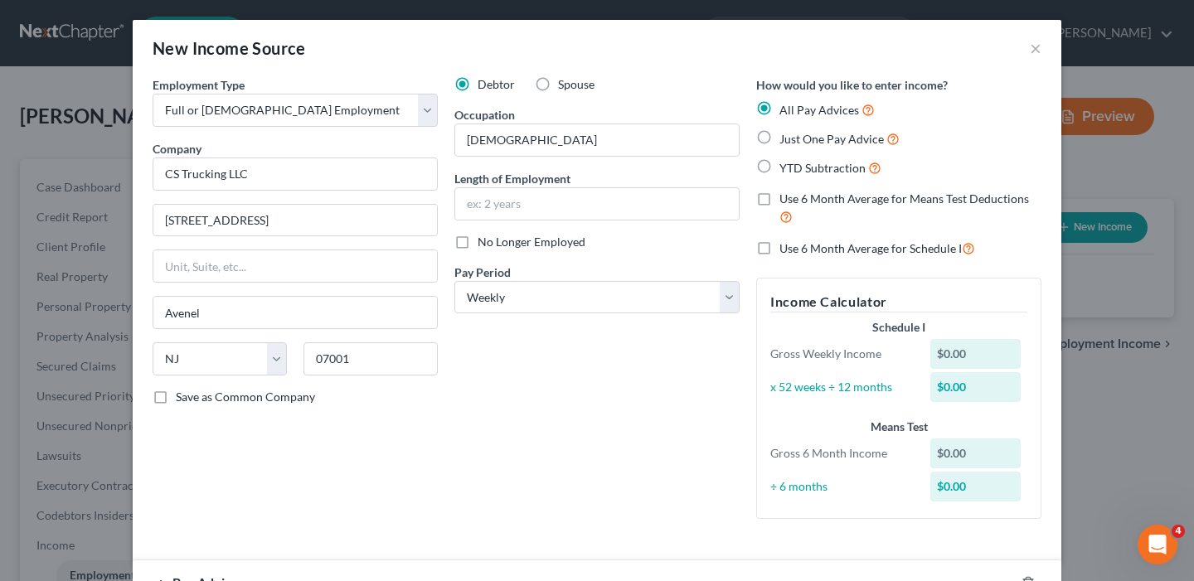
click at [780, 134] on label "Just One Pay Advice" at bounding box center [840, 138] width 120 height 19
click at [786, 134] on input "Just One Pay Advice" at bounding box center [791, 134] width 11 height 11
radio input "true"
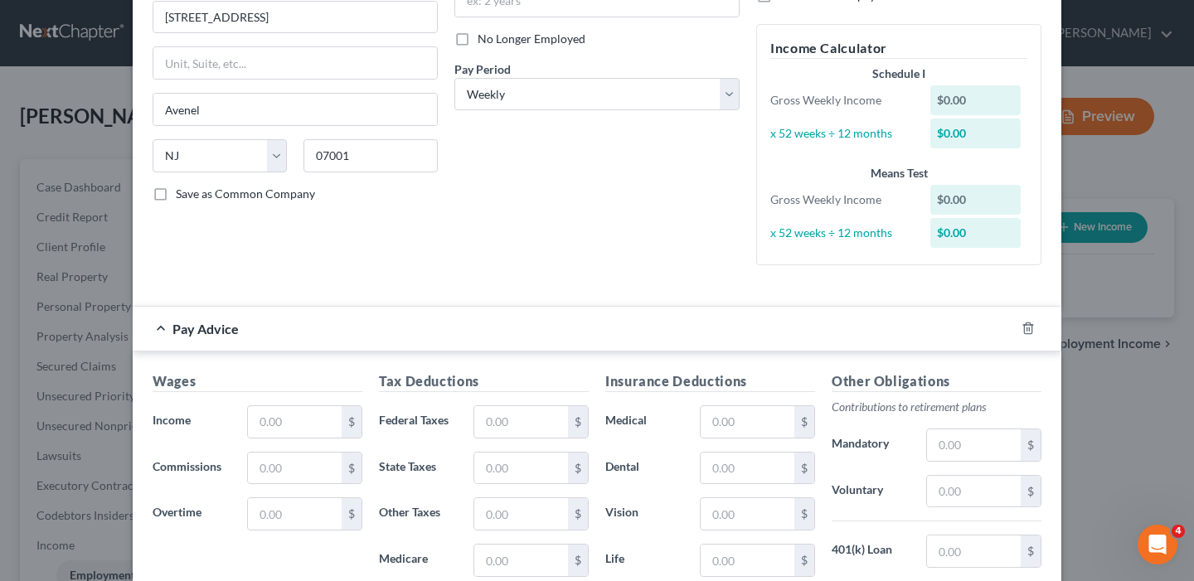
scroll to position [246, 0]
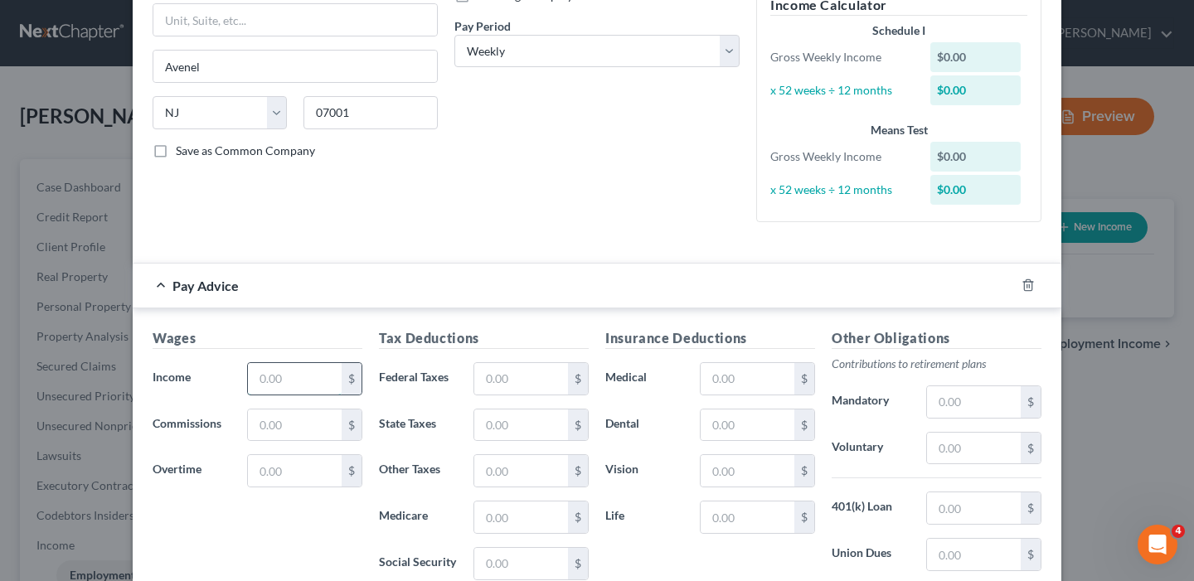
click at [297, 378] on input "text" at bounding box center [295, 379] width 94 height 32
type input "800.00"
click at [518, 381] on input "text" at bounding box center [521, 379] width 94 height 32
type input "64.00"
click at [516, 566] on input "text" at bounding box center [521, 564] width 94 height 32
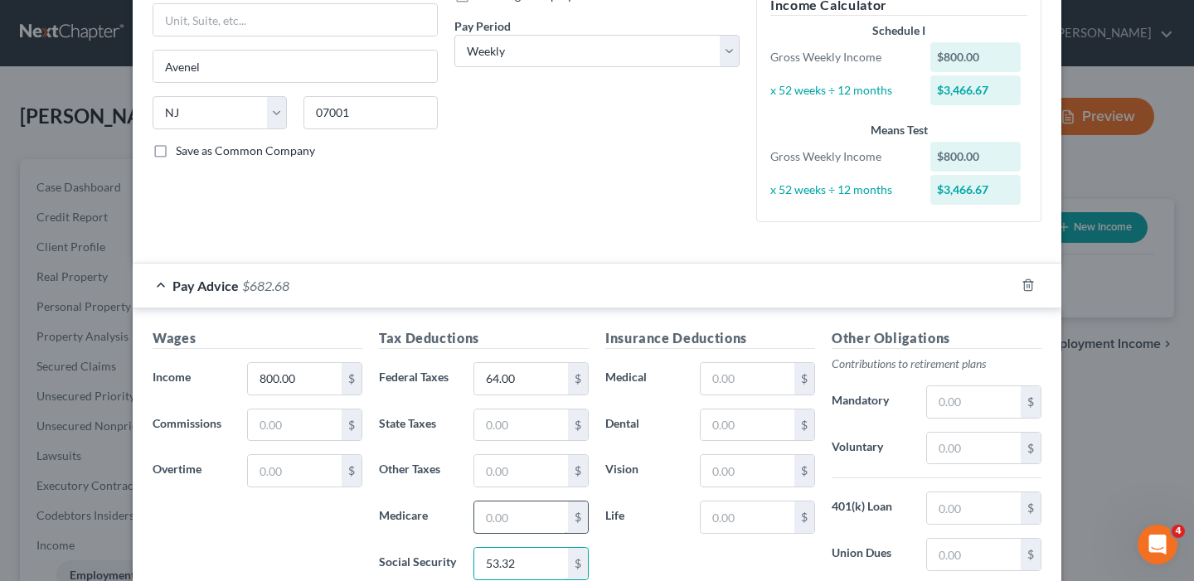
type input "53.32"
click at [494, 518] on input "text" at bounding box center [521, 518] width 94 height 32
type input "12.47"
click at [505, 430] on input "text" at bounding box center [521, 426] width 94 height 32
type input "20.83"
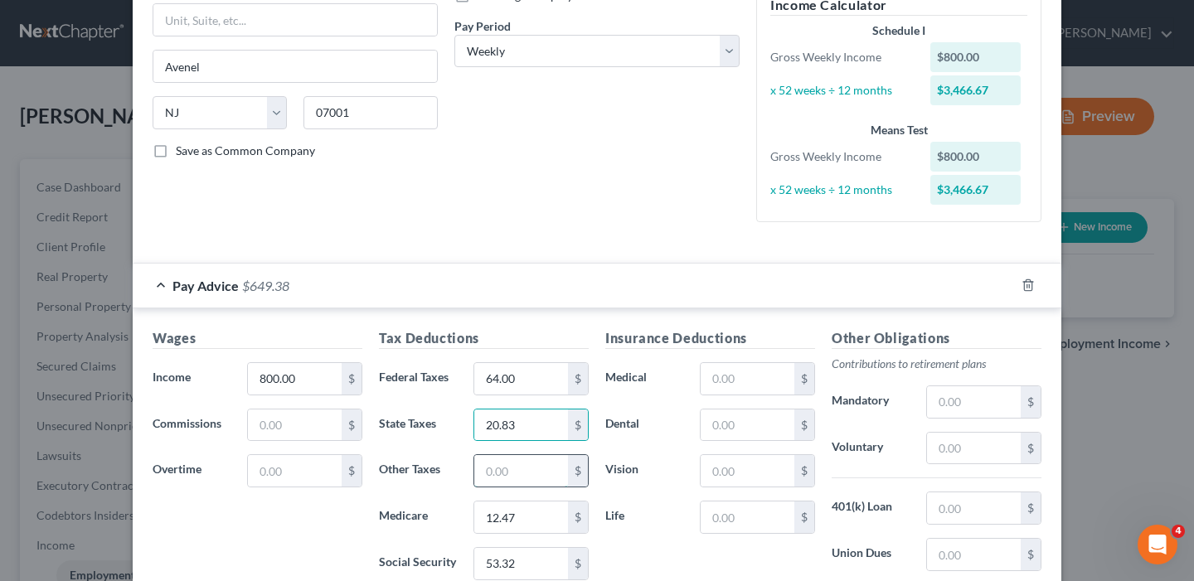
click at [523, 470] on input "text" at bounding box center [521, 471] width 94 height 32
type input "8.43"
click at [744, 378] on input "text" at bounding box center [748, 379] width 94 height 32
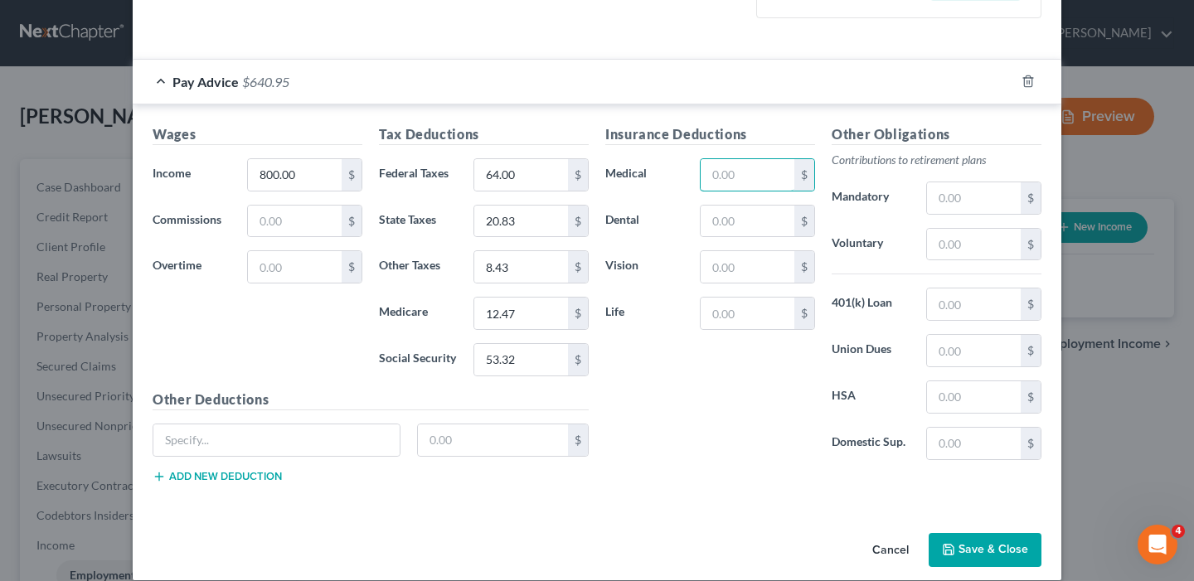
scroll to position [469, 0]
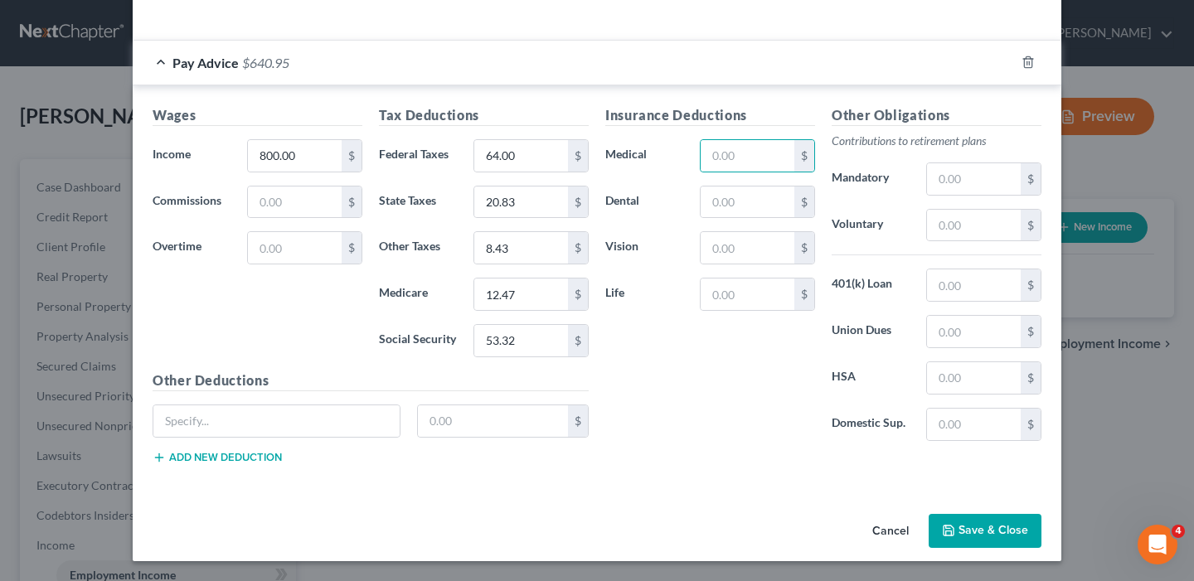
click at [981, 532] on button "Save & Close" at bounding box center [985, 531] width 113 height 35
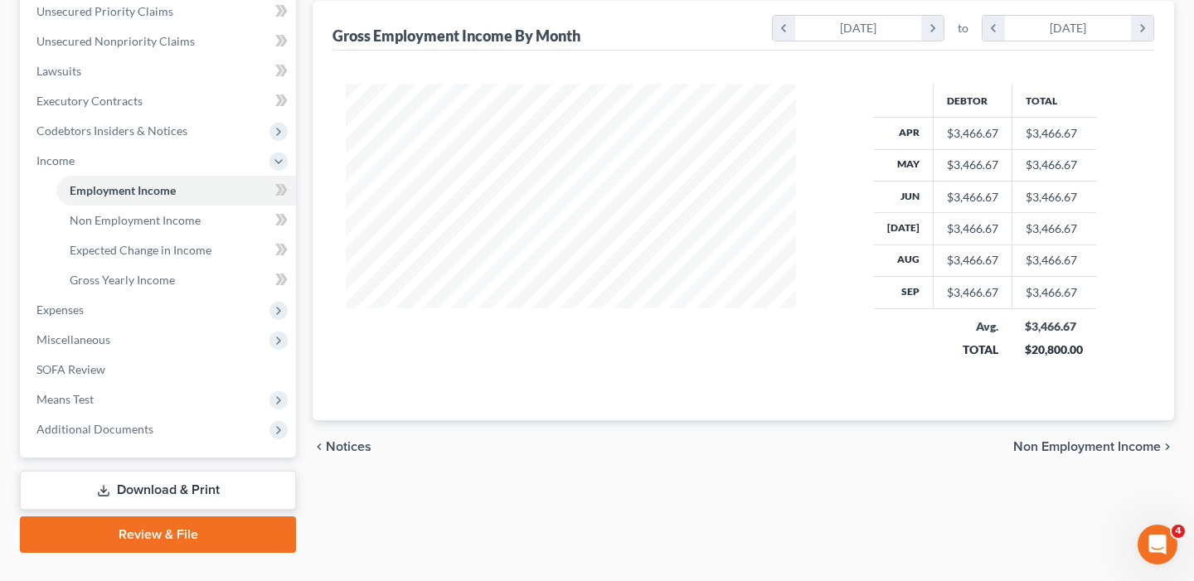
scroll to position [390, 0]
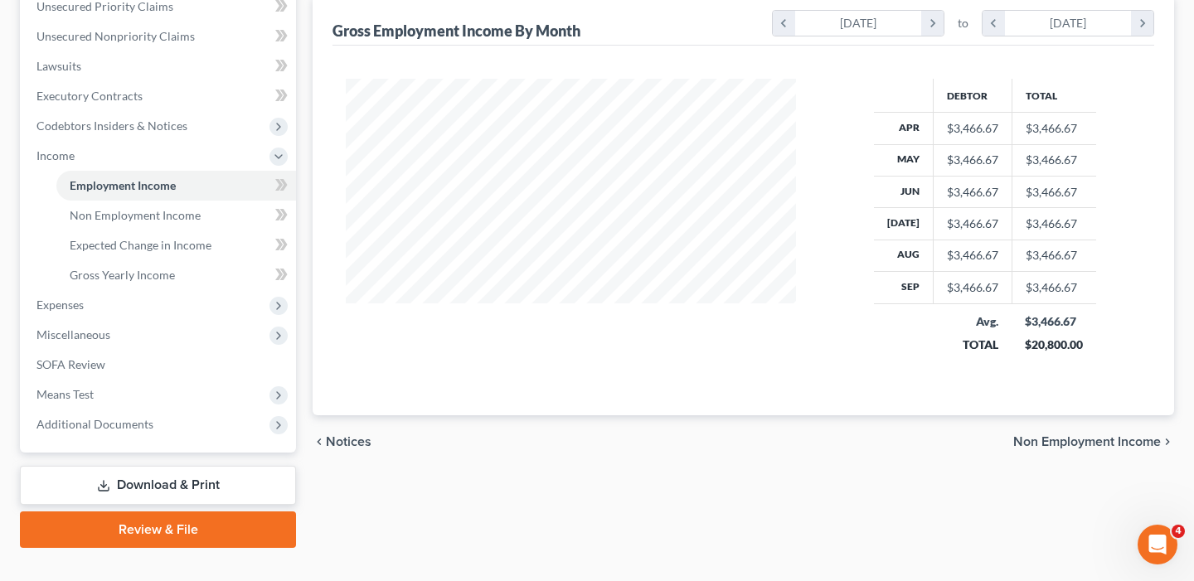
click at [1077, 443] on span "Non Employment Income" at bounding box center [1088, 441] width 148 height 13
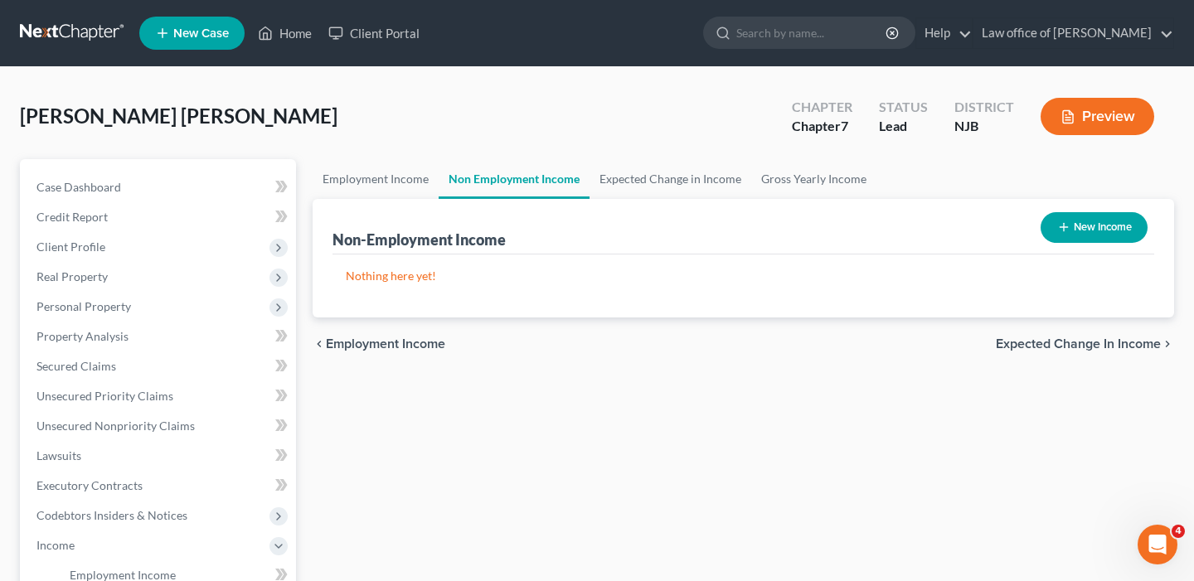
click at [1057, 344] on span "Expected Change in Income" at bounding box center [1078, 344] width 165 height 13
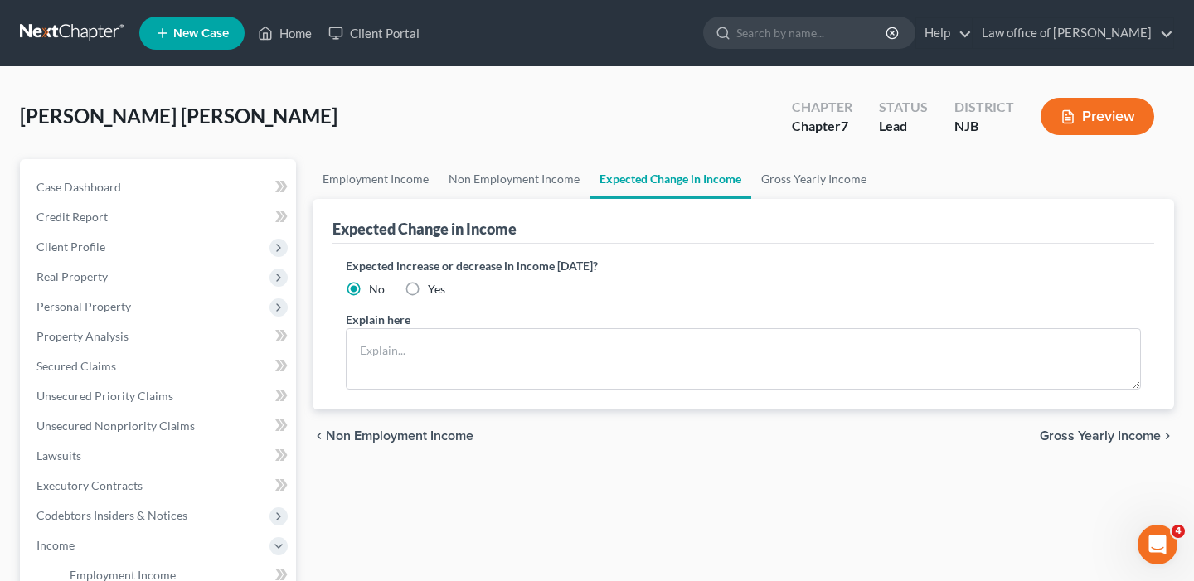
click at [1077, 432] on span "Gross Yearly Income" at bounding box center [1100, 436] width 121 height 13
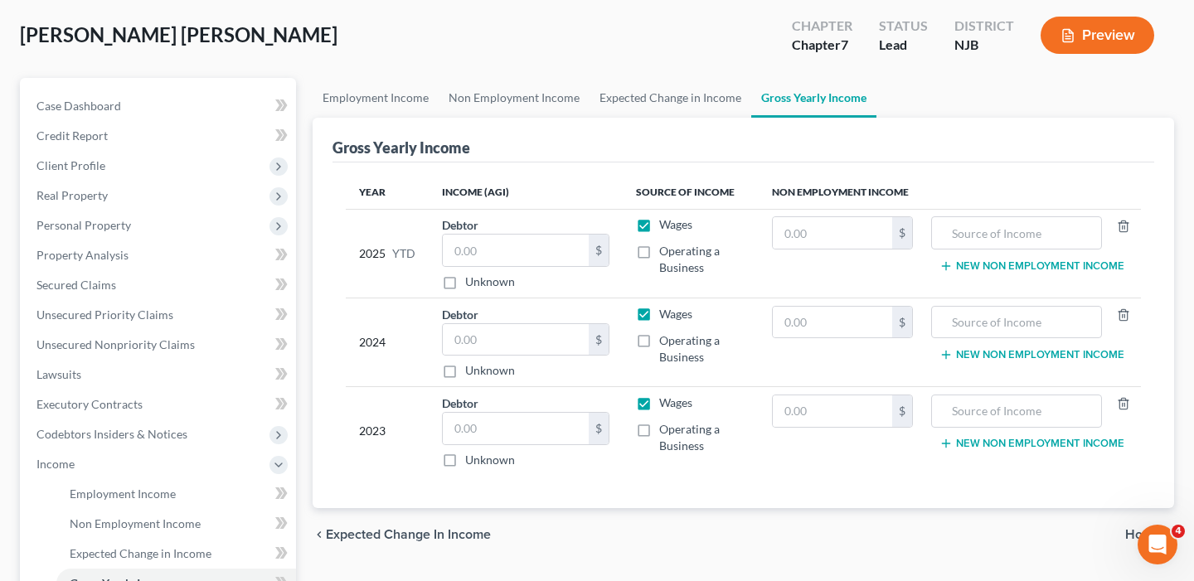
scroll to position [77, 0]
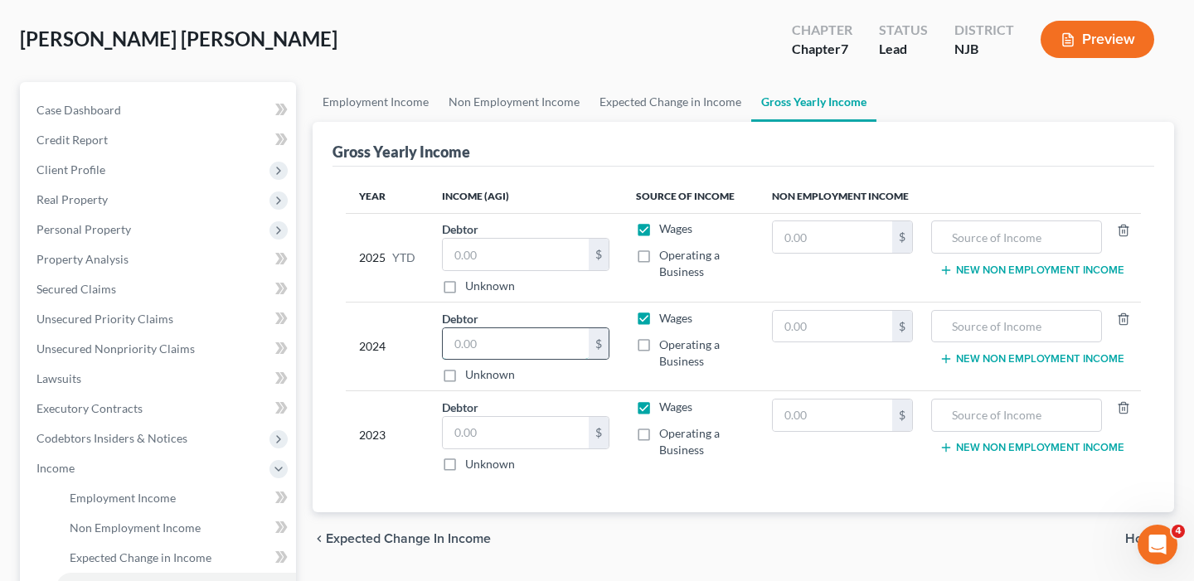
click at [498, 346] on input "text" at bounding box center [516, 344] width 146 height 32
type input "42,518.00"
click at [490, 431] on input "text" at bounding box center [516, 433] width 146 height 32
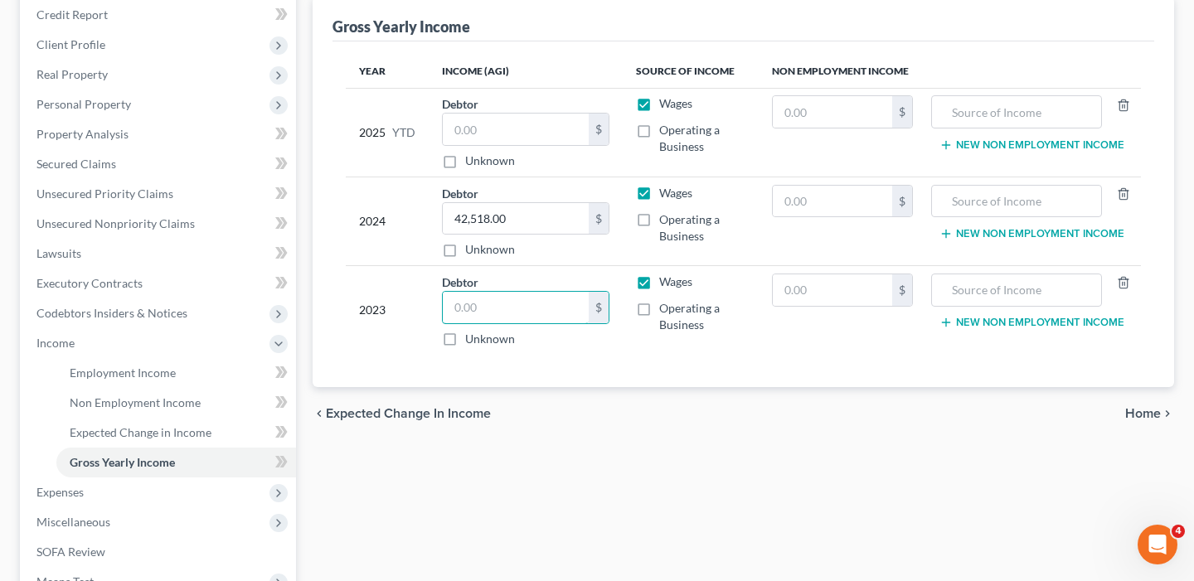
scroll to position [171, 0]
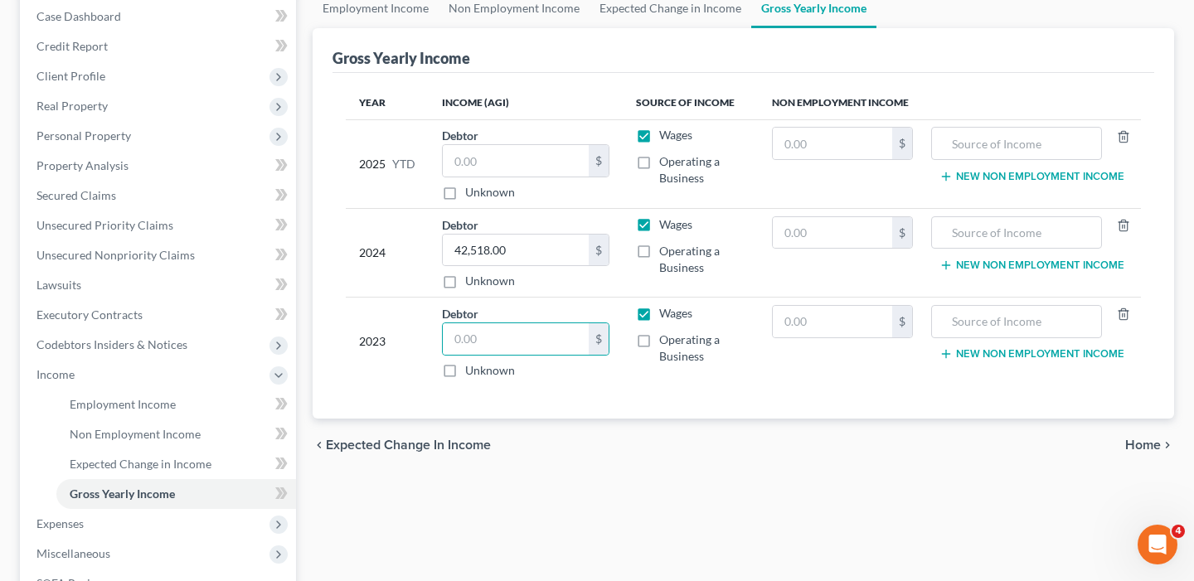
click at [1144, 448] on span "Home" at bounding box center [1143, 445] width 36 height 13
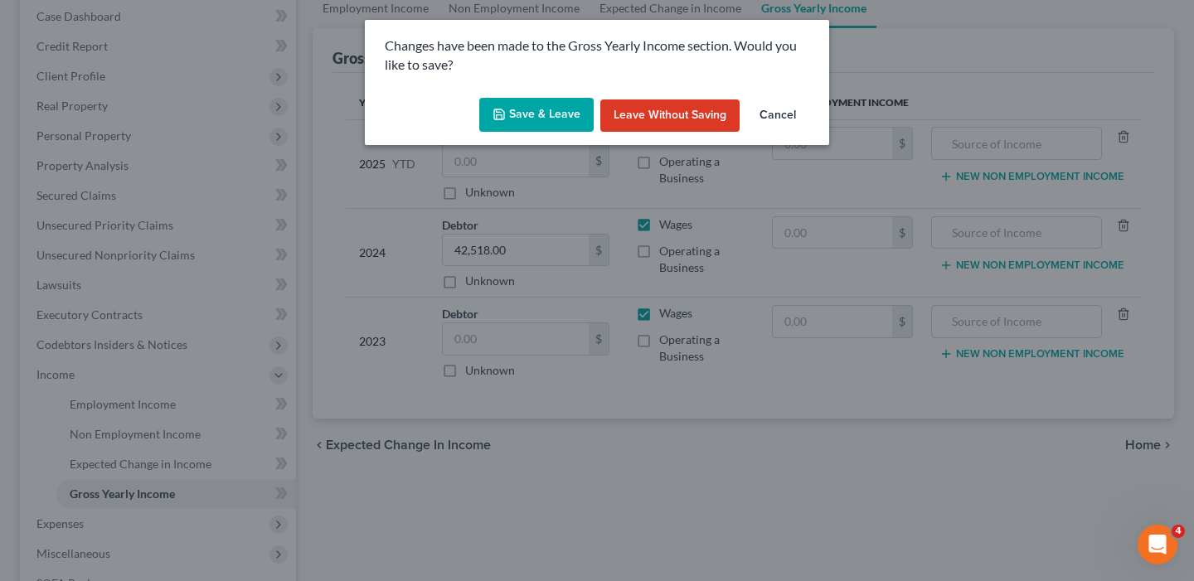
click at [554, 120] on button "Save & Leave" at bounding box center [536, 115] width 114 height 35
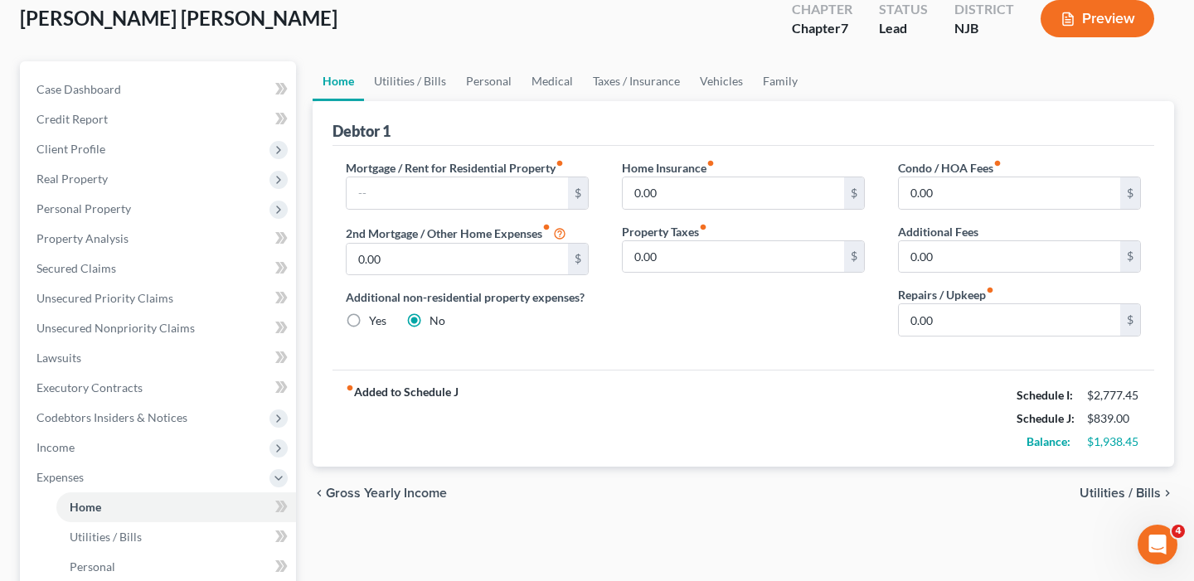
scroll to position [97, 0]
click at [388, 200] on input "text" at bounding box center [457, 194] width 221 height 32
click at [715, 364] on div "Mortgage / Rent for Residential Property fiber_manual_record $ 2nd Mortgage / O…" at bounding box center [744, 259] width 822 height 224
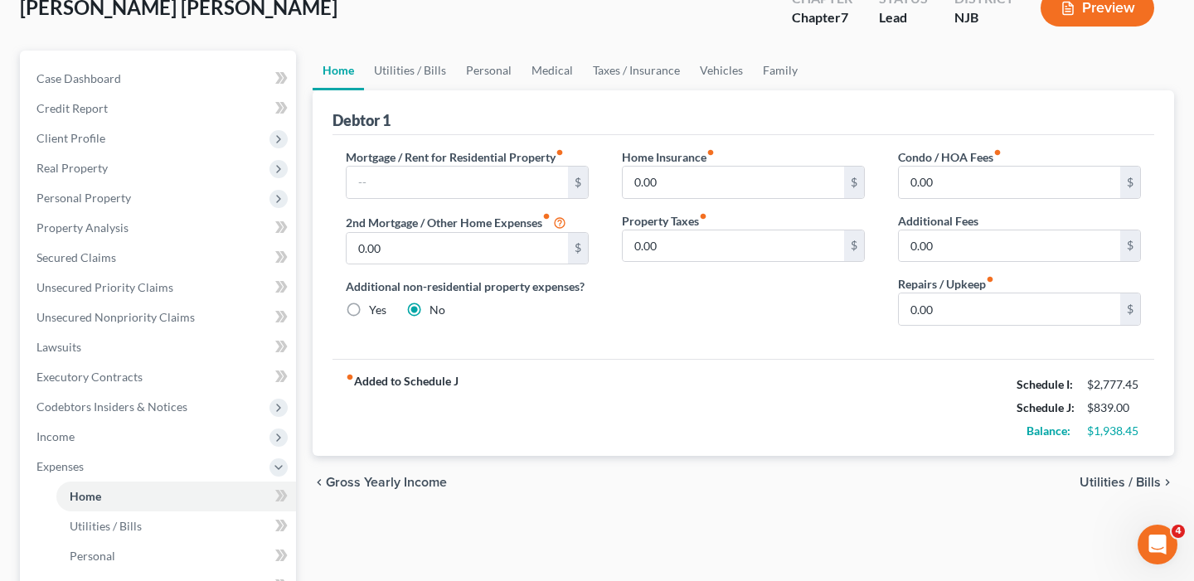
scroll to position [111, 0]
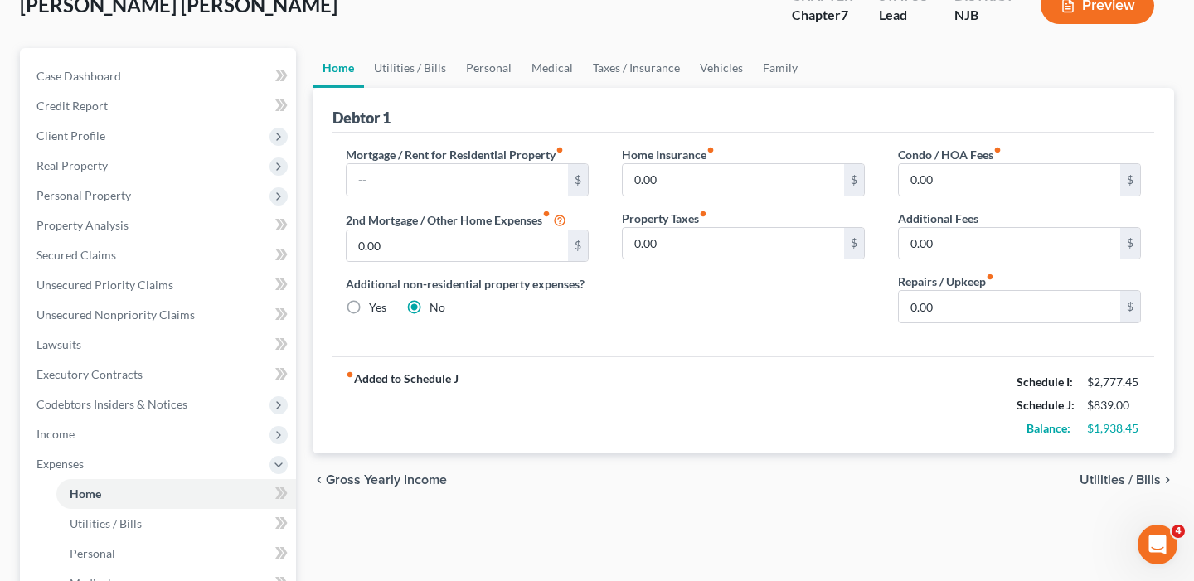
click at [1142, 479] on span "Utilities / Bills" at bounding box center [1120, 480] width 81 height 13
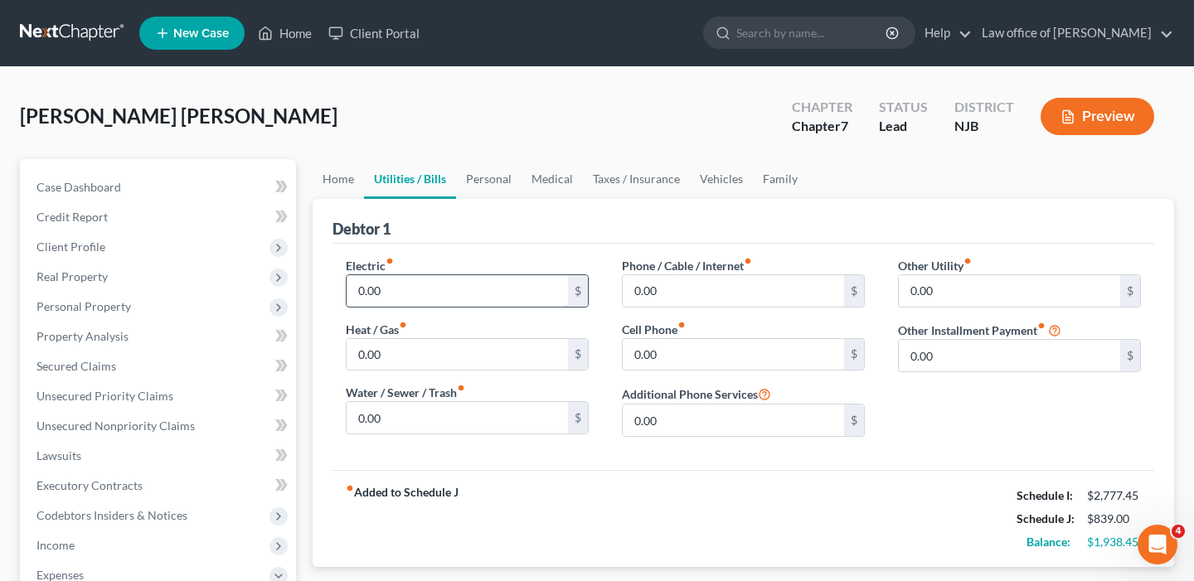
click at [410, 298] on input "0.00" at bounding box center [457, 291] width 221 height 32
type input "100"
type input "80"
type input "120"
type input "300"
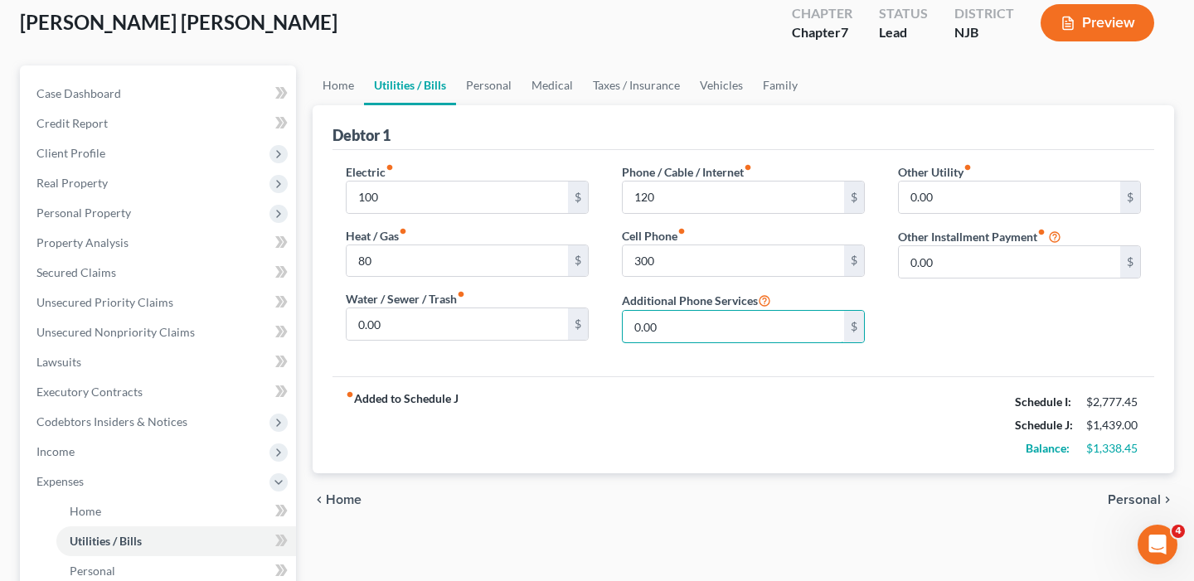
scroll to position [119, 0]
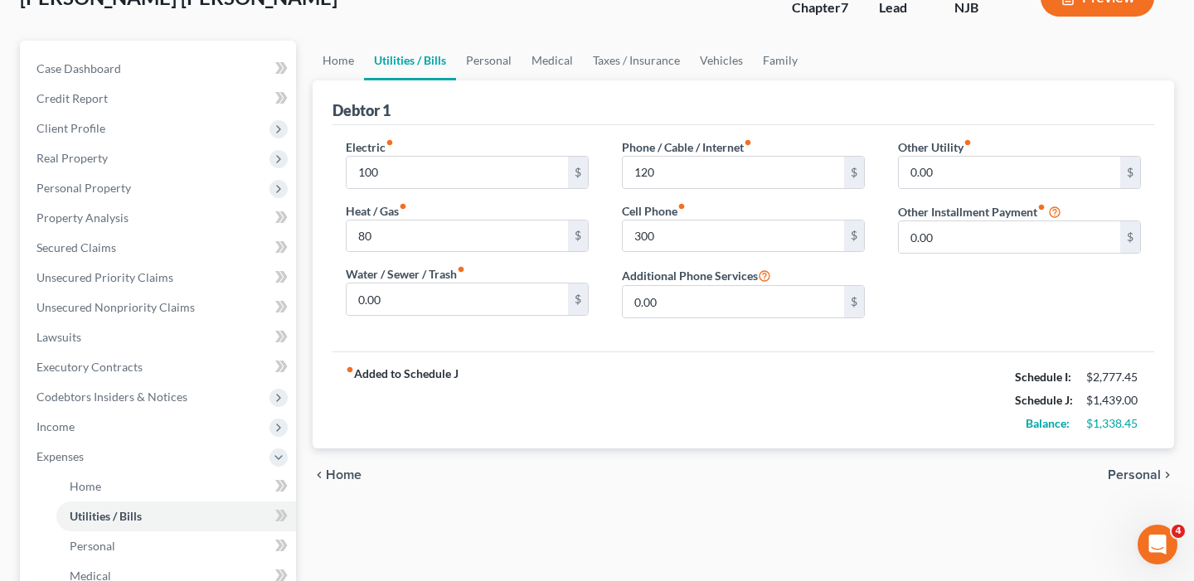
click at [1125, 469] on span "Personal" at bounding box center [1134, 475] width 53 height 13
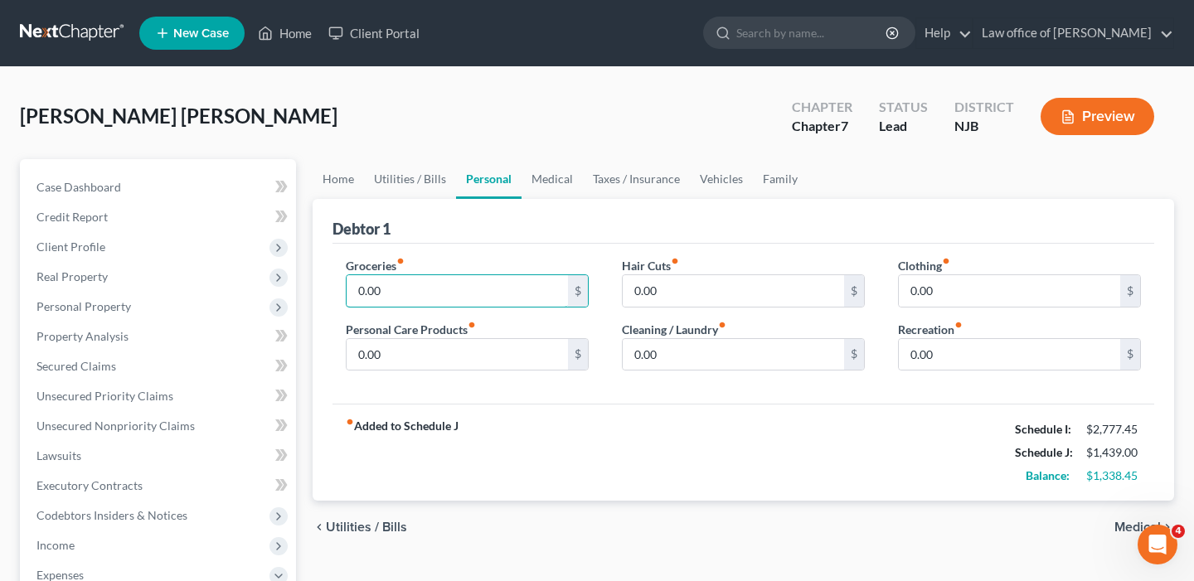
drag, startPoint x: 423, startPoint y: 293, endPoint x: 322, endPoint y: 290, distance: 101.2
type input "2,300.00"
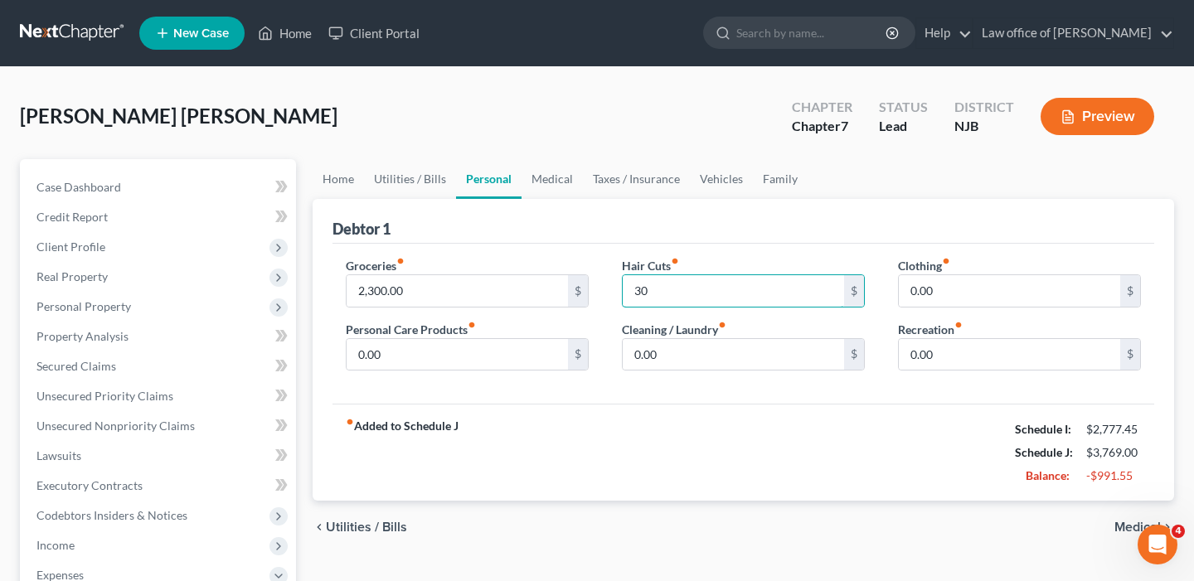
type input "30"
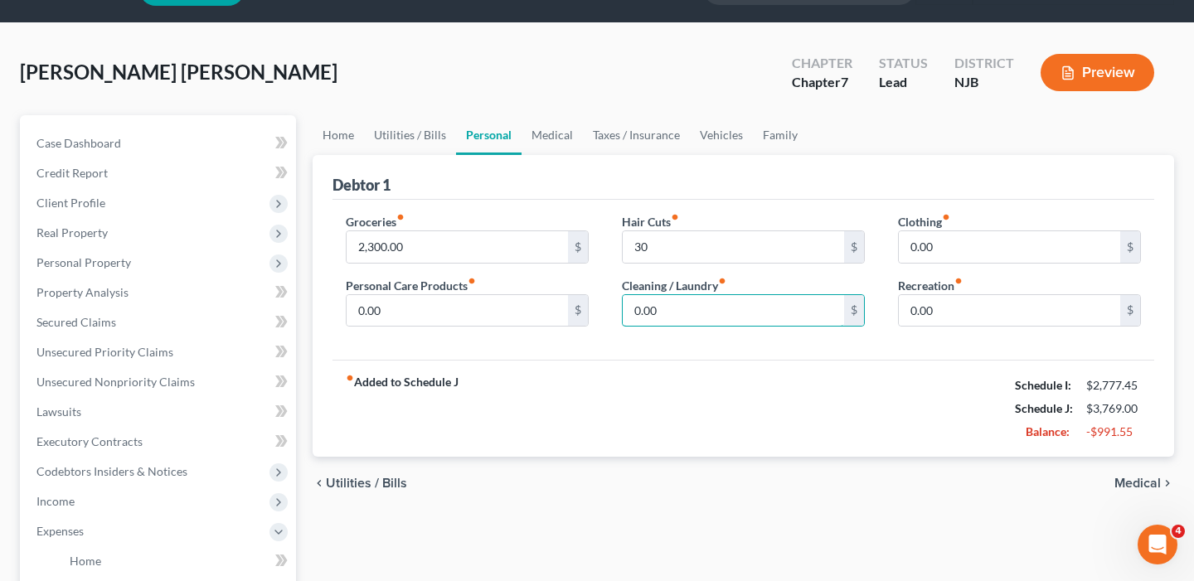
scroll to position [45, 0]
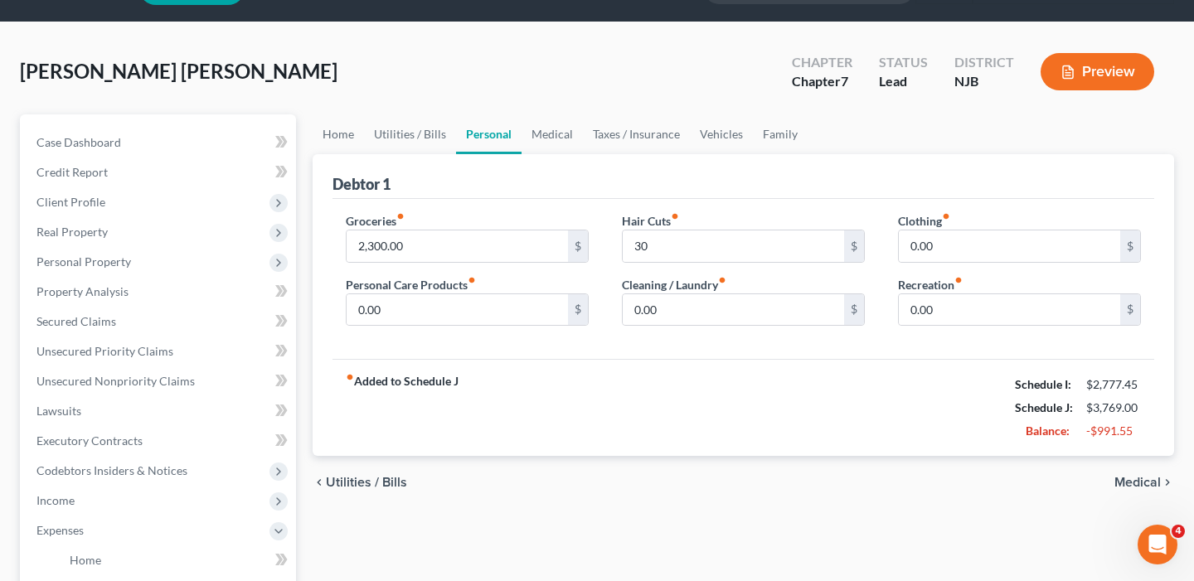
click at [1142, 485] on span "Medical" at bounding box center [1138, 482] width 46 height 13
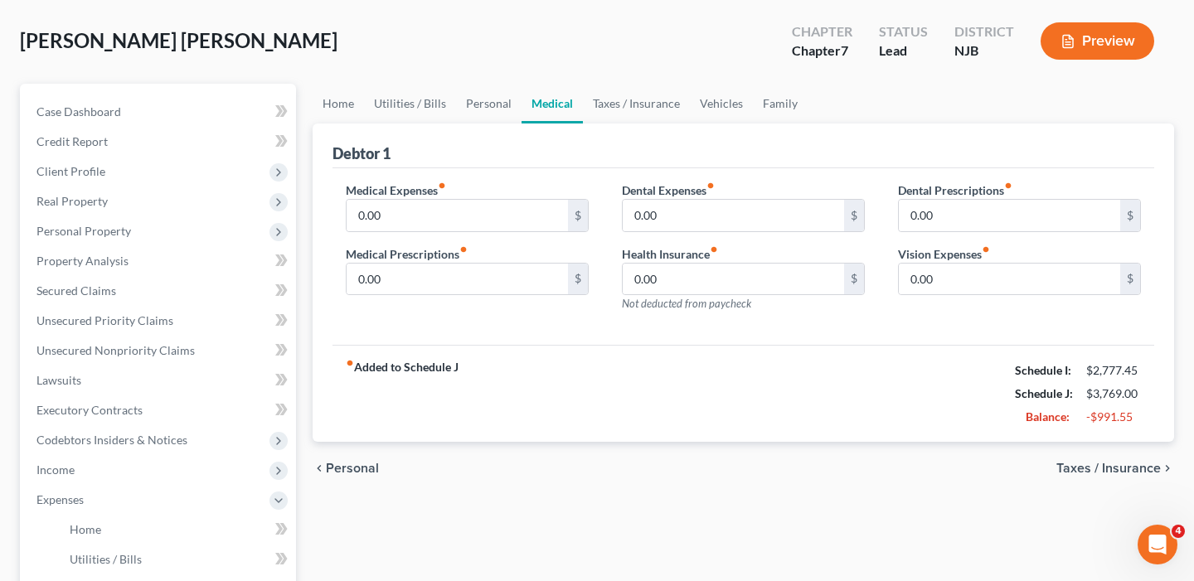
scroll to position [76, 0]
click at [1120, 468] on span "Taxes / Insurance" at bounding box center [1109, 467] width 105 height 13
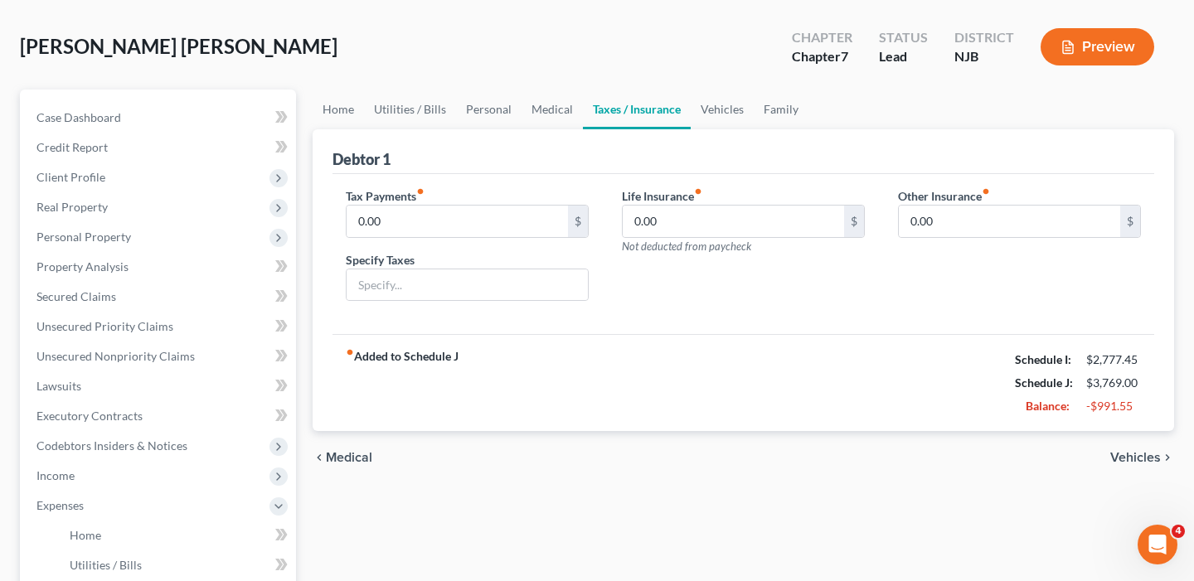
scroll to position [83, 0]
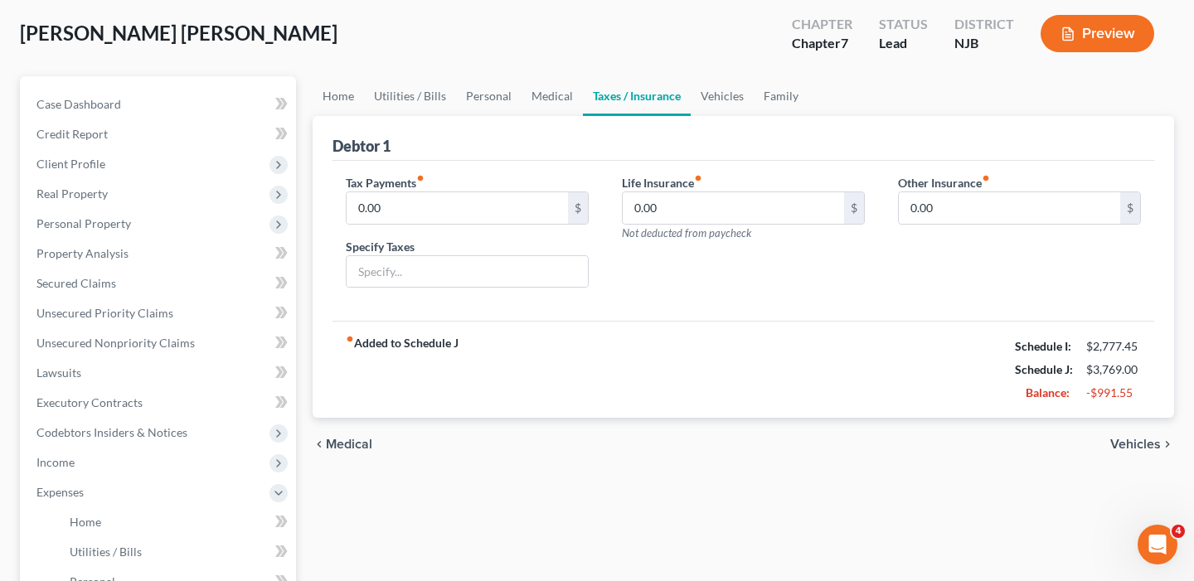
click at [1130, 442] on span "Vehicles" at bounding box center [1136, 444] width 51 height 13
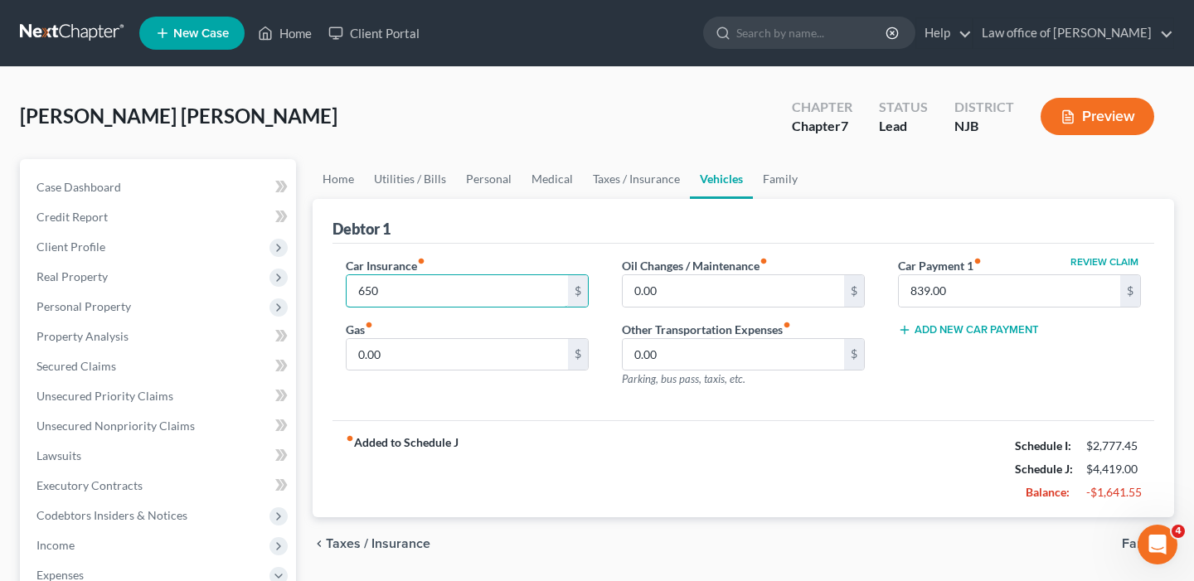
type input "650"
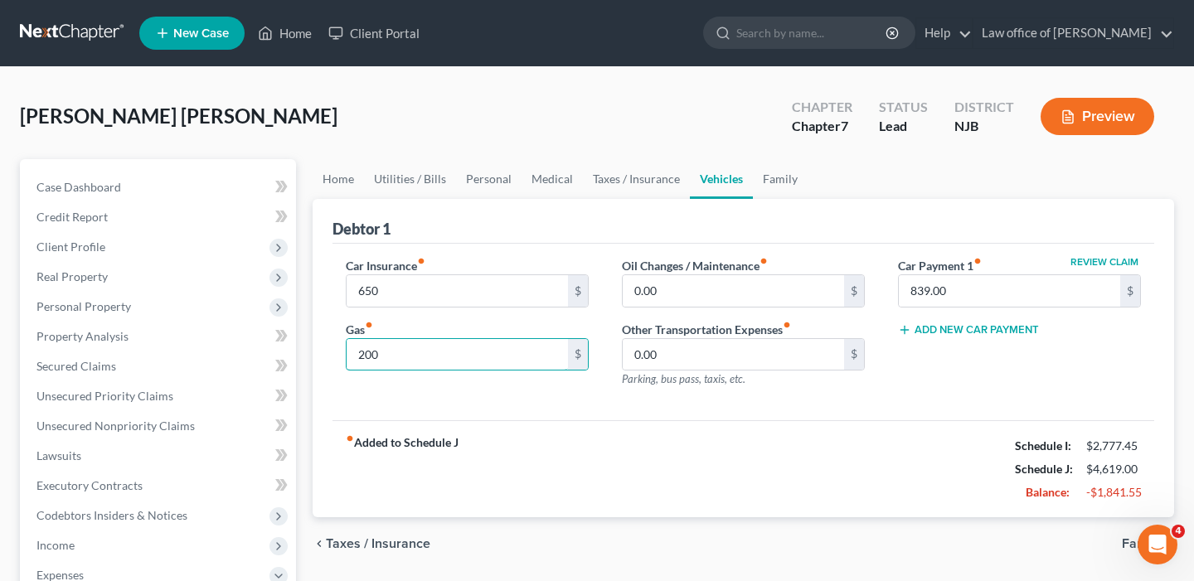
type input "200"
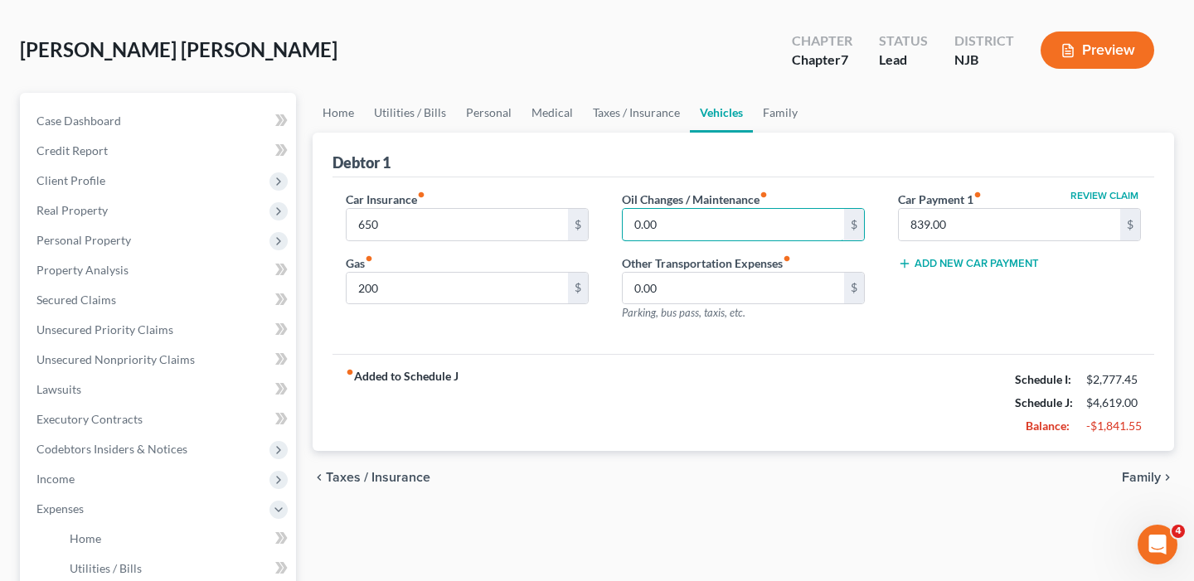
scroll to position [63, 0]
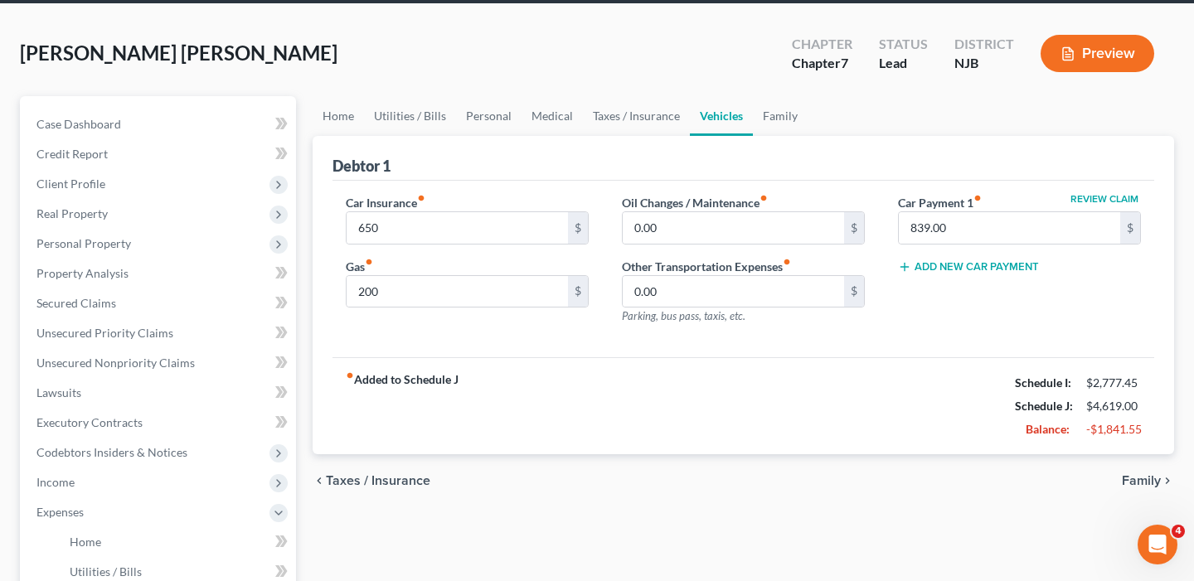
click at [384, 482] on span "Taxes / Insurance" at bounding box center [378, 480] width 105 height 13
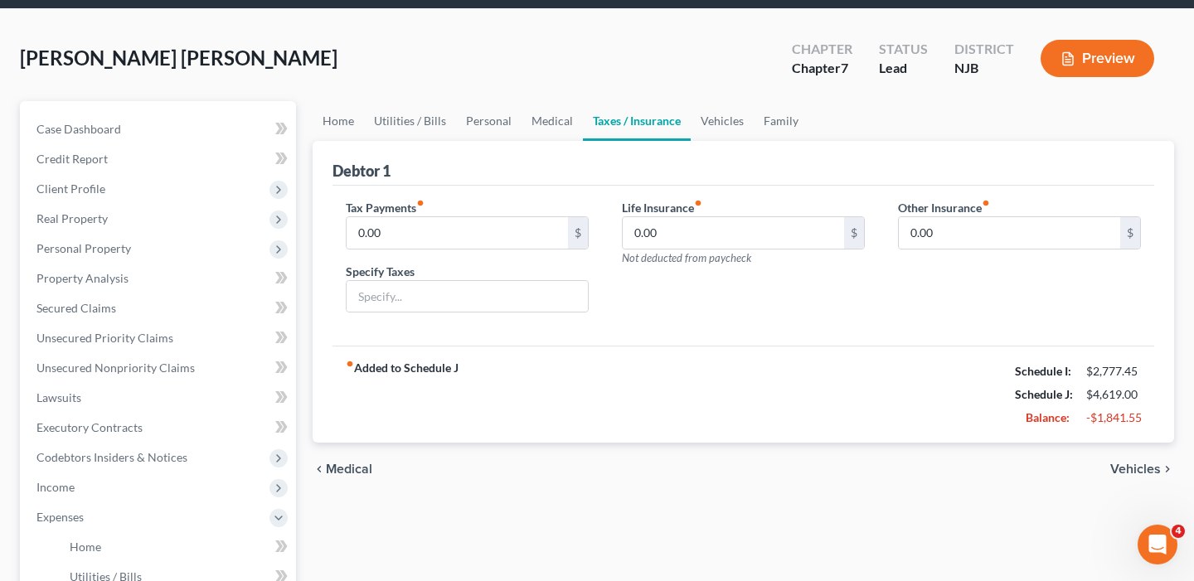
scroll to position [62, 0]
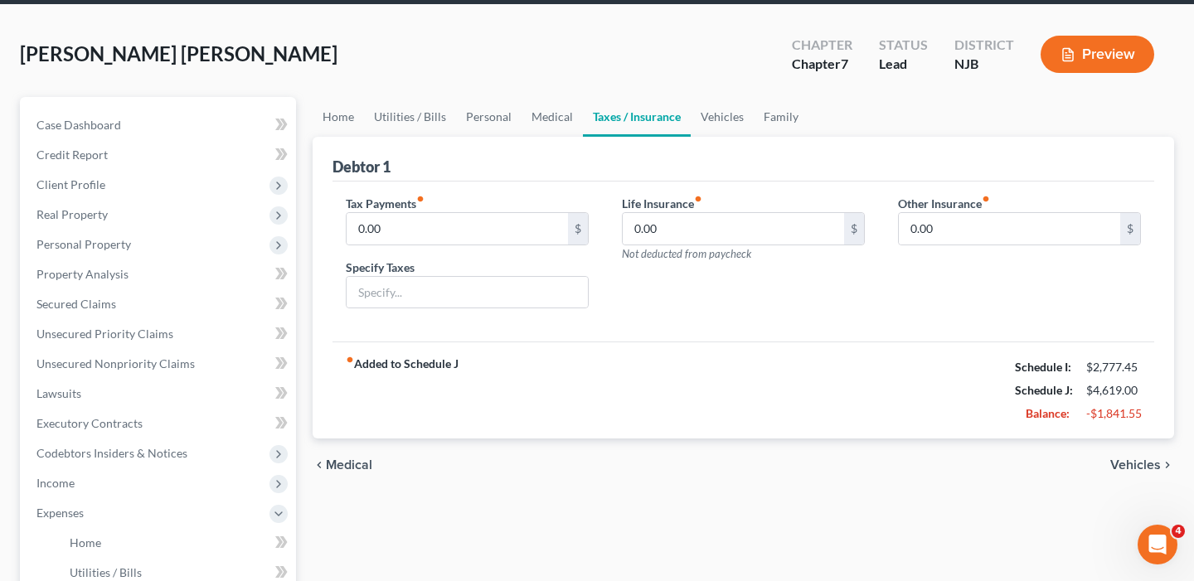
click at [355, 466] on span "Medical" at bounding box center [349, 465] width 46 height 13
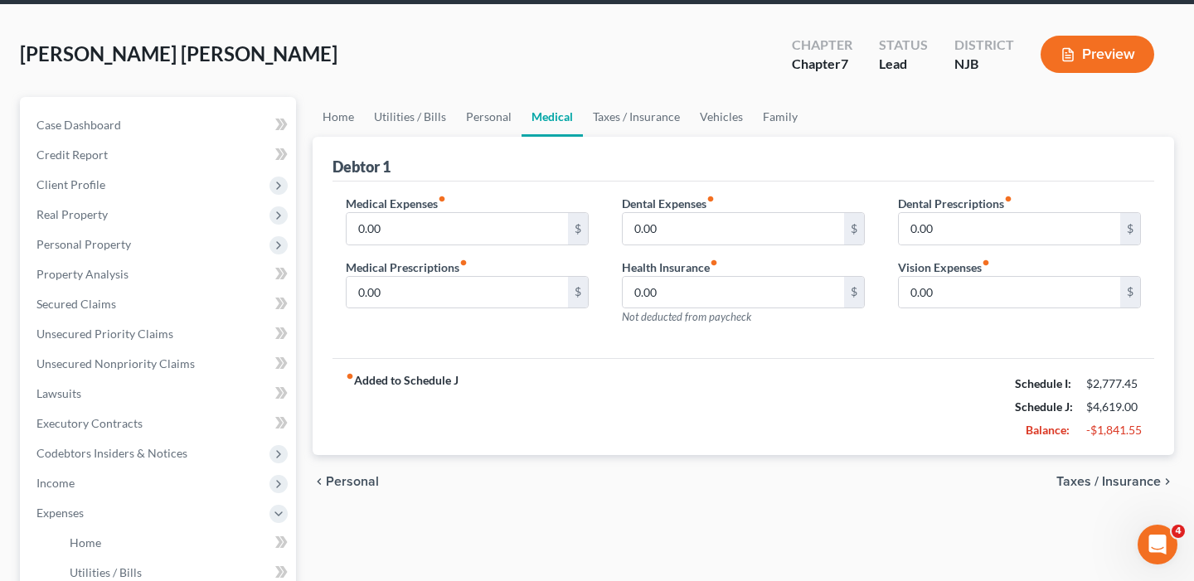
scroll to position [60, 0]
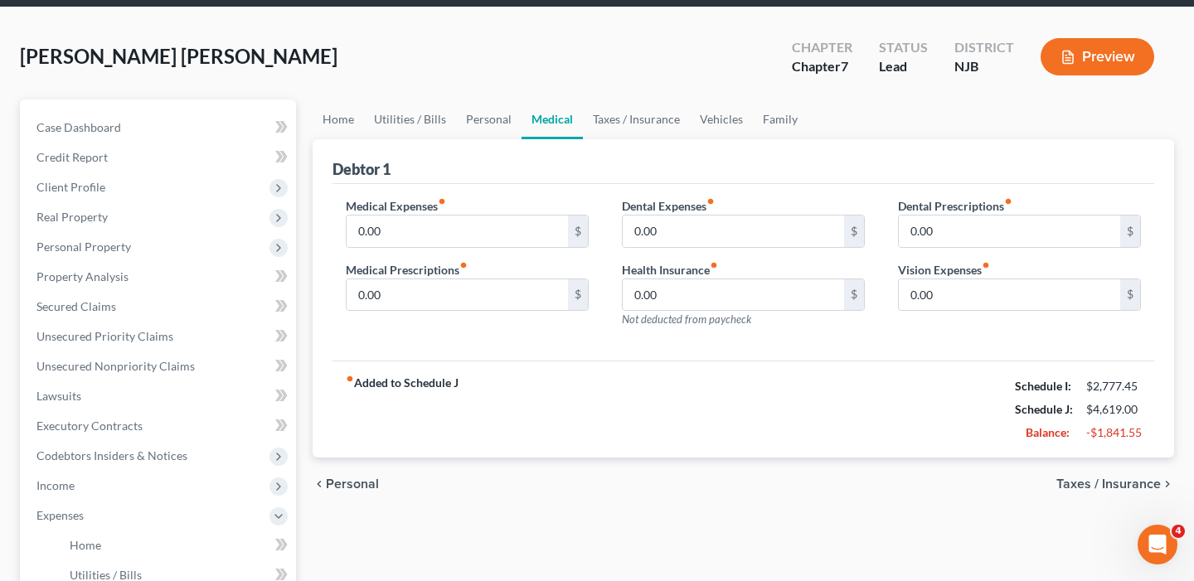
click at [1121, 487] on span "Taxes / Insurance" at bounding box center [1109, 484] width 105 height 13
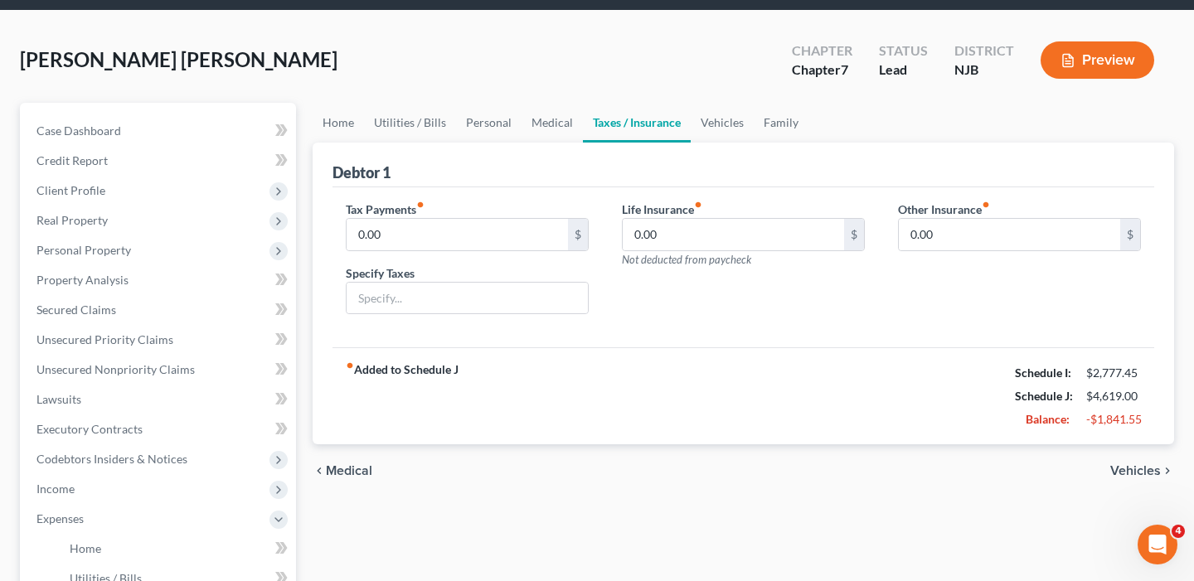
scroll to position [61, 0]
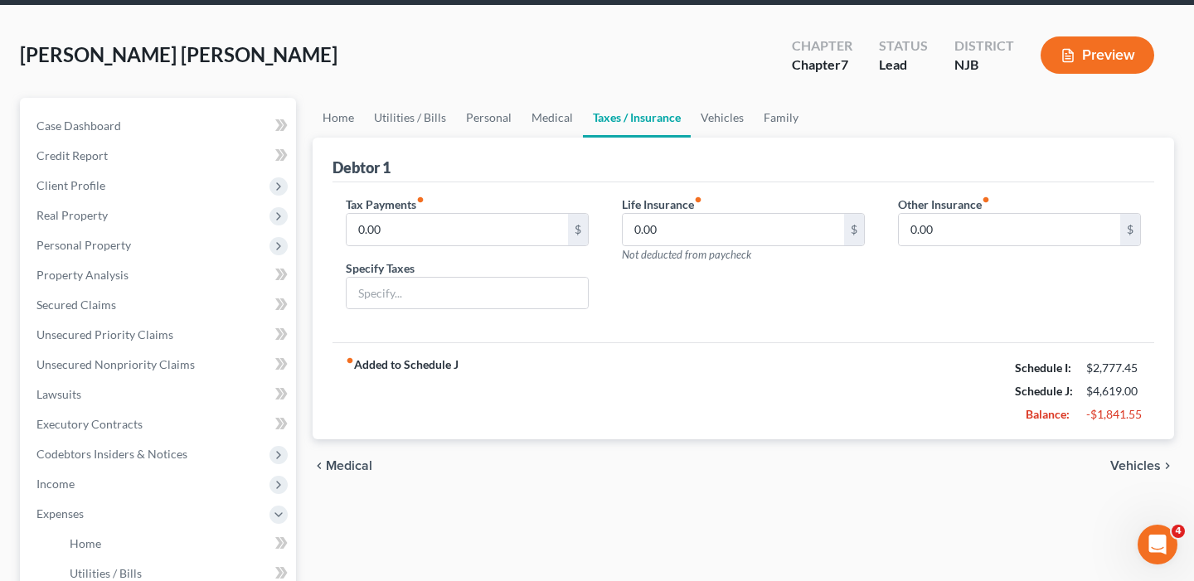
click at [1143, 467] on span "Vehicles" at bounding box center [1136, 465] width 51 height 13
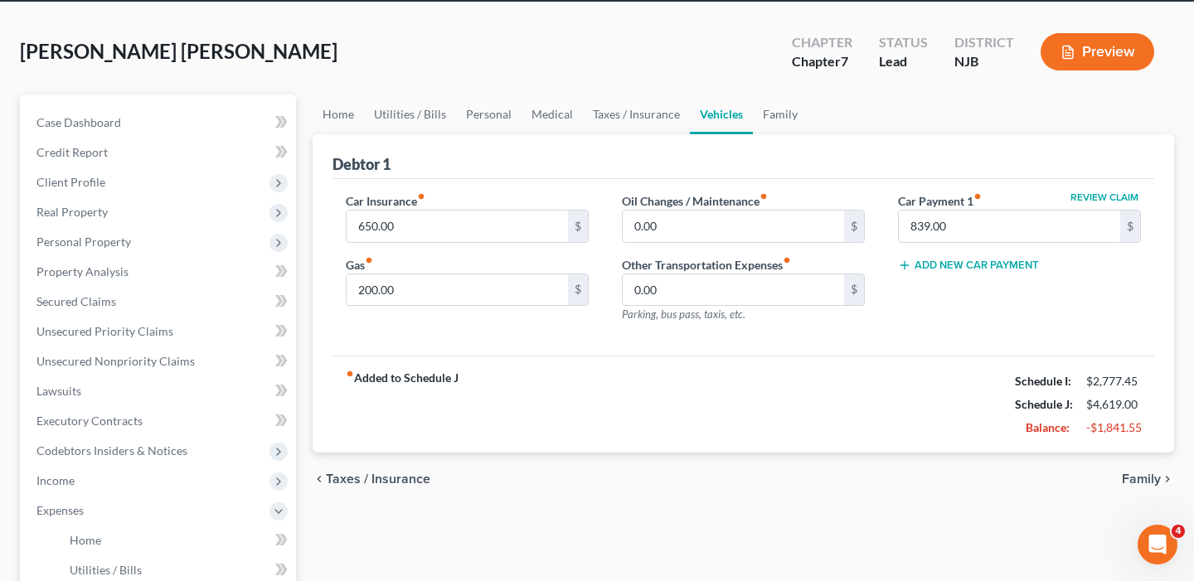
scroll to position [54, 0]
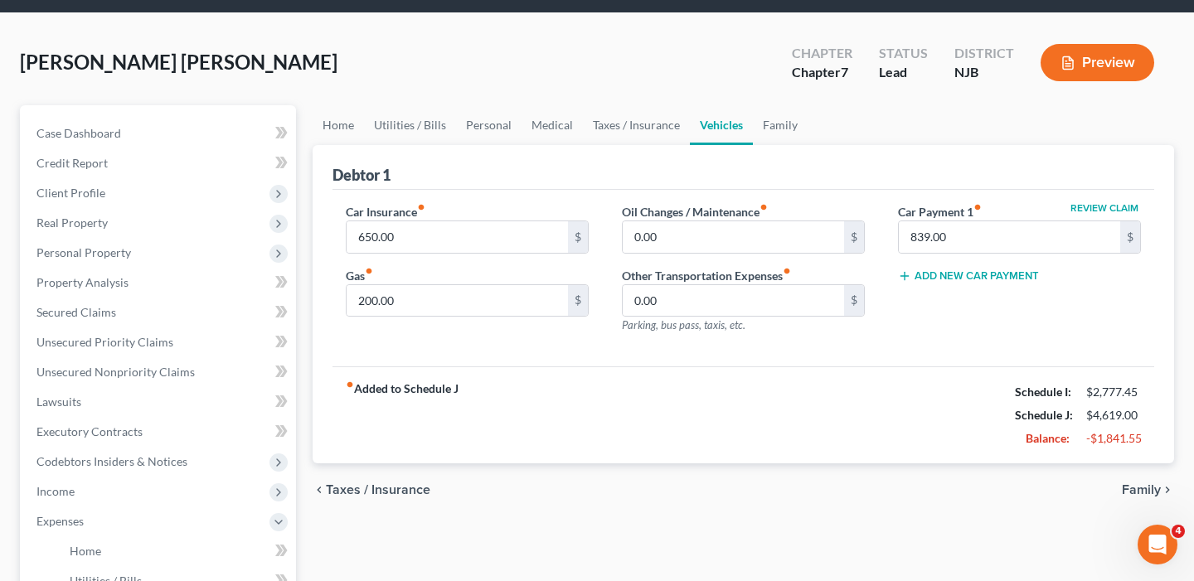
click at [352, 485] on span "Taxes / Insurance" at bounding box center [378, 490] width 105 height 13
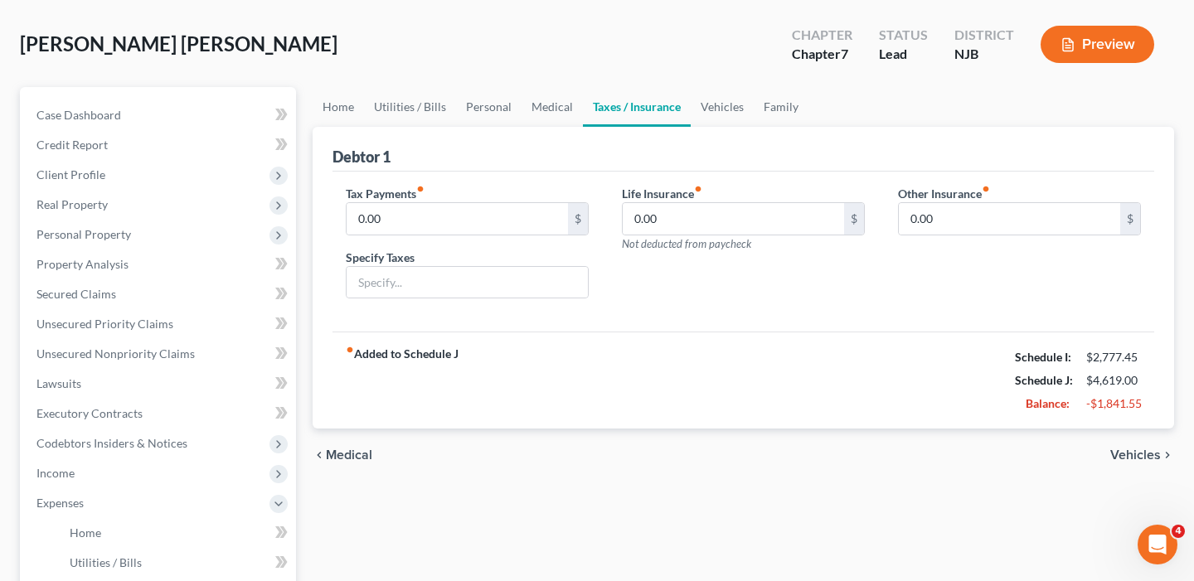
scroll to position [84, 0]
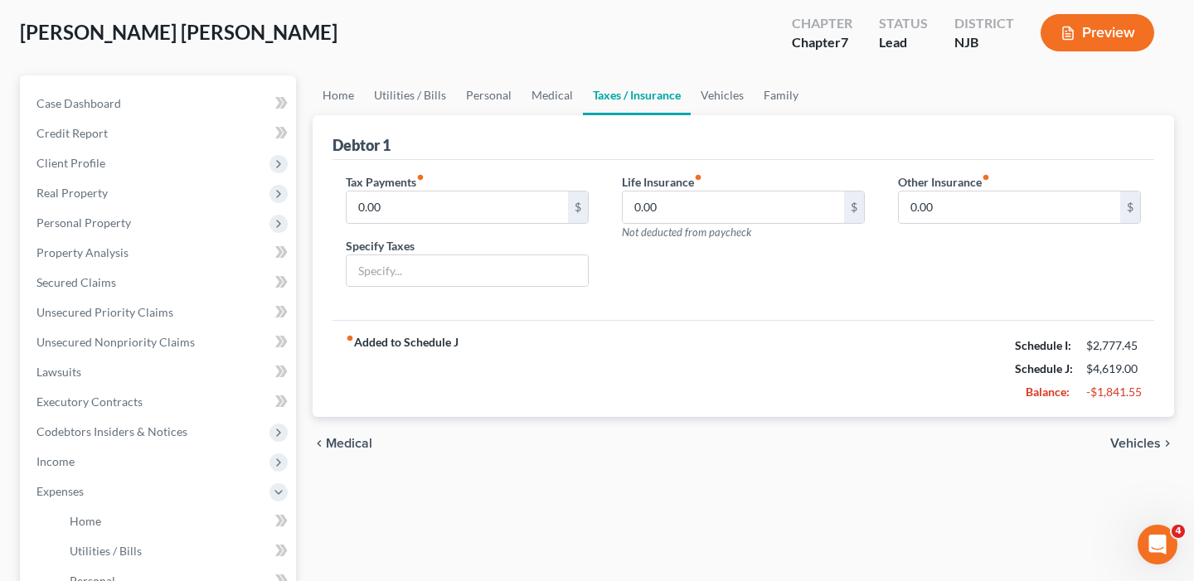
click at [328, 446] on span "Medical" at bounding box center [349, 443] width 46 height 13
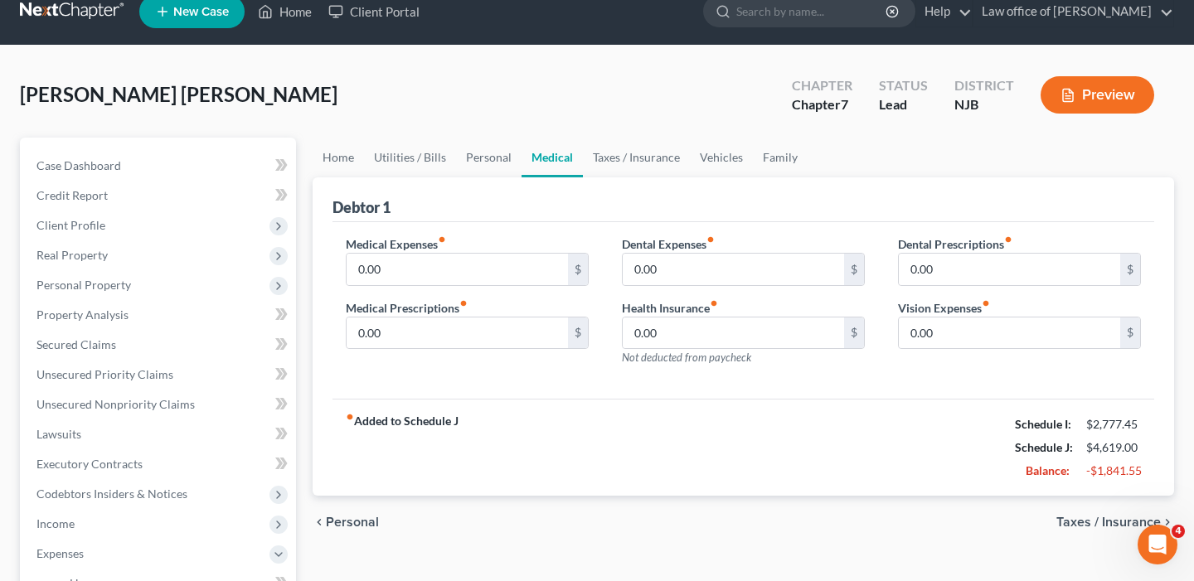
scroll to position [61, 0]
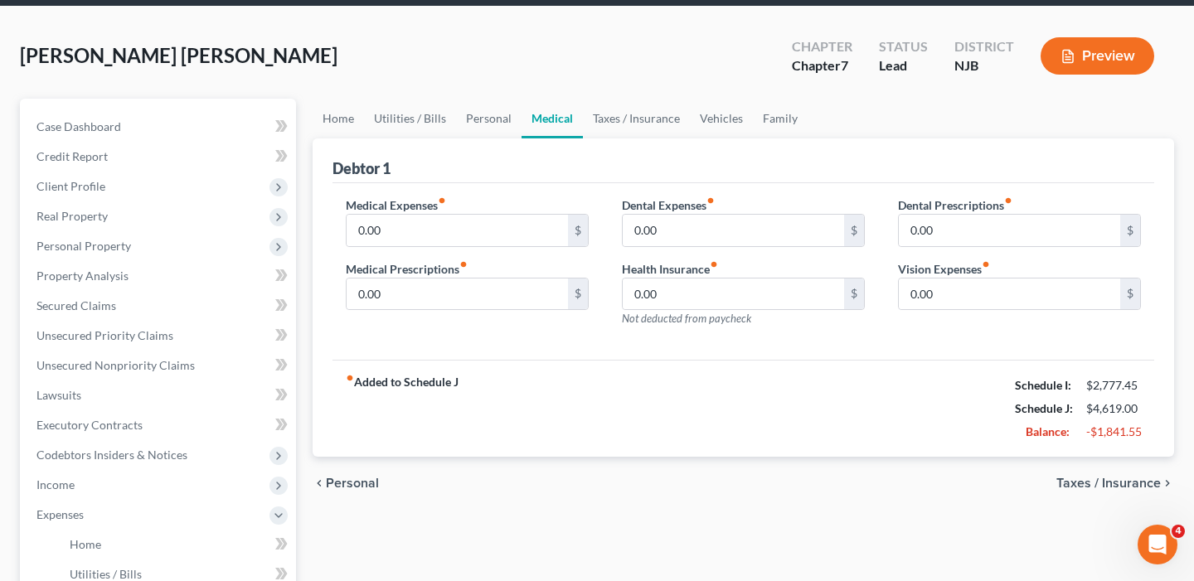
click at [335, 480] on span "Personal" at bounding box center [352, 483] width 53 height 13
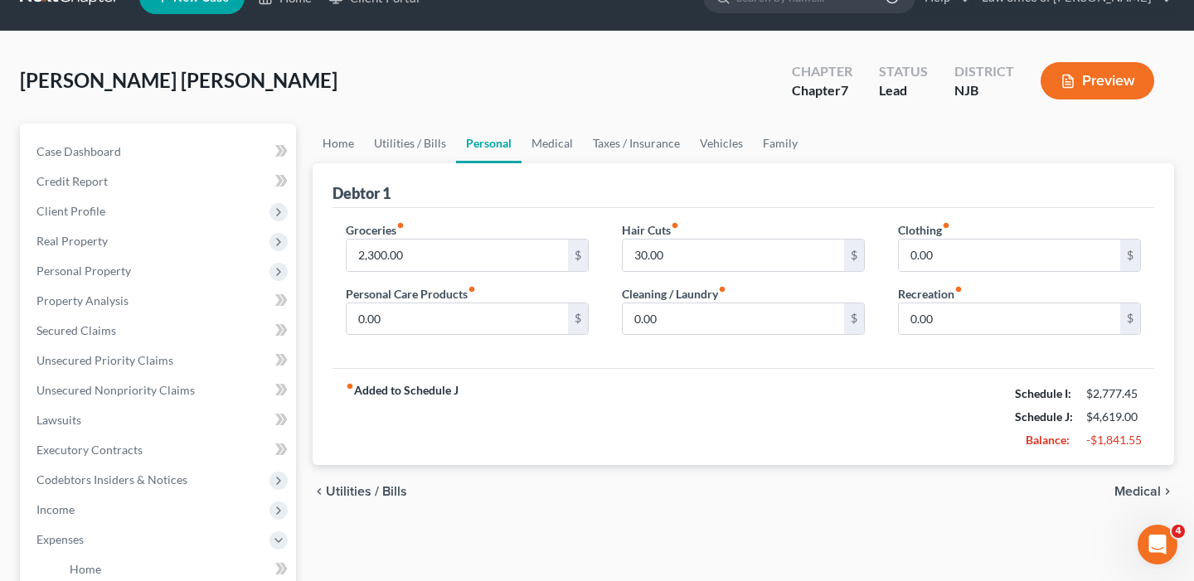
scroll to position [35, 0]
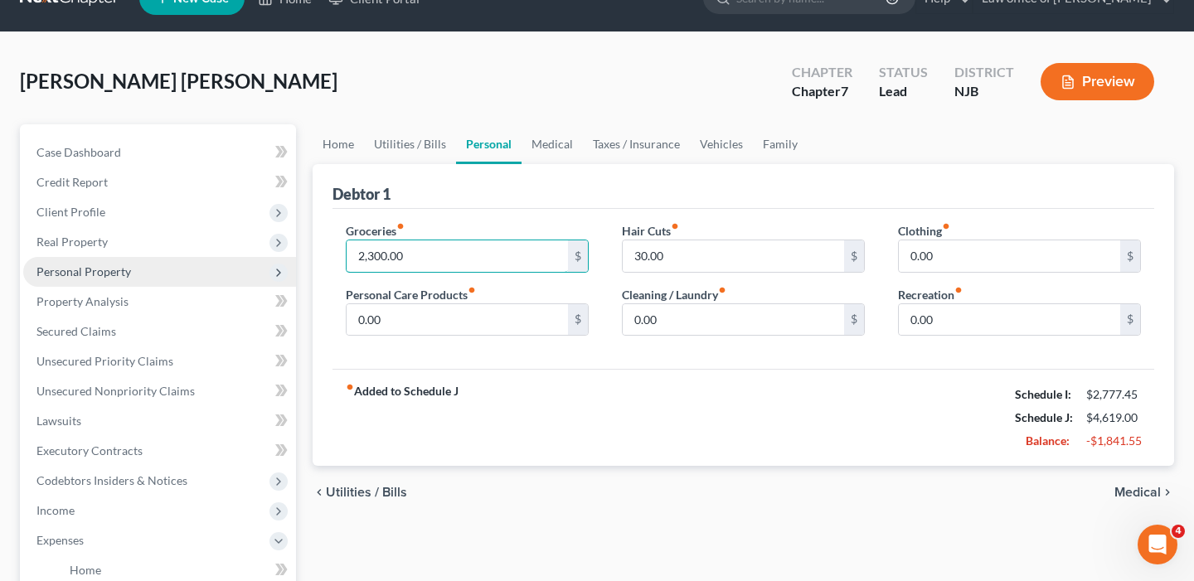
drag, startPoint x: 429, startPoint y: 252, endPoint x: 272, endPoint y: 271, distance: 157.9
click at [255, 275] on div "Petition Navigation Case Dashboard Payments Invoices Payments Payments Credit R…" at bounding box center [597, 558] width 1171 height 868
type input "800.00"
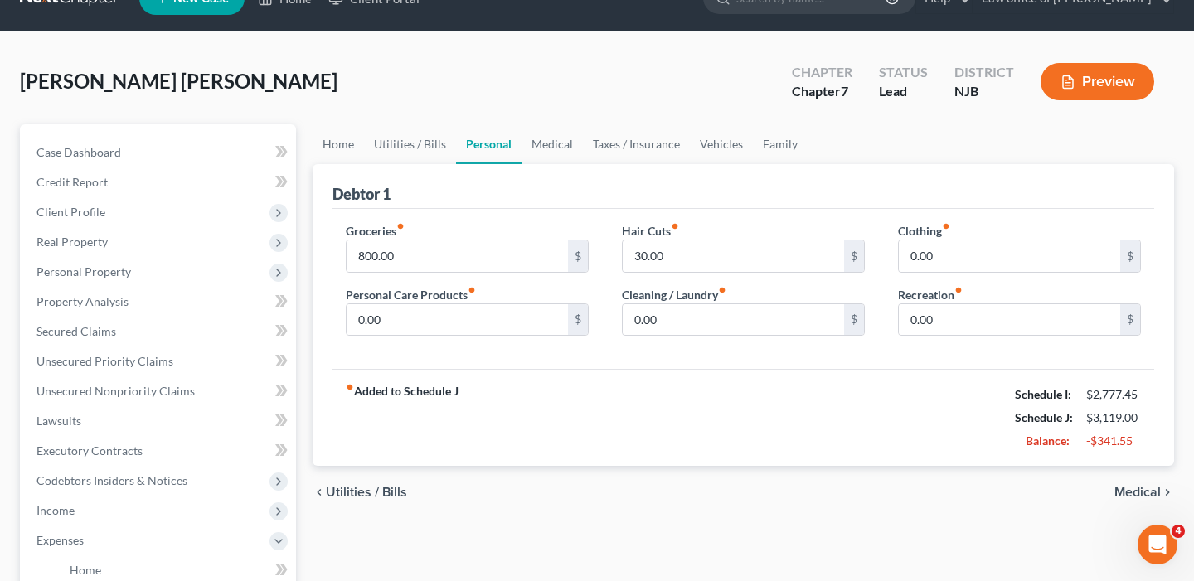
click at [348, 493] on span "Utilities / Bills" at bounding box center [366, 492] width 81 height 13
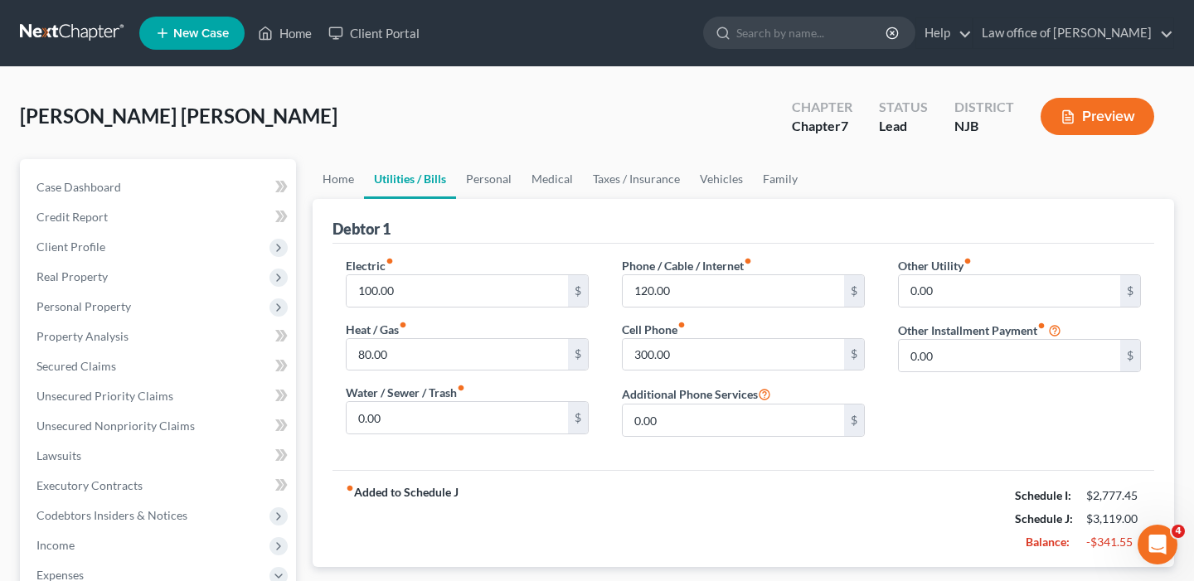
click at [393, 493] on strong "fiber_manual_record Added to Schedule J" at bounding box center [402, 519] width 113 height 70
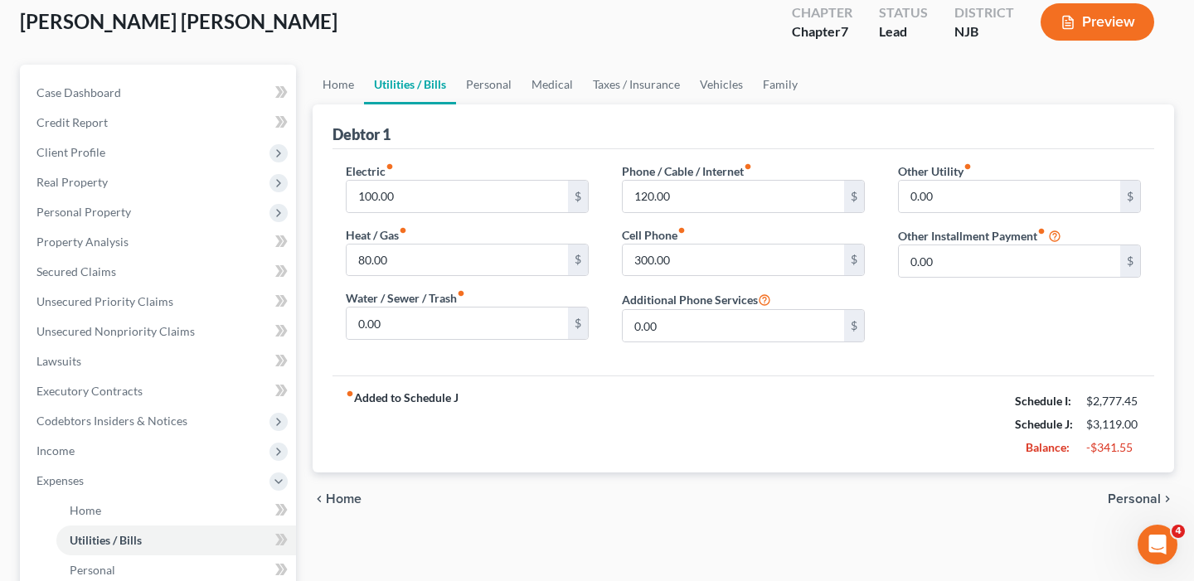
scroll to position [101, 0]
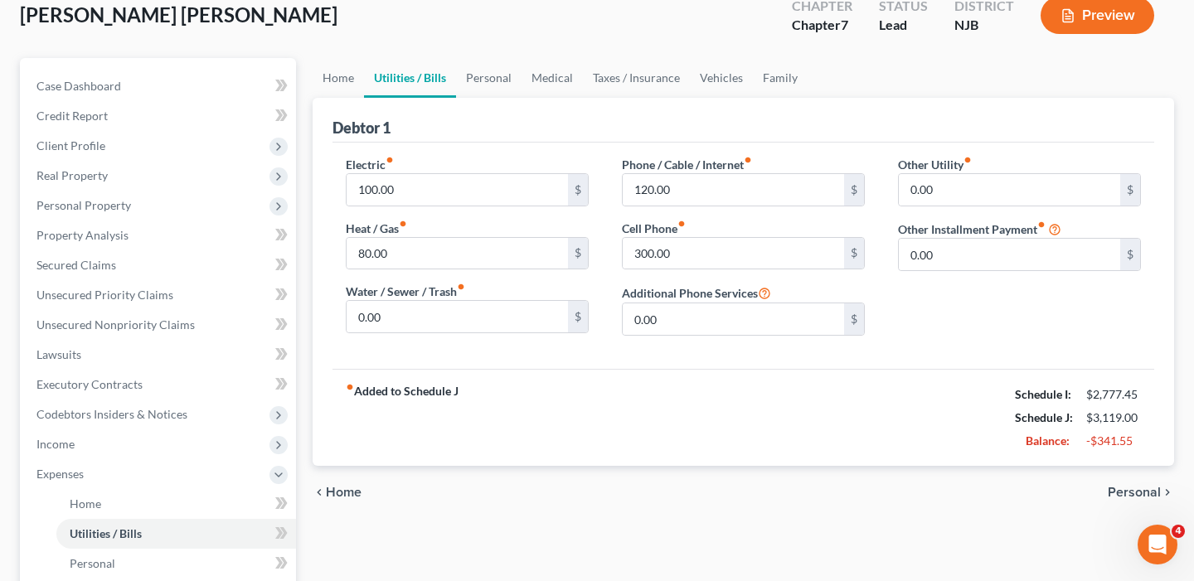
click at [348, 492] on span "Home" at bounding box center [344, 492] width 36 height 13
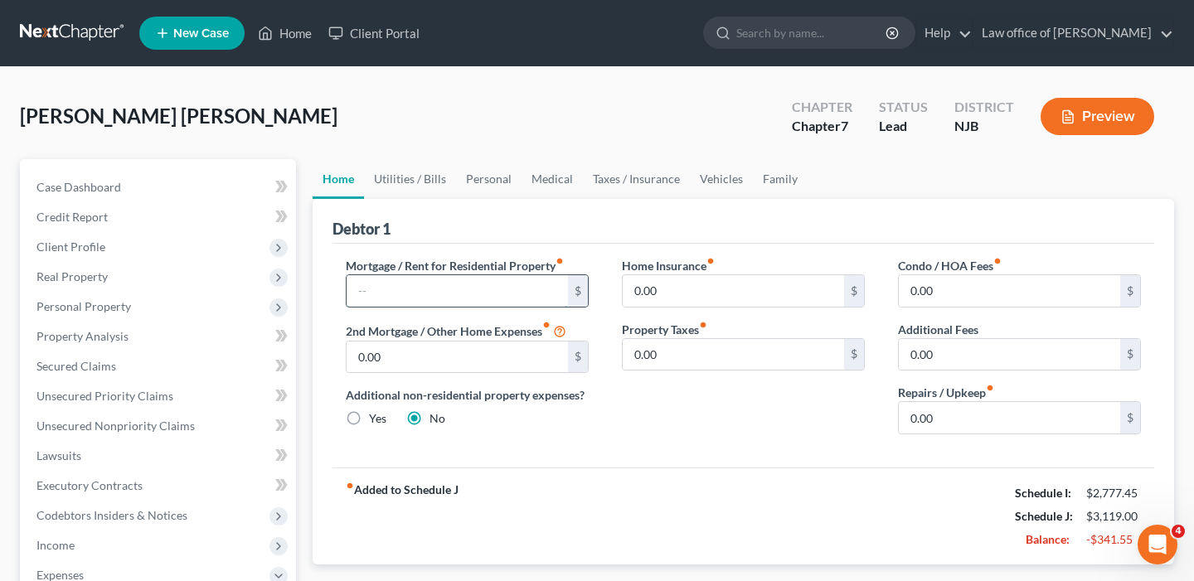
click at [518, 298] on input "text" at bounding box center [457, 291] width 221 height 32
type input "2,300"
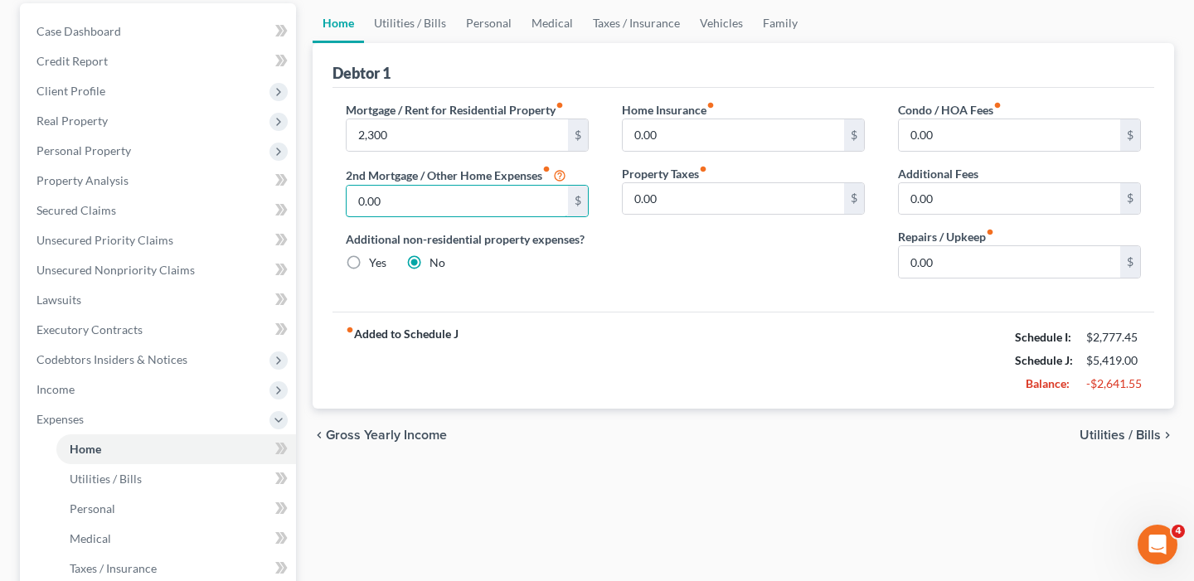
scroll to position [159, 0]
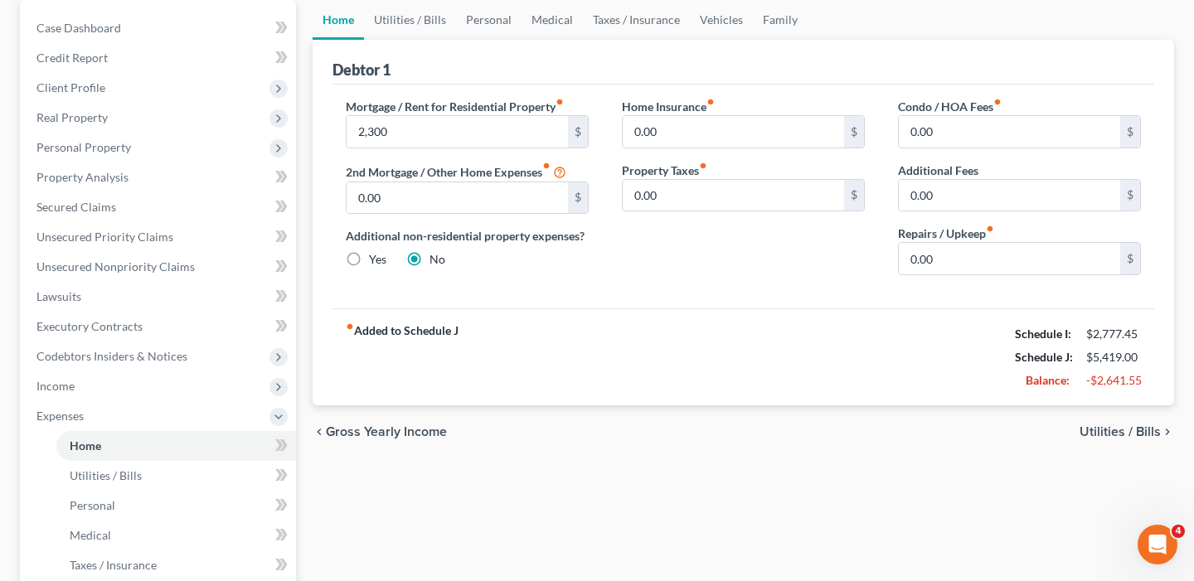
click at [1101, 432] on span "Utilities / Bills" at bounding box center [1120, 431] width 81 height 13
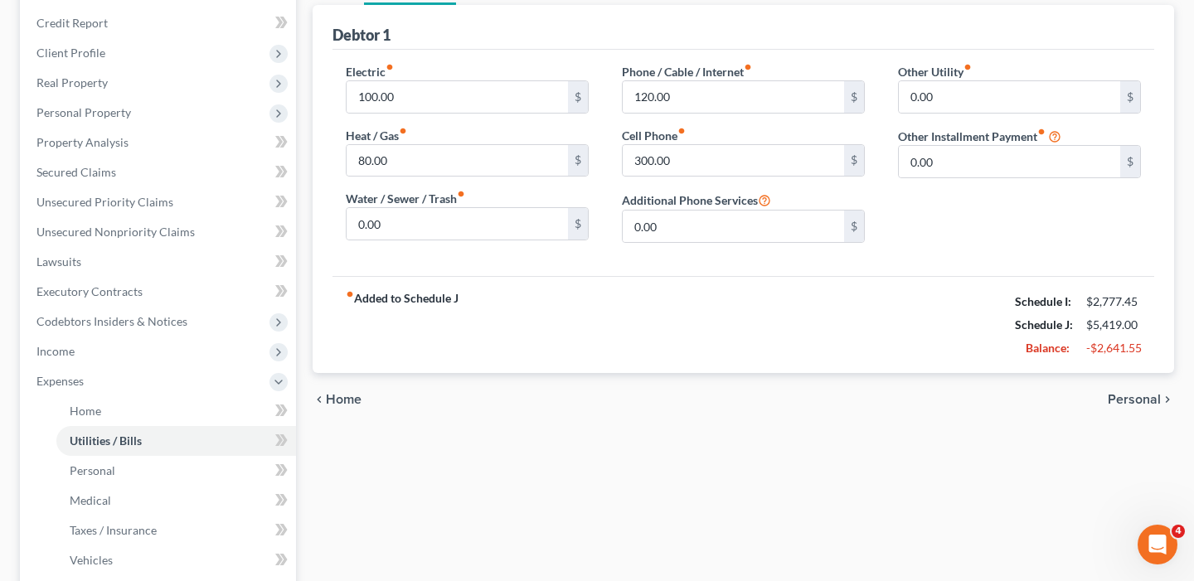
scroll to position [193, 0]
click at [1135, 397] on span "Personal" at bounding box center [1134, 400] width 53 height 13
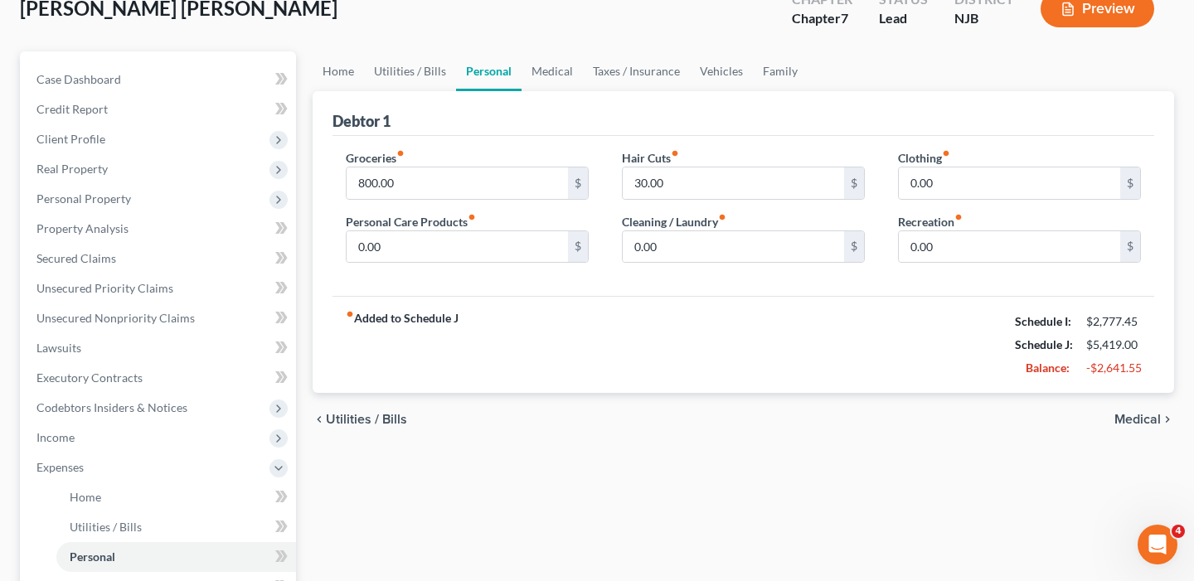
scroll to position [109, 0]
click at [1138, 417] on span "Medical" at bounding box center [1138, 417] width 46 height 13
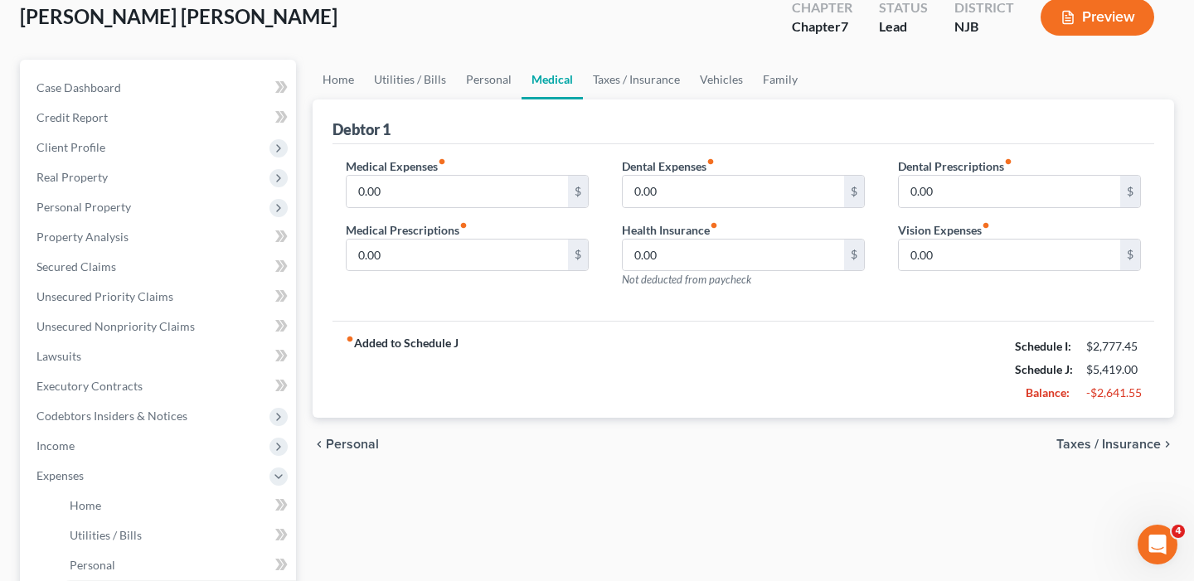
scroll to position [105, 0]
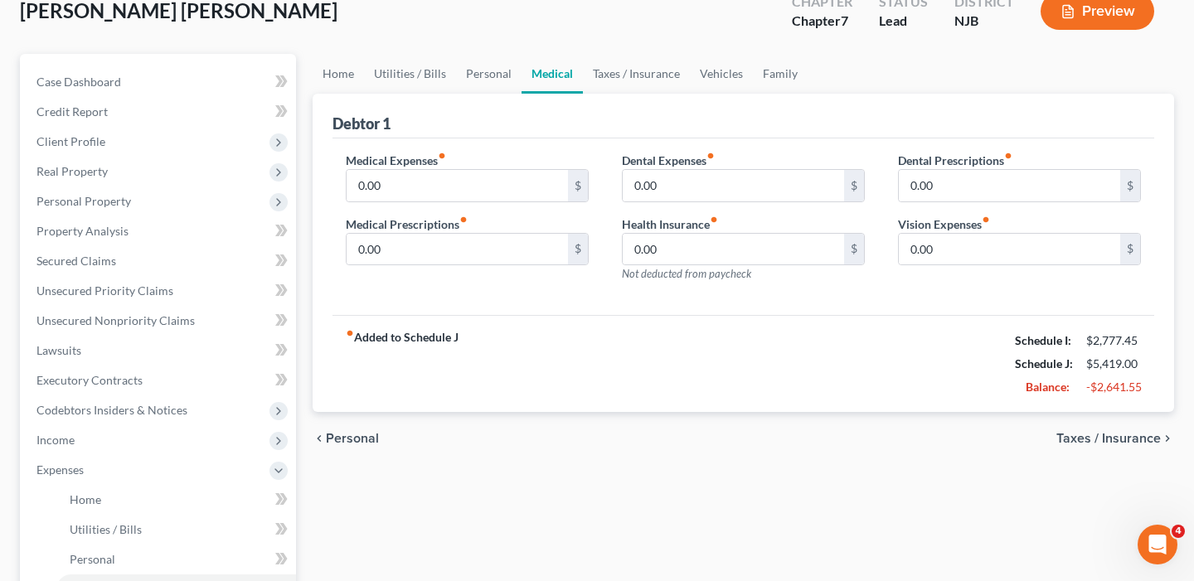
click at [1116, 441] on span "Taxes / Insurance" at bounding box center [1109, 438] width 105 height 13
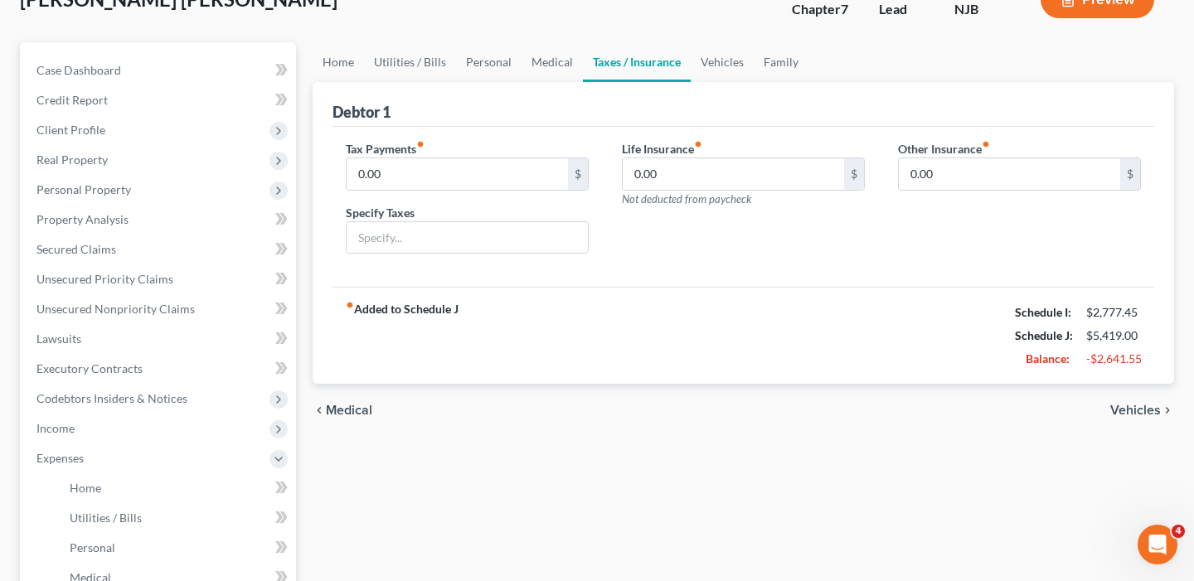
scroll to position [121, 0]
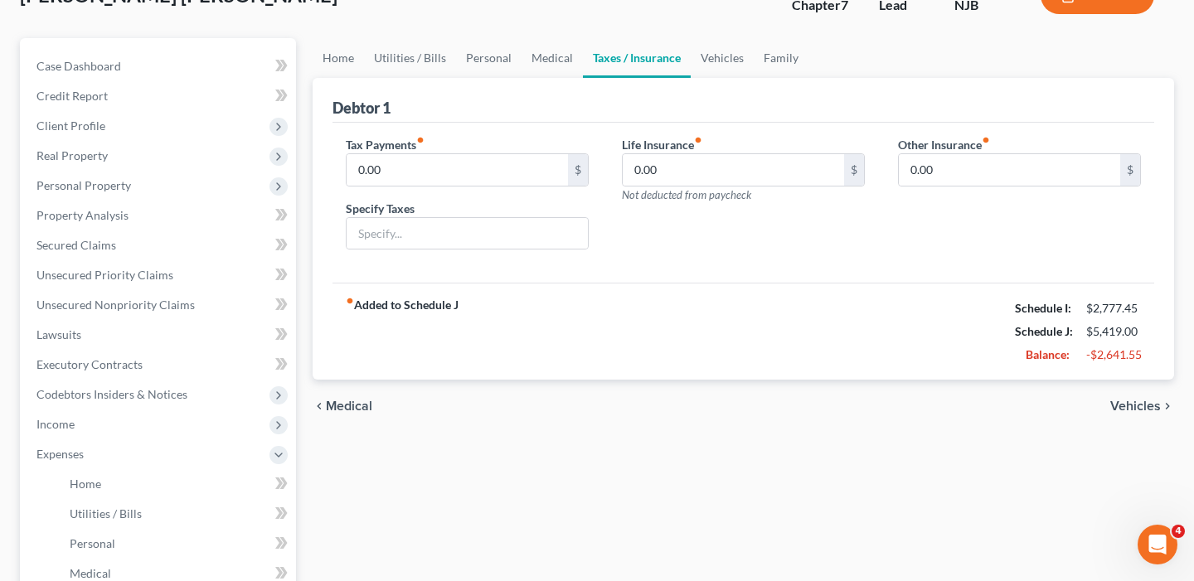
click at [1143, 408] on span "Vehicles" at bounding box center [1136, 406] width 51 height 13
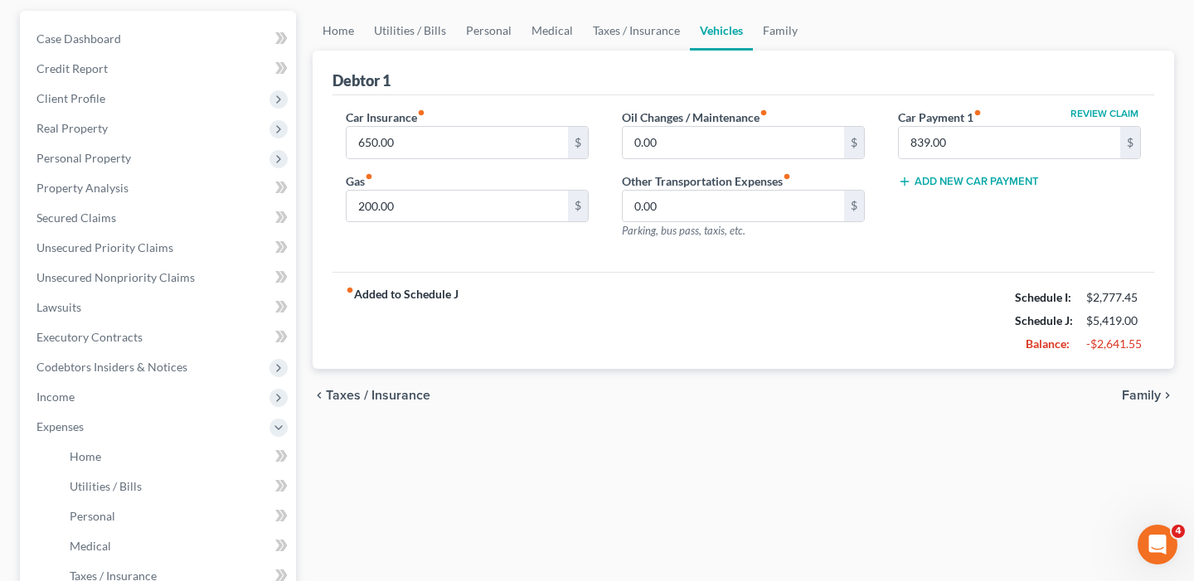
scroll to position [151, 0]
click at [1150, 394] on span "Family" at bounding box center [1141, 392] width 39 height 13
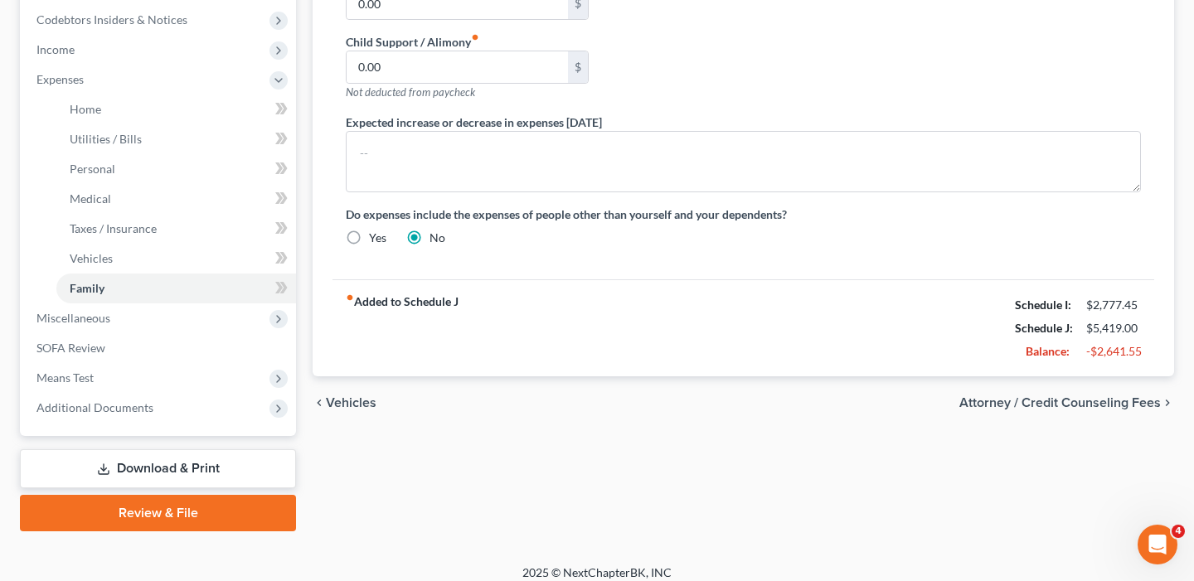
scroll to position [503, 0]
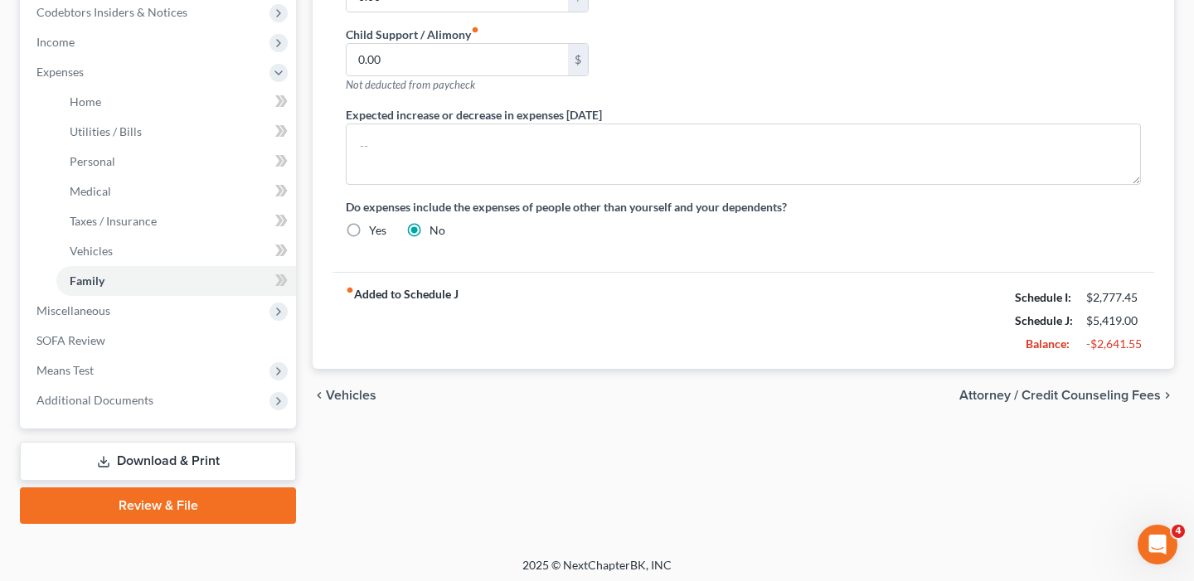
click at [1034, 396] on span "Attorney / Credit Counseling Fees" at bounding box center [1061, 395] width 202 height 13
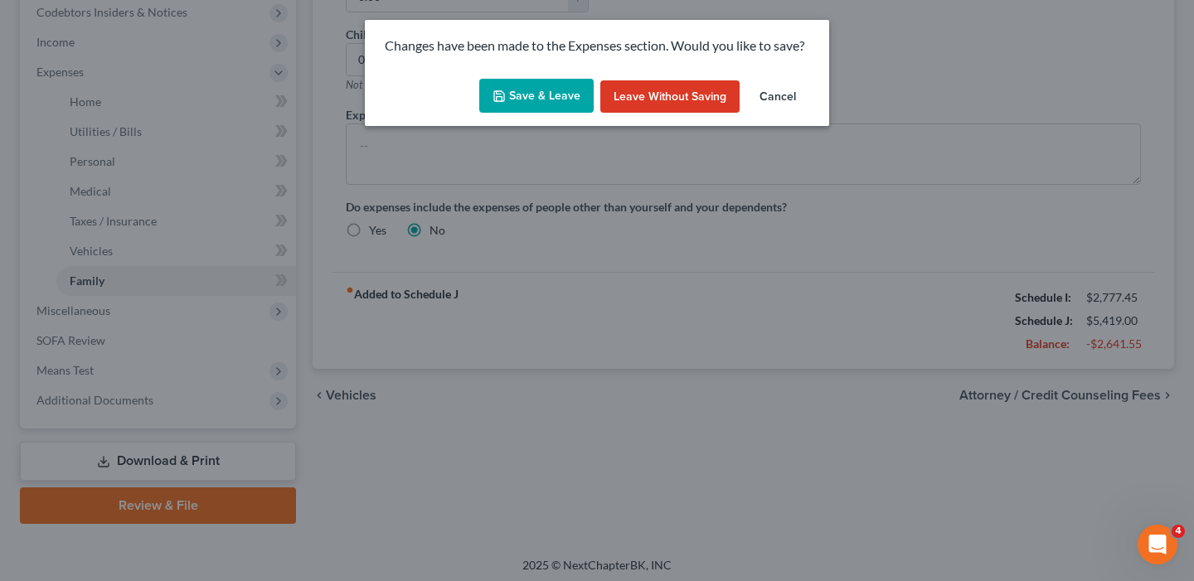
click at [538, 95] on button "Save & Leave" at bounding box center [536, 96] width 114 height 35
